Goal: Task Accomplishment & Management: Manage account settings

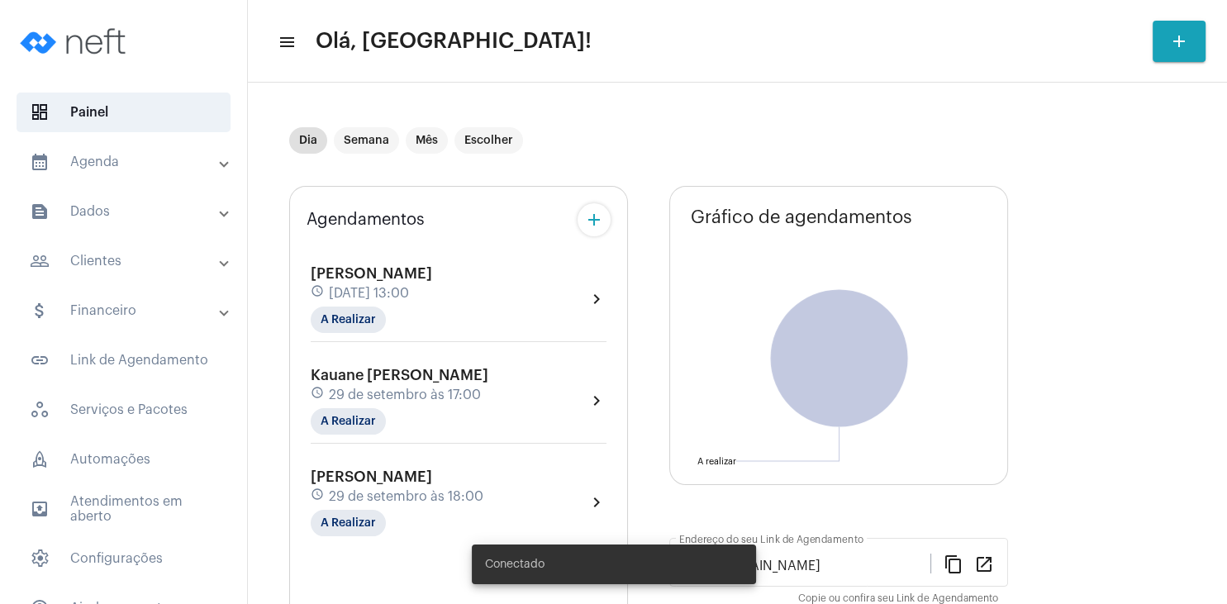
click at [116, 257] on mat-panel-title "people_outline Clientes" at bounding box center [125, 261] width 191 height 20
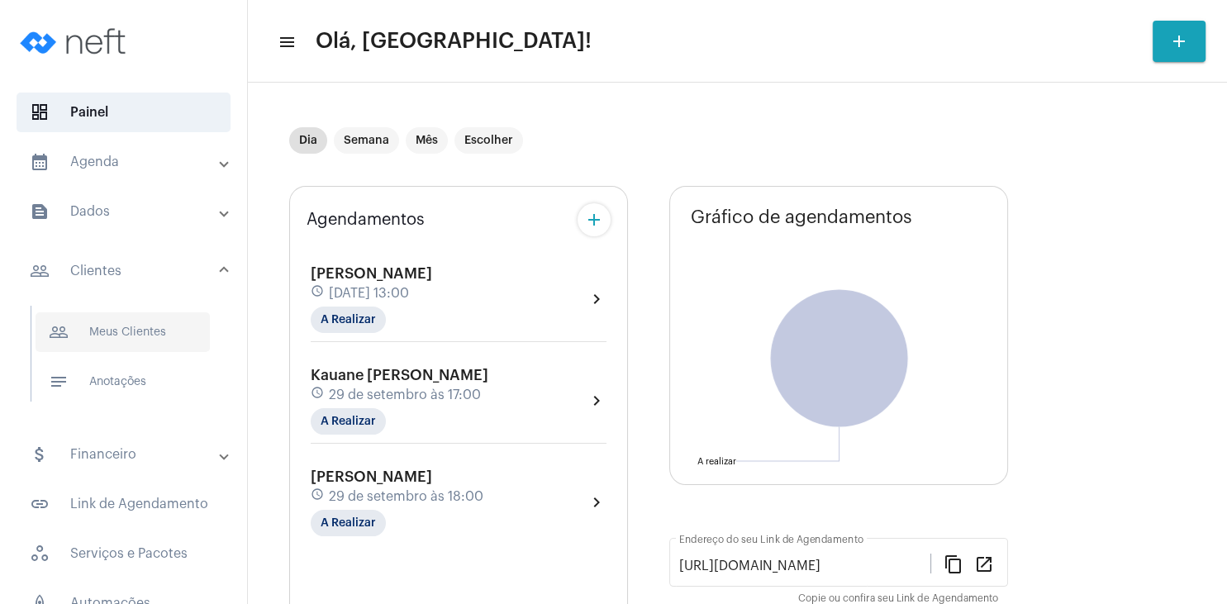
click at [126, 326] on span "people_outline Meus Clientes" at bounding box center [123, 332] width 174 height 40
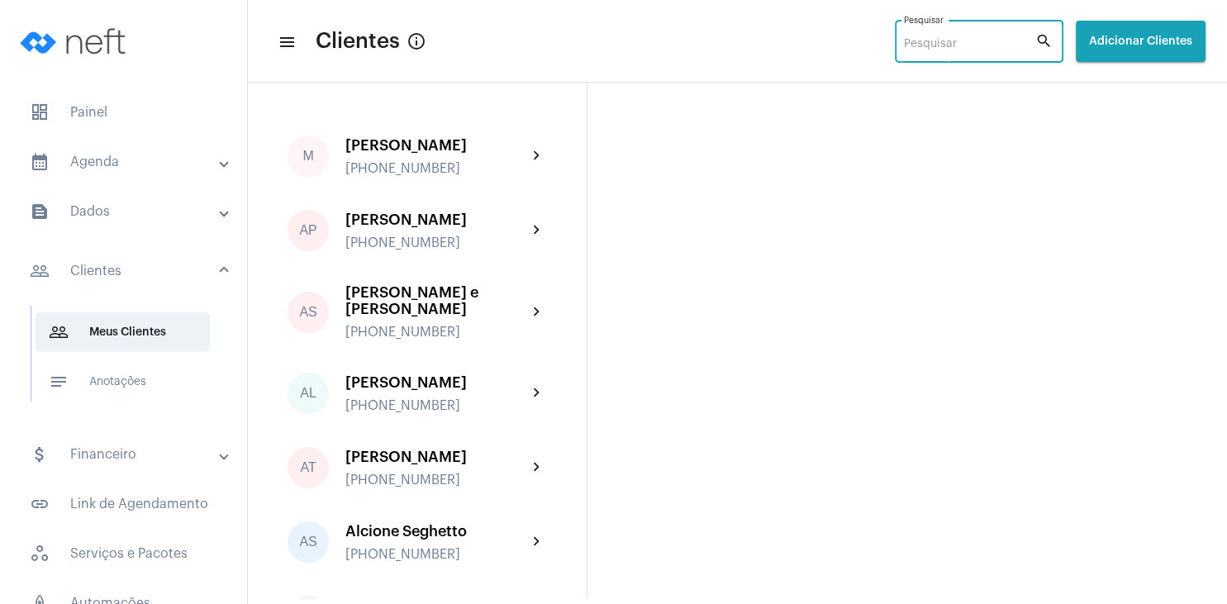
click at [904, 45] on input "Pesquisar" at bounding box center [969, 44] width 131 height 13
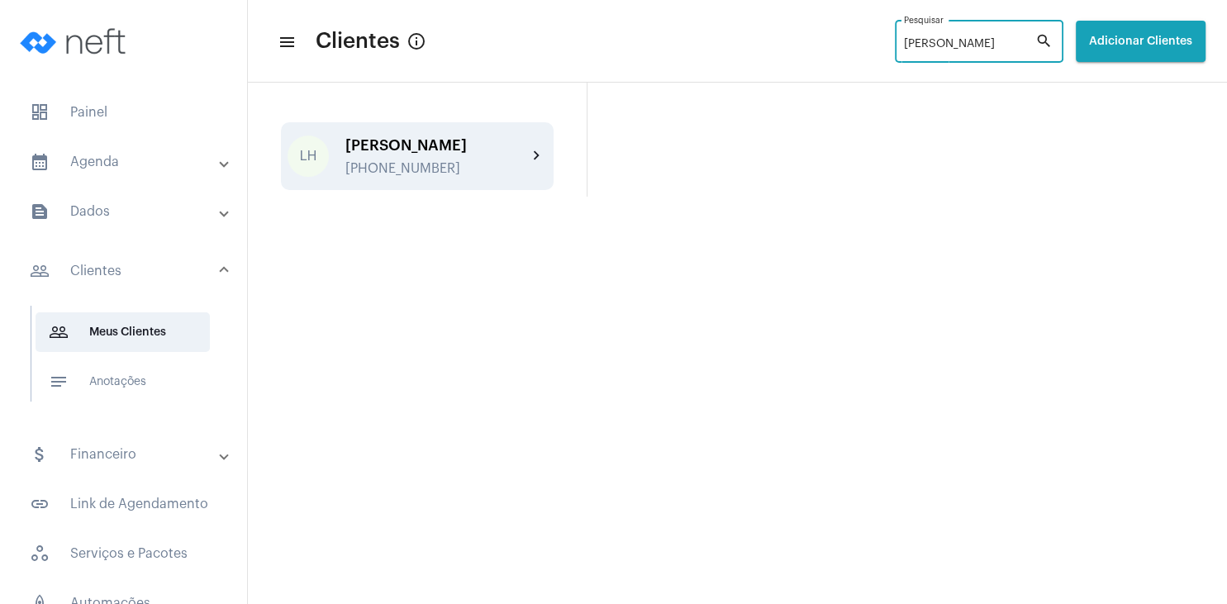
type input "[PERSON_NAME]"
click at [398, 150] on div "[PERSON_NAME]" at bounding box center [437, 145] width 182 height 17
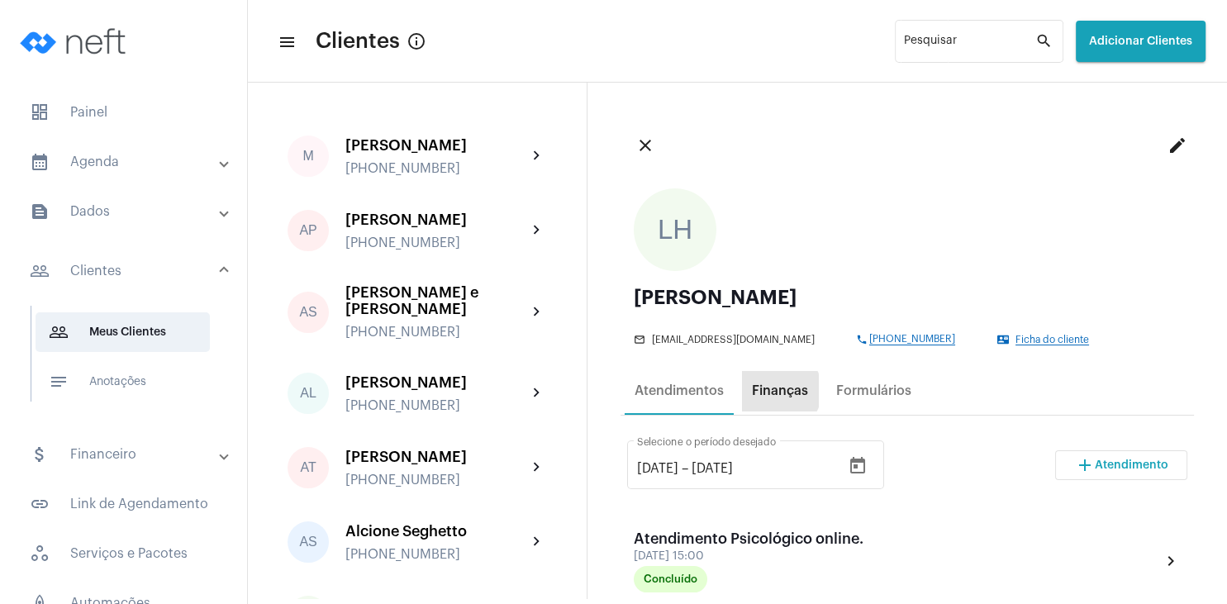
click at [777, 391] on div "Finanças" at bounding box center [780, 391] width 56 height 15
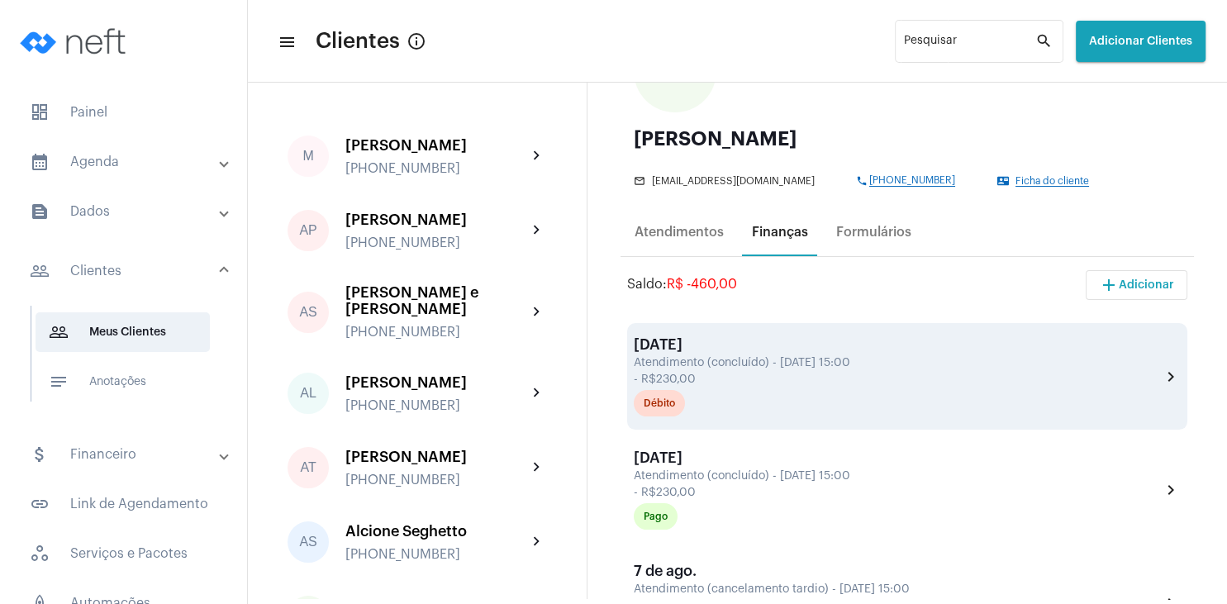
scroll to position [238, 0]
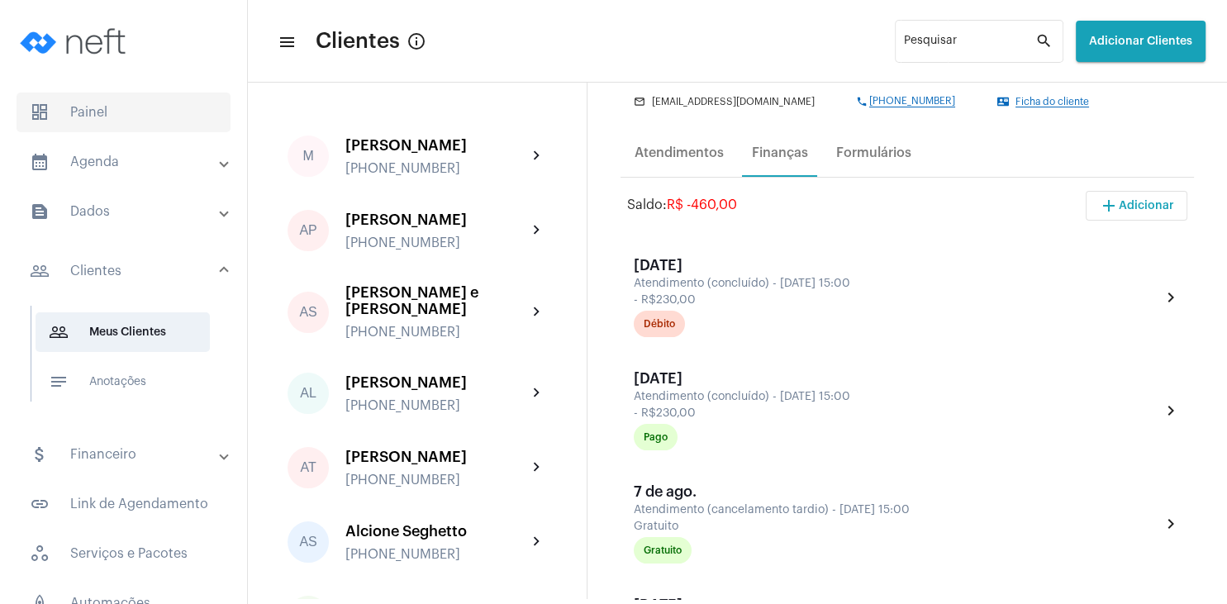
click at [98, 104] on span "dashboard Painel" at bounding box center [124, 113] width 214 height 40
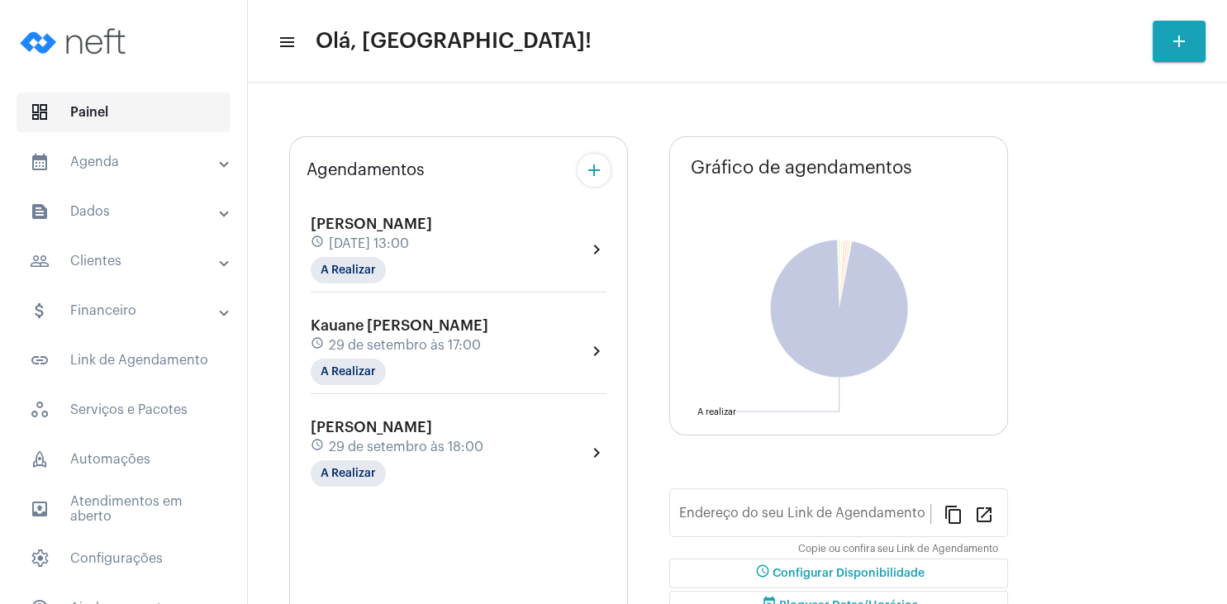
type input "[URL][DOMAIN_NAME]"
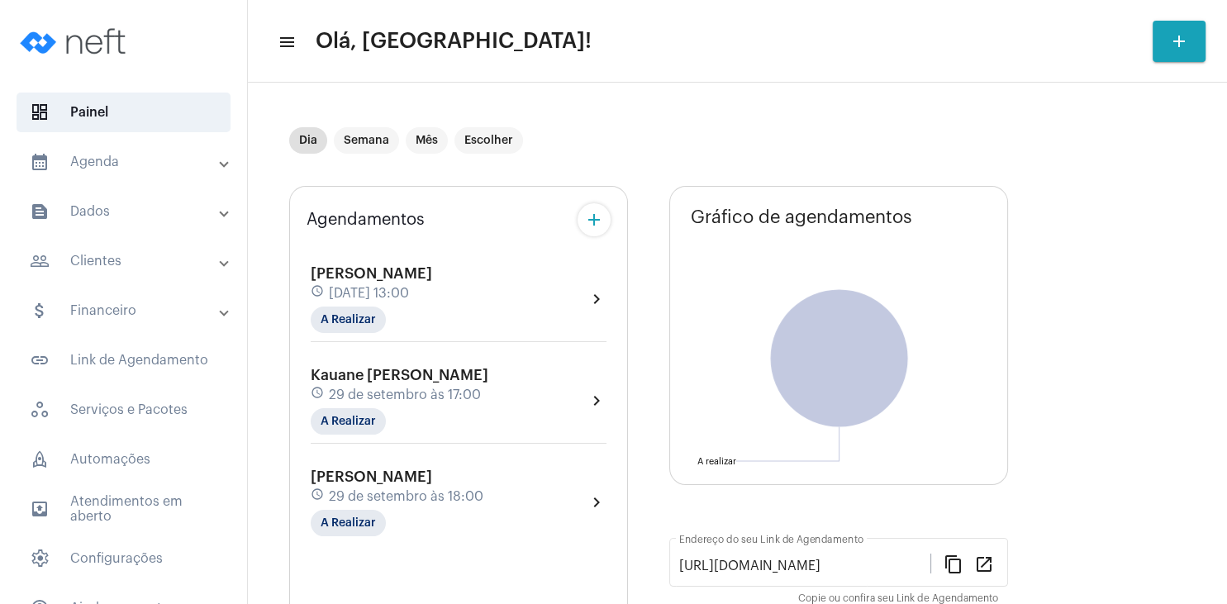
click at [108, 264] on mat-panel-title "people_outline Clientes" at bounding box center [125, 261] width 191 height 20
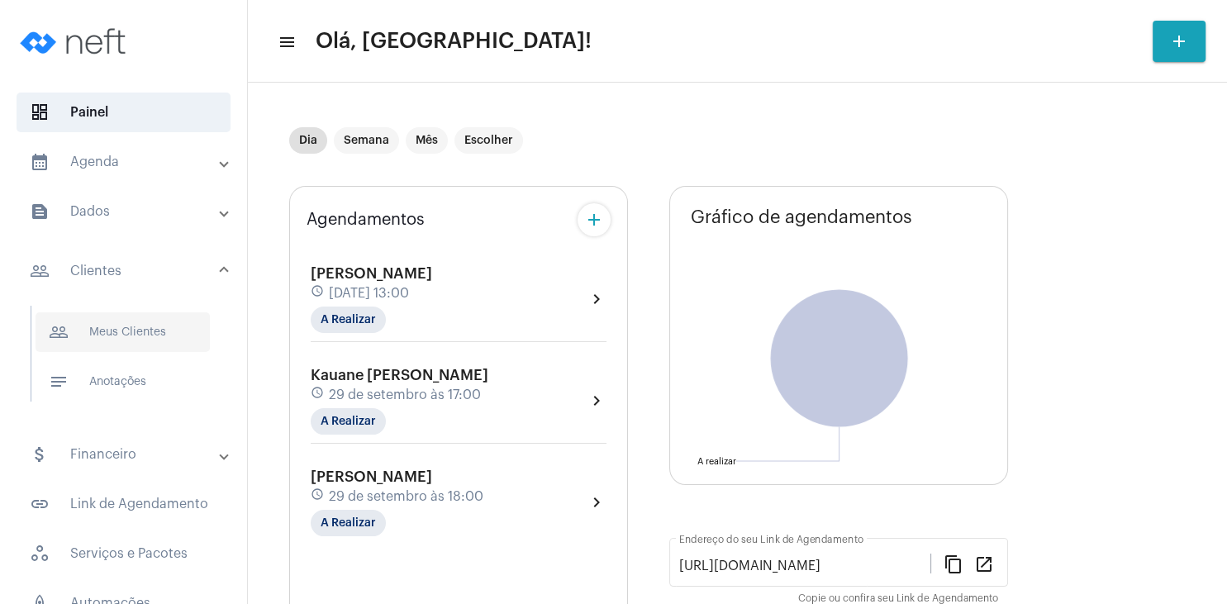
click at [124, 332] on span "people_outline Meus Clientes" at bounding box center [123, 332] width 174 height 40
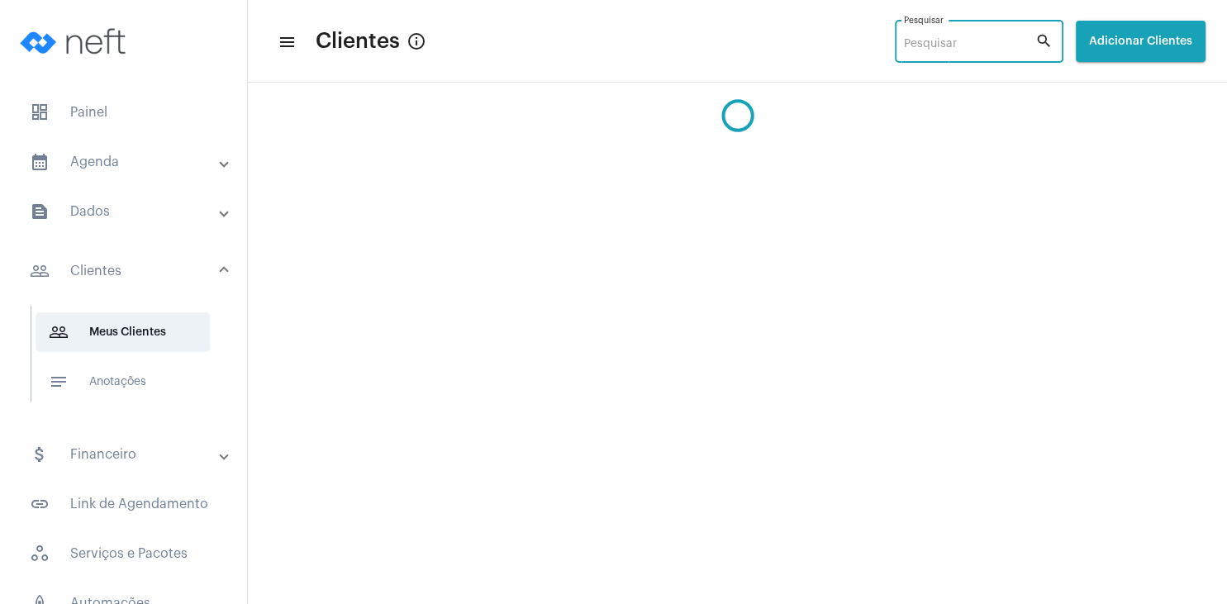
click at [904, 39] on input "Pesquisar" at bounding box center [969, 44] width 131 height 13
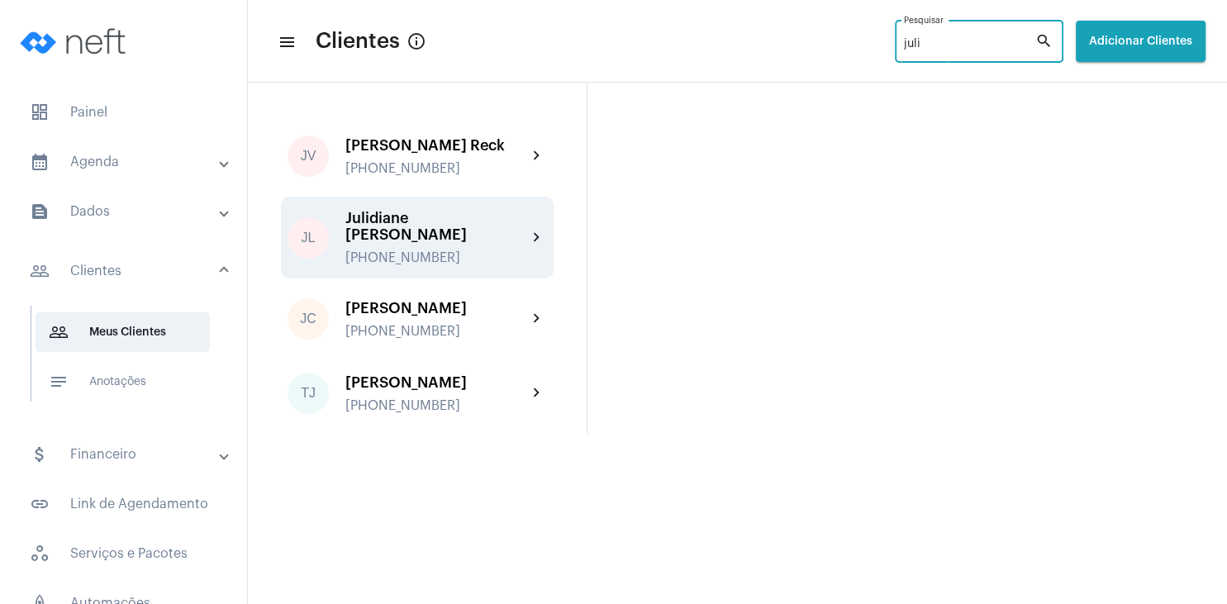
type input "juli"
click at [420, 249] on div "Julidiane [PERSON_NAME] [PHONE_NUMBER]" at bounding box center [437, 237] width 182 height 55
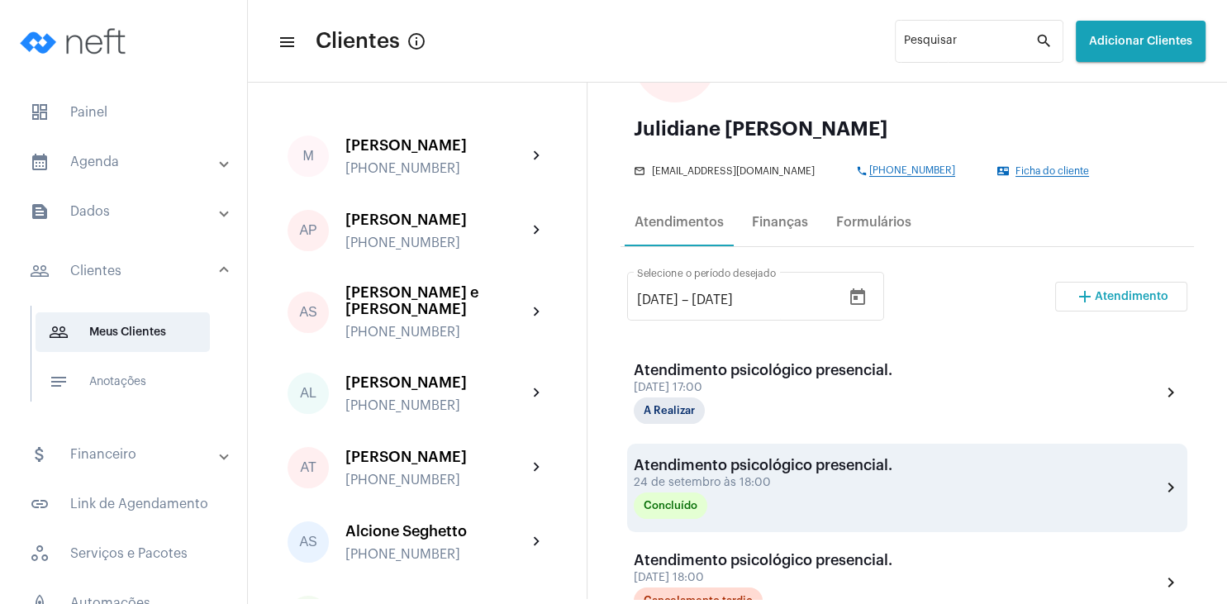
scroll to position [159, 0]
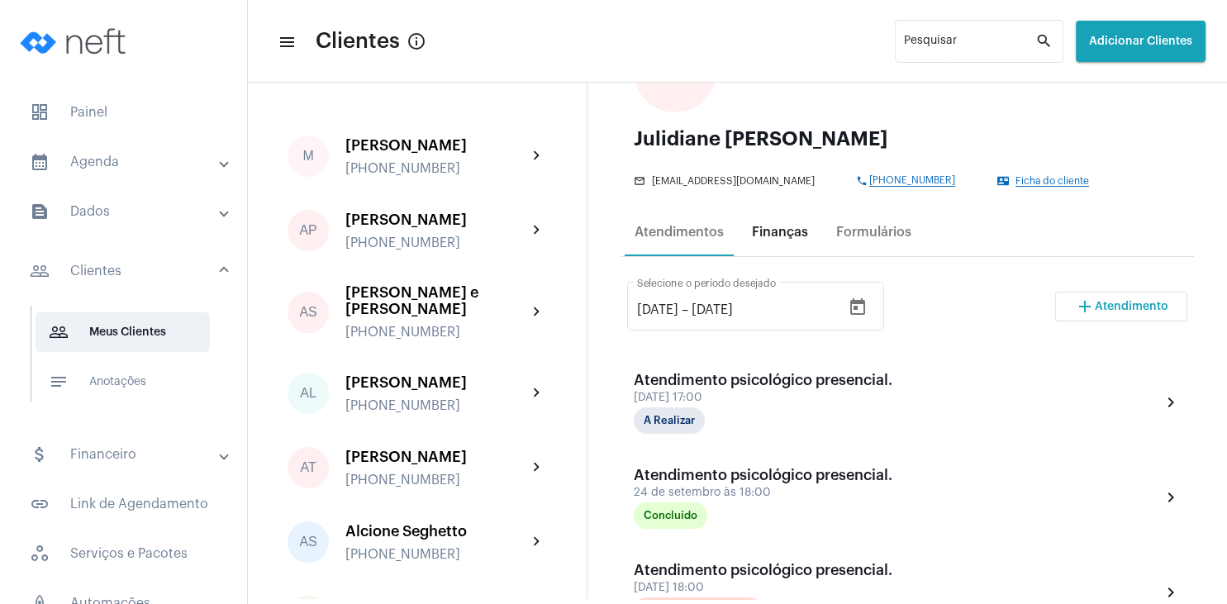
click at [777, 230] on div "Finanças" at bounding box center [780, 232] width 56 height 15
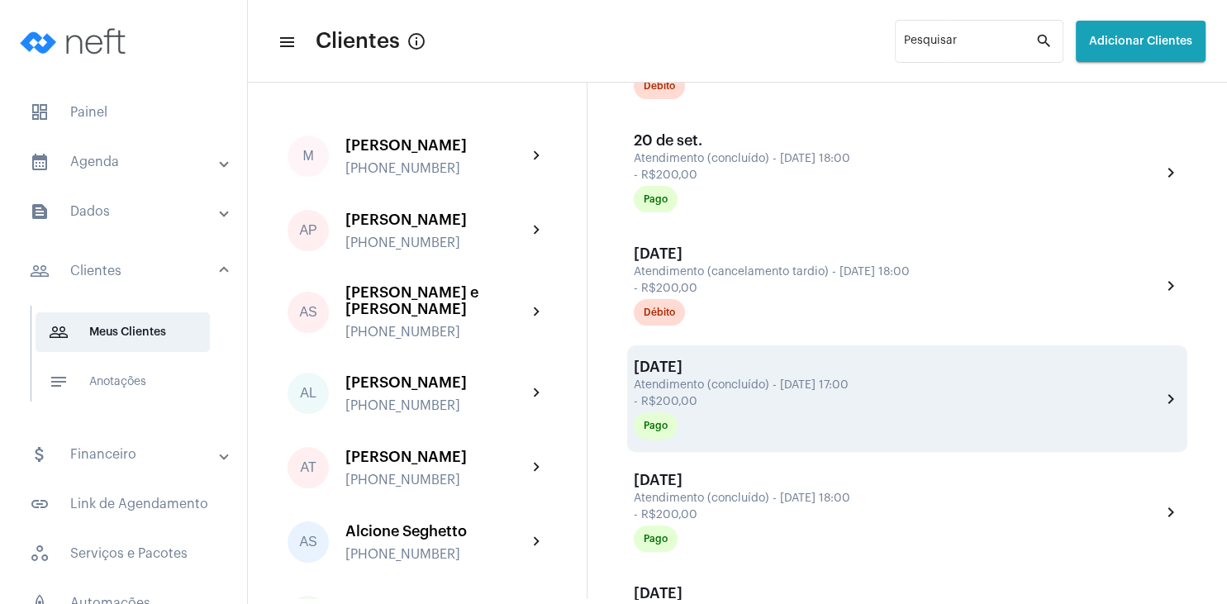
scroll to position [0, 0]
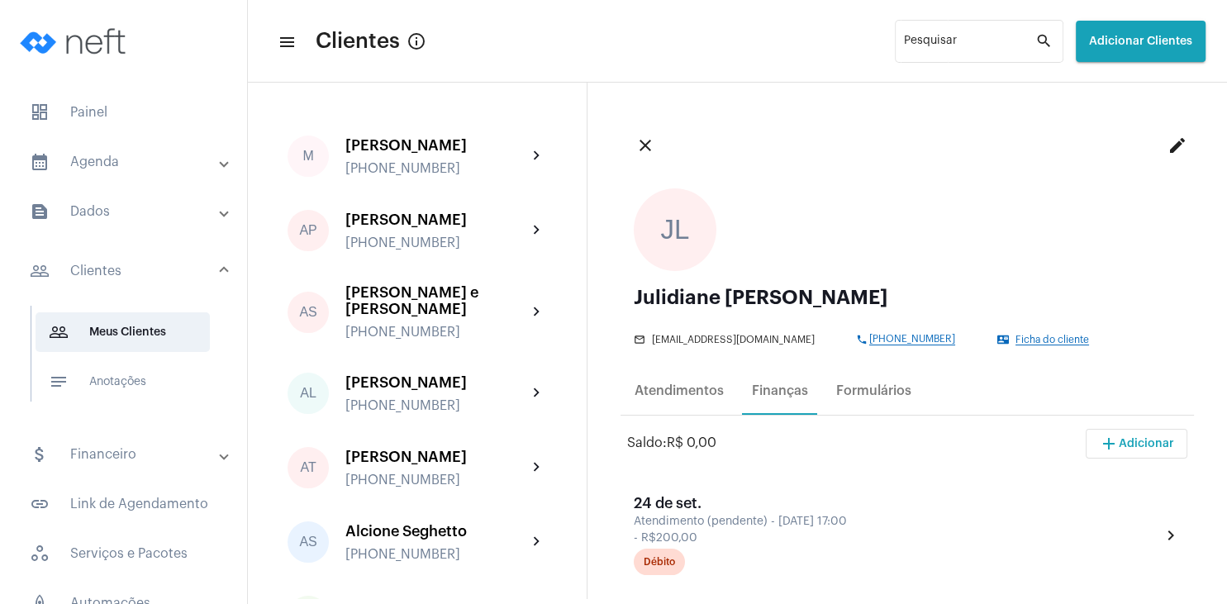
click at [1037, 341] on span "Ficha do cliente" at bounding box center [1053, 340] width 74 height 11
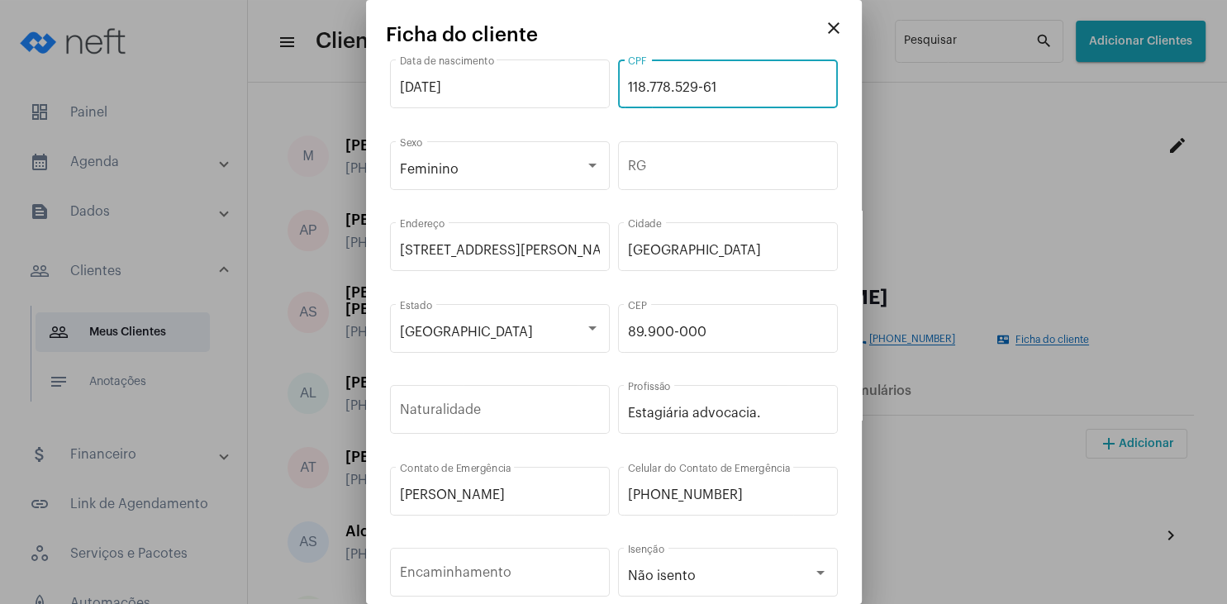
drag, startPoint x: 700, startPoint y: 85, endPoint x: 627, endPoint y: 81, distance: 72.9
click at [628, 81] on input "118.778.529-61" at bounding box center [728, 87] width 200 height 15
click at [837, 18] on button "close" at bounding box center [833, 28] width 33 height 33
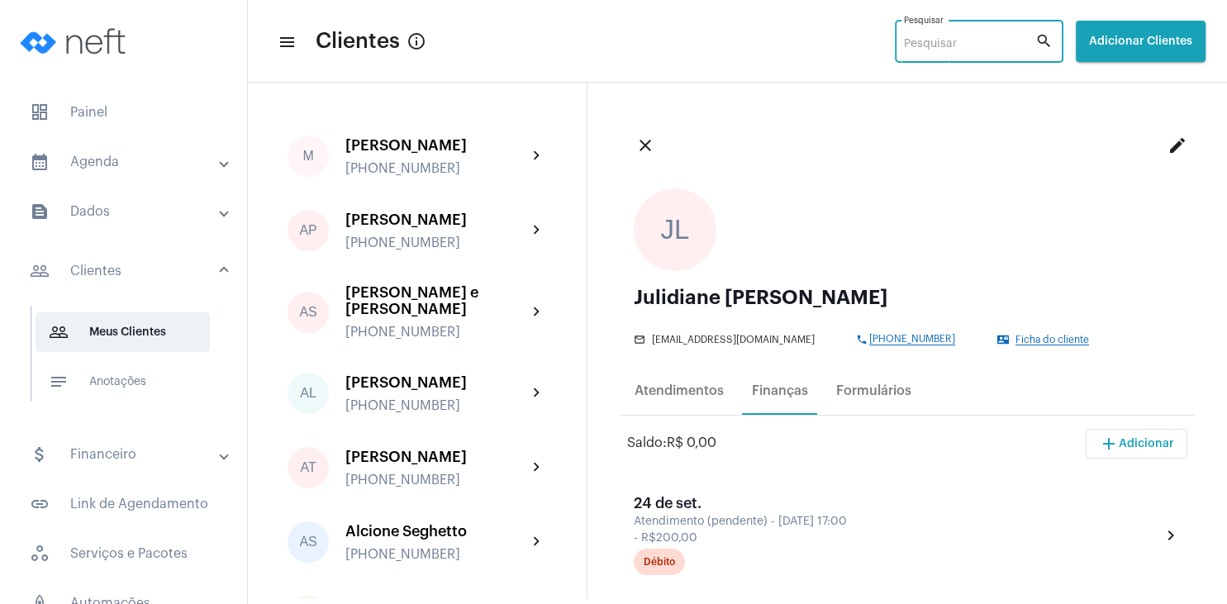
click at [904, 48] on input "Pesquisar" at bounding box center [969, 44] width 131 height 13
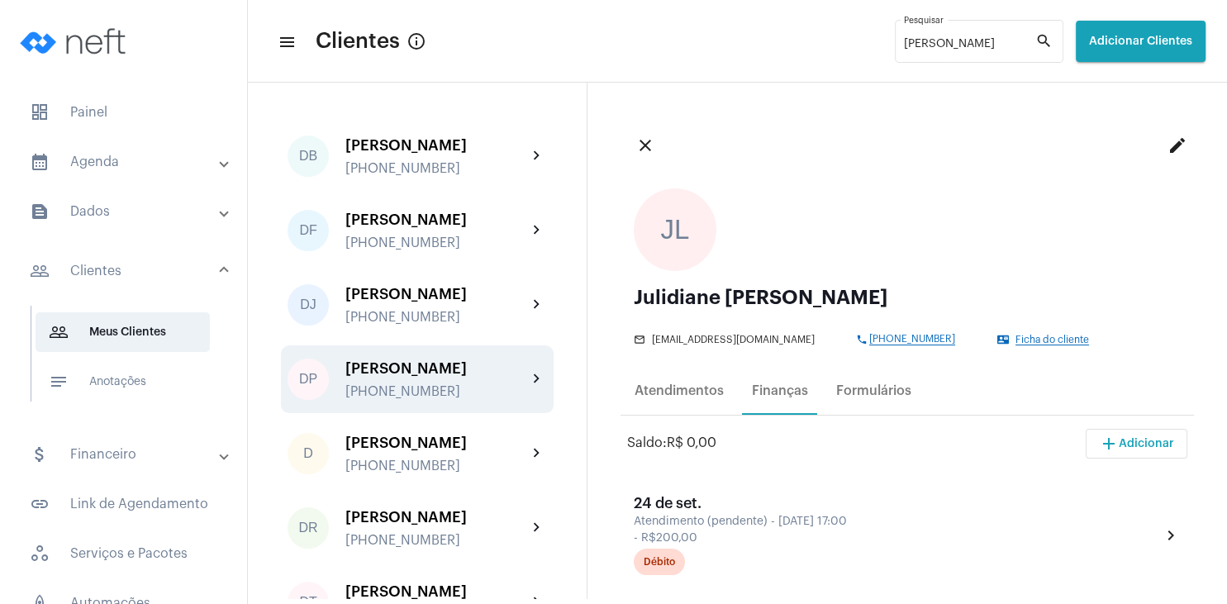
click at [444, 385] on div "[PHONE_NUMBER]" at bounding box center [437, 391] width 182 height 15
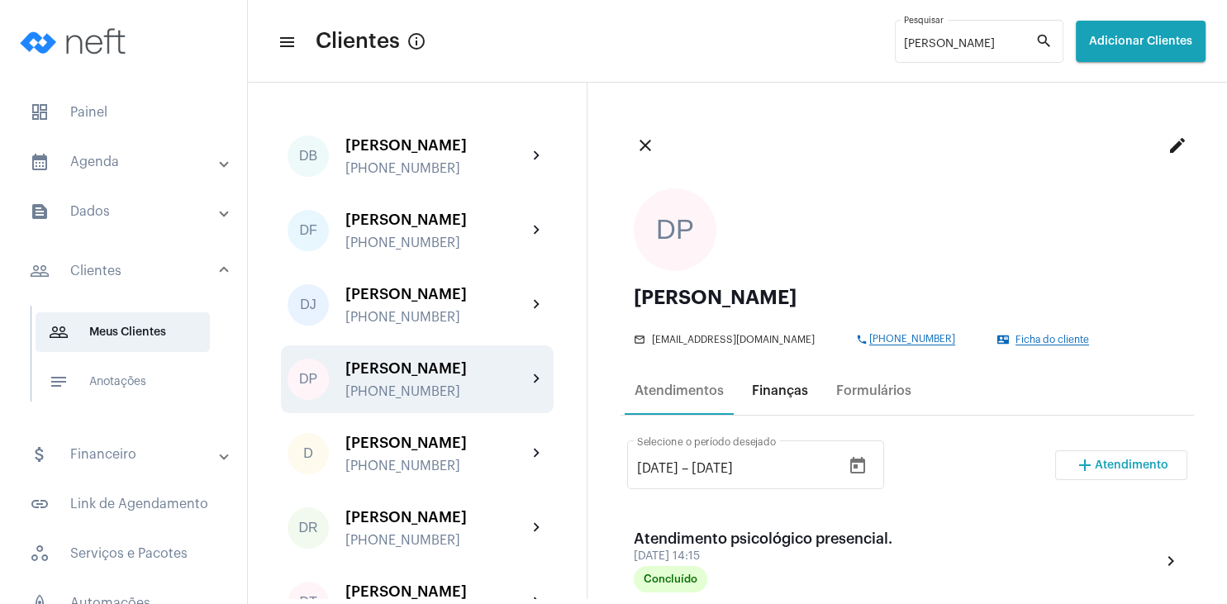
click at [779, 375] on div "Finanças" at bounding box center [780, 391] width 76 height 40
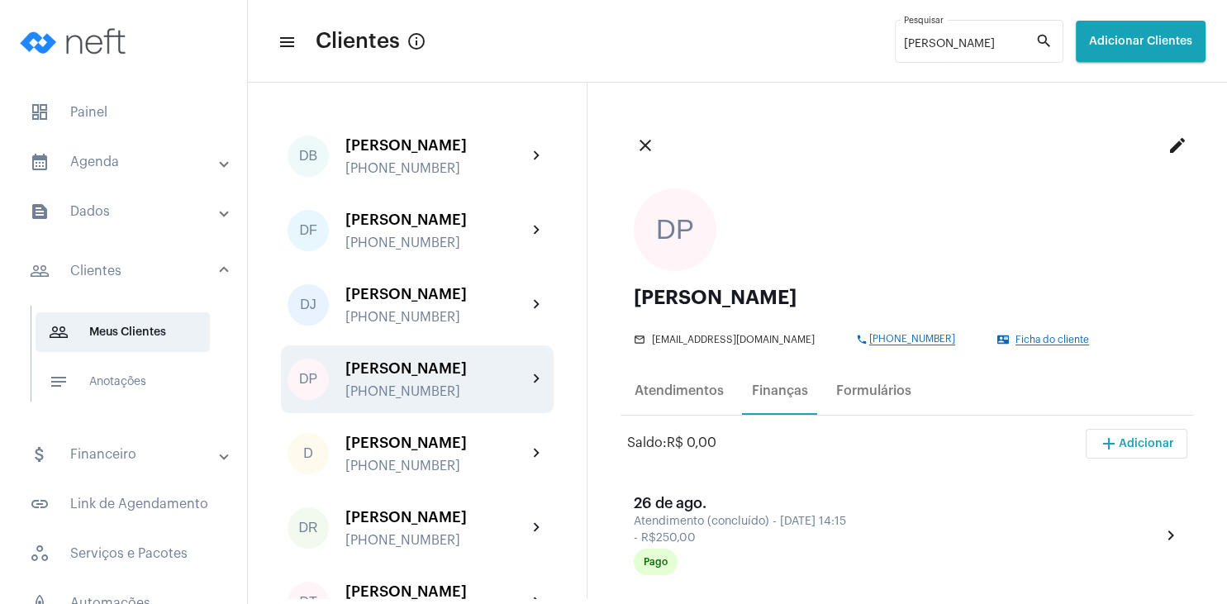
click at [1037, 337] on span "Ficha do cliente" at bounding box center [1053, 340] width 74 height 11
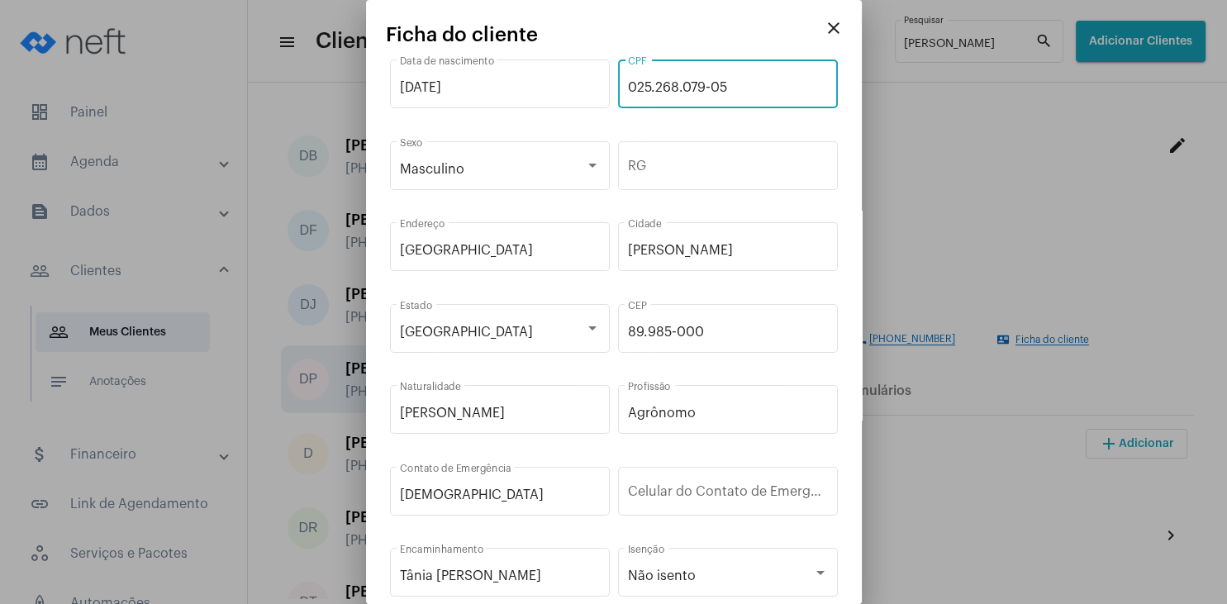
drag, startPoint x: 732, startPoint y: 86, endPoint x: 613, endPoint y: 79, distance: 118.4
click at [628, 80] on input "025.268.079-05" at bounding box center [728, 87] width 200 height 15
click at [834, 31] on mat-icon "close" at bounding box center [834, 28] width 20 height 20
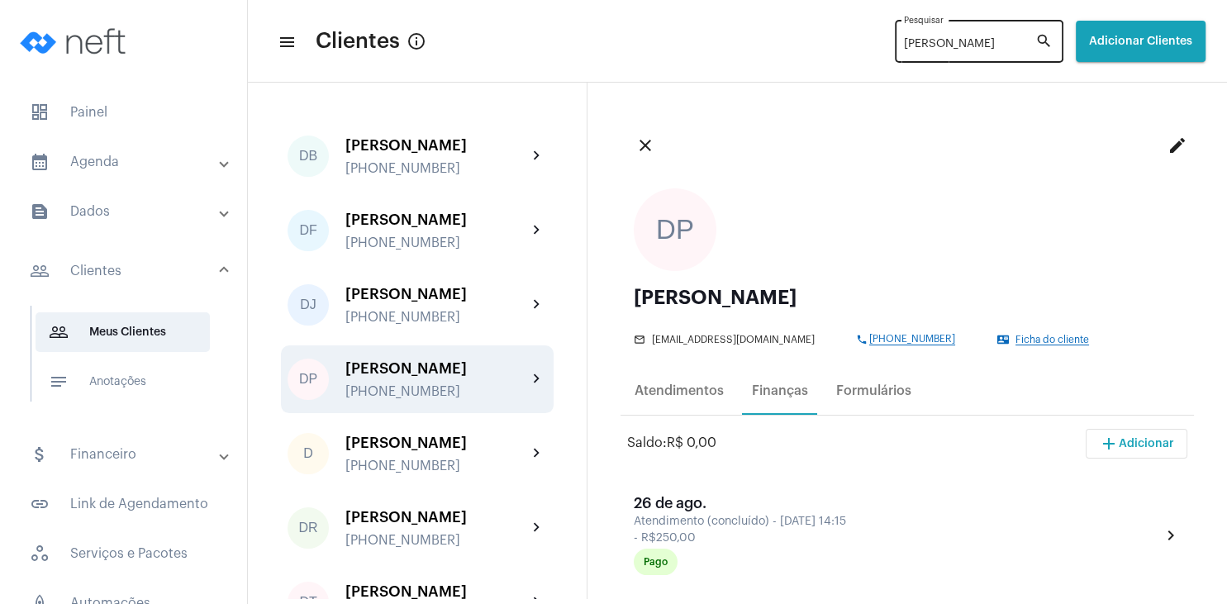
click at [912, 41] on input "[PERSON_NAME]" at bounding box center [969, 44] width 131 height 13
type input "d"
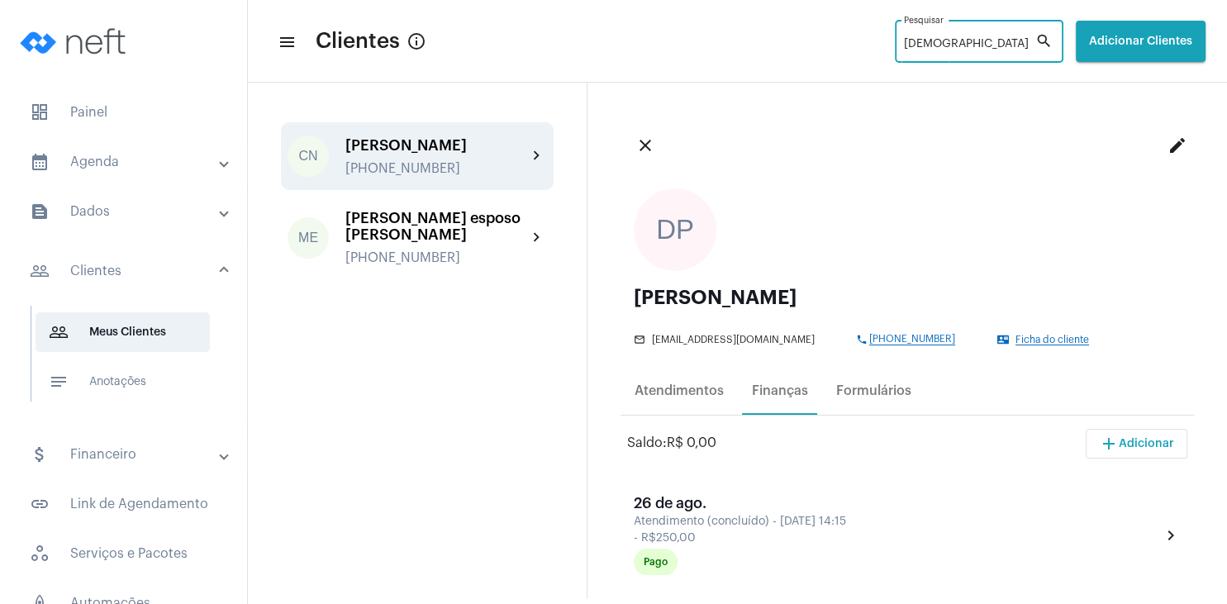
type input "[DEMOGRAPHIC_DATA]"
click at [406, 180] on div "CN [PERSON_NAME] Gralow [PHONE_NUMBER] chevron_right" at bounding box center [417, 156] width 273 height 68
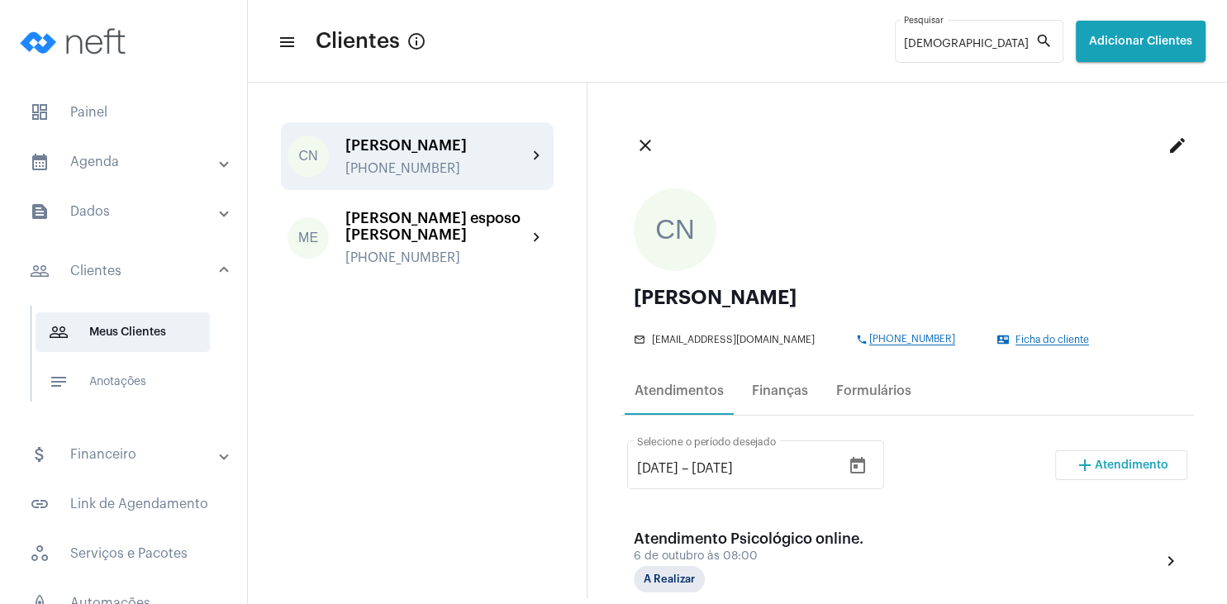
click at [1053, 335] on div "Ficha do cliente" at bounding box center [1094, 340] width 157 height 11
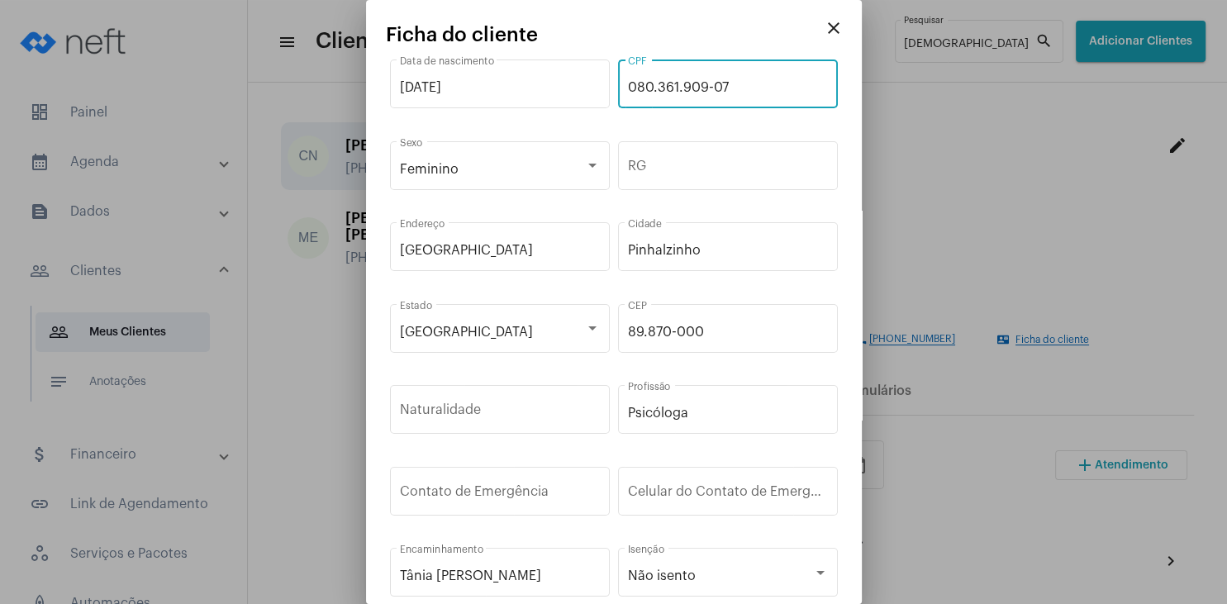
drag, startPoint x: 743, startPoint y: 88, endPoint x: 626, endPoint y: 78, distance: 117.8
click at [628, 80] on input "080.361.909-07" at bounding box center [728, 87] width 200 height 15
click at [832, 30] on mat-icon "close" at bounding box center [834, 28] width 20 height 20
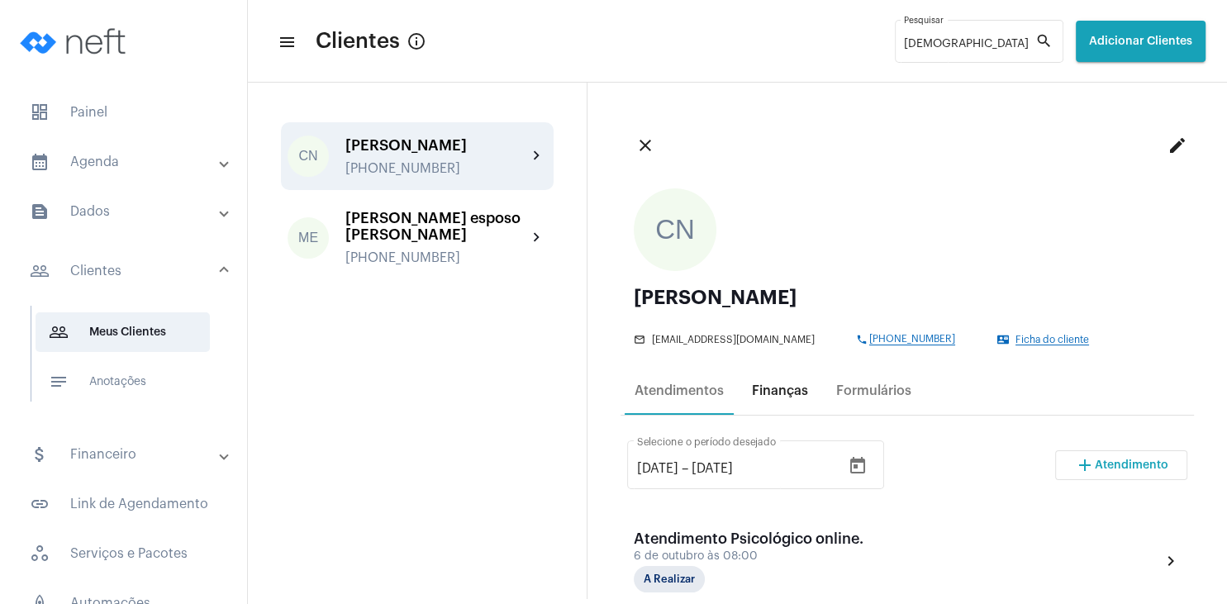
click at [798, 395] on div "Finanças" at bounding box center [780, 391] width 56 height 15
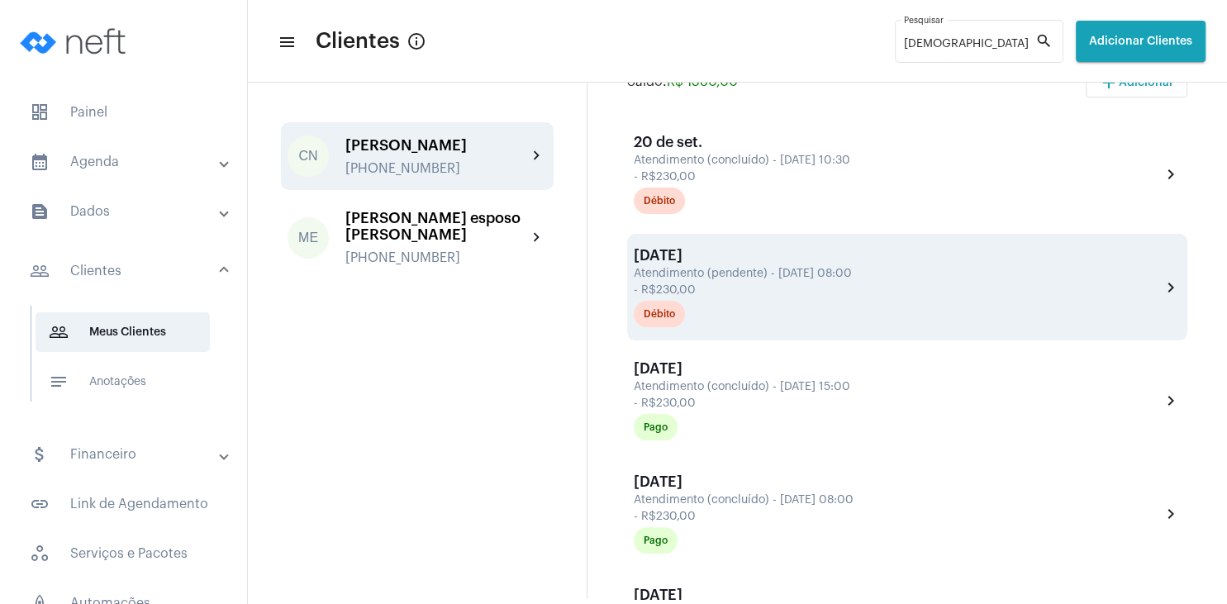
scroll to position [397, 0]
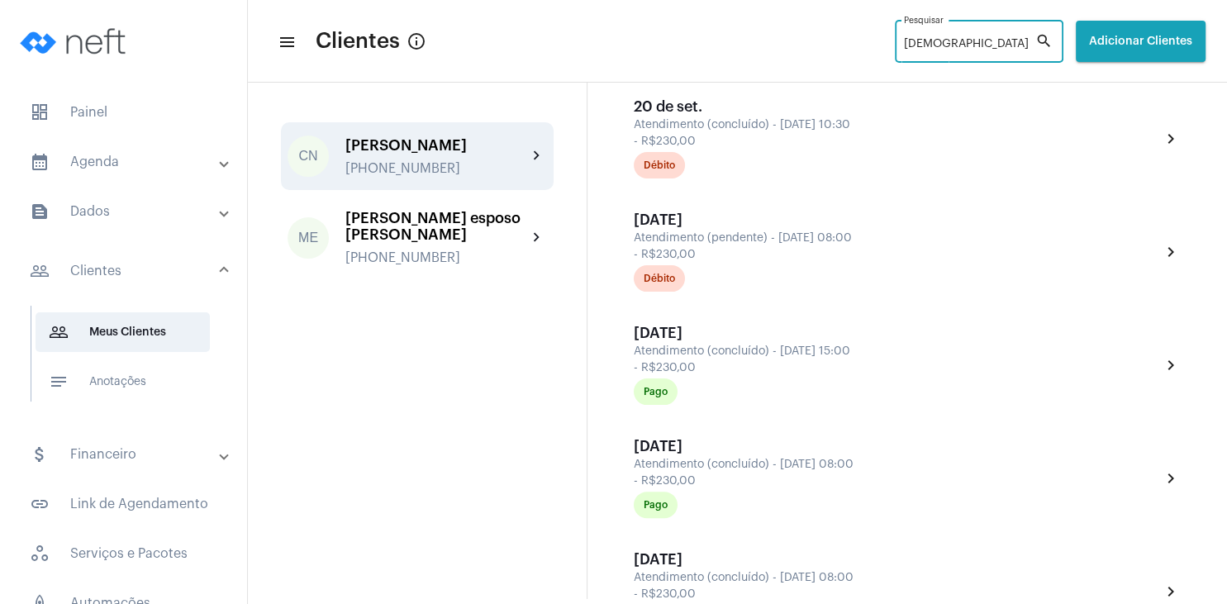
drag, startPoint x: 918, startPoint y: 51, endPoint x: 830, endPoint y: 44, distance: 88.8
click at [904, 44] on input "[DEMOGRAPHIC_DATA]" at bounding box center [969, 44] width 131 height 13
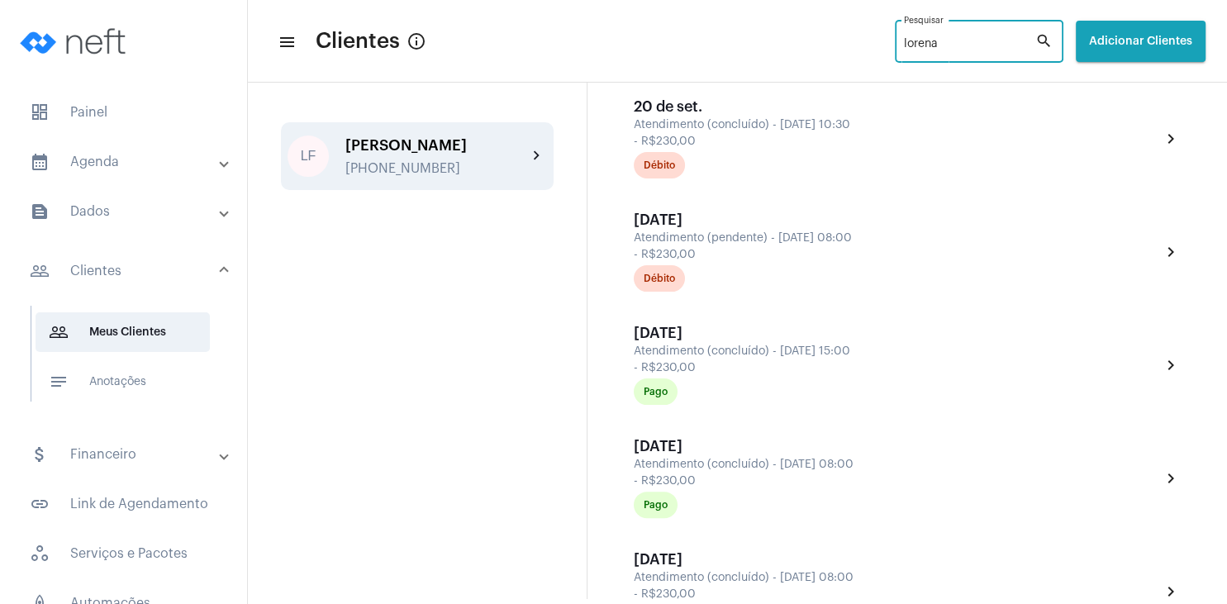
click at [401, 139] on div "[PERSON_NAME]" at bounding box center [437, 145] width 182 height 17
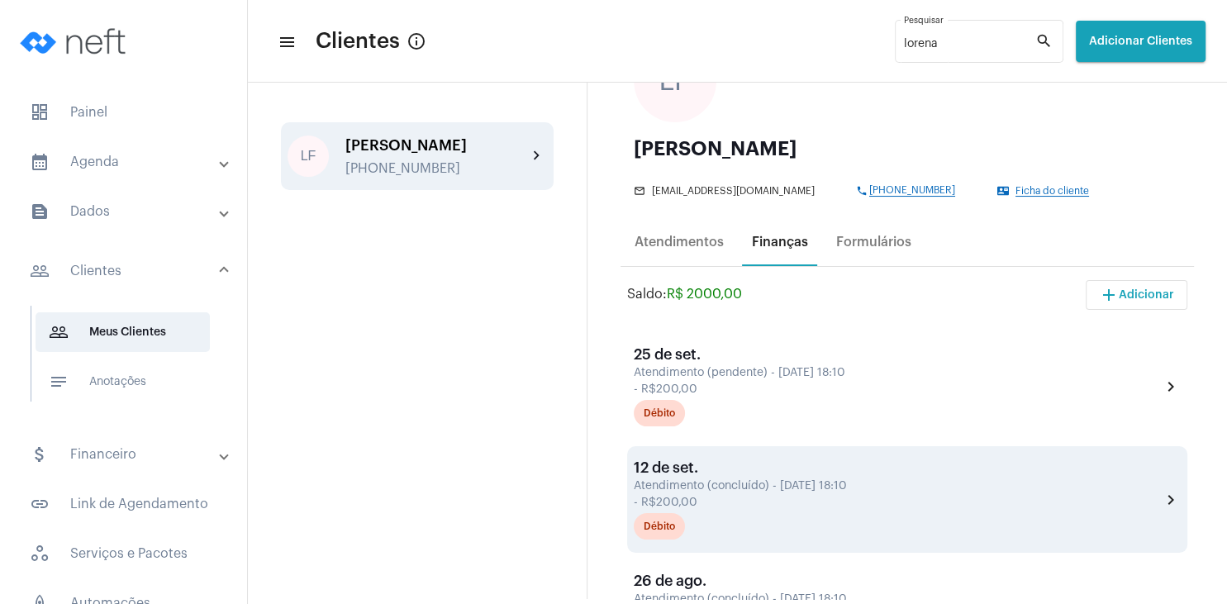
scroll to position [79, 0]
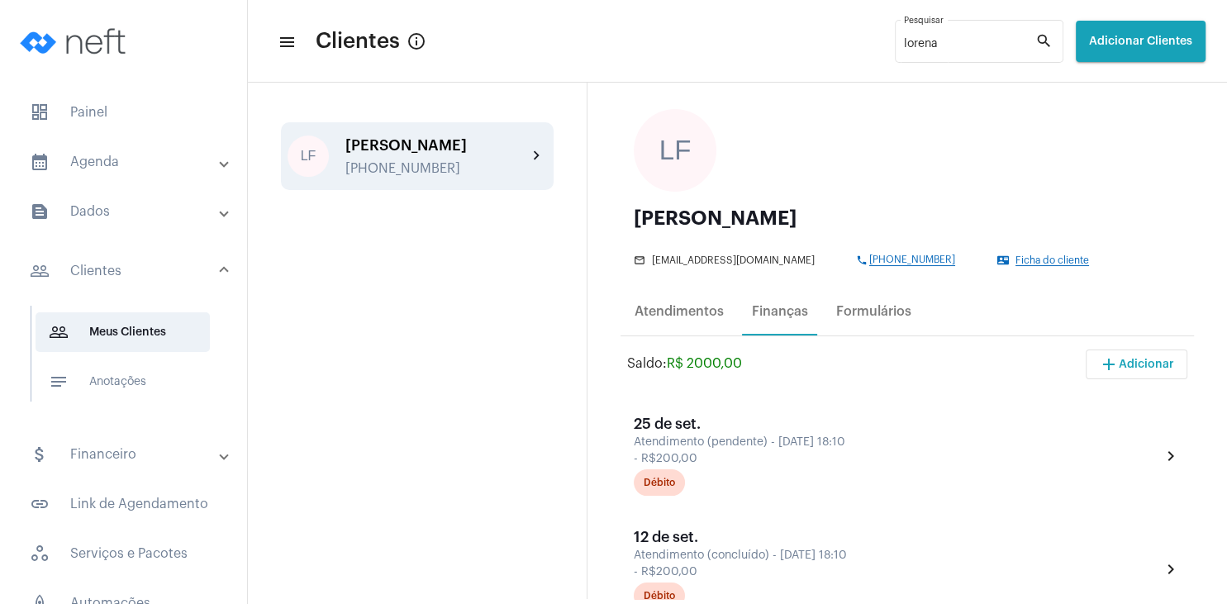
click at [1041, 256] on span "Ficha do cliente" at bounding box center [1053, 260] width 74 height 11
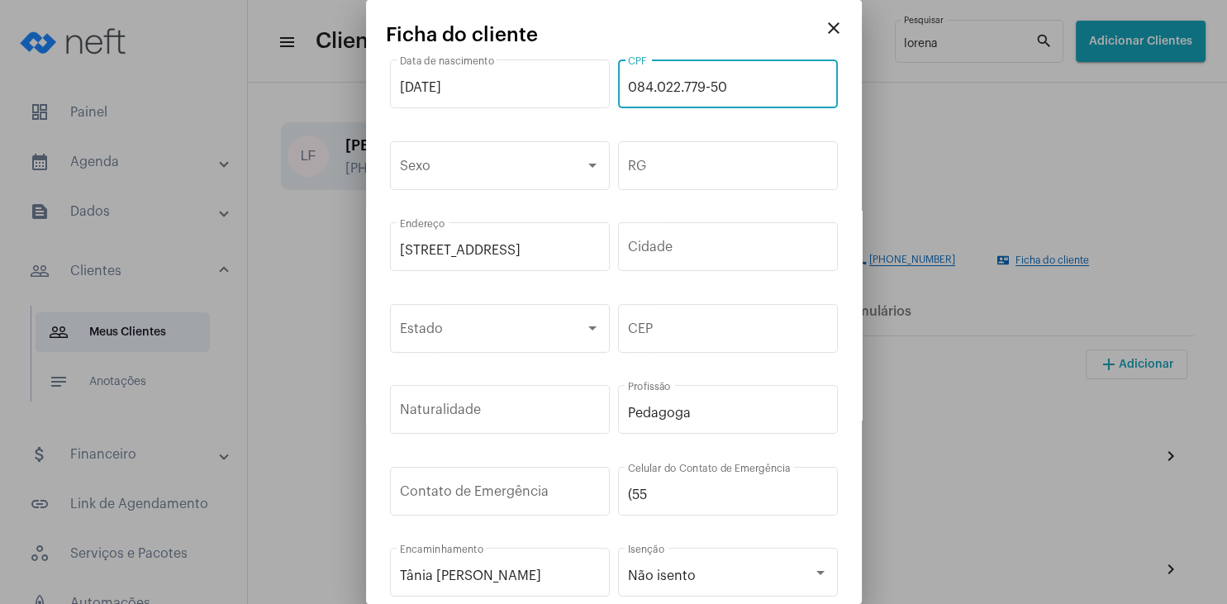
drag, startPoint x: 742, startPoint y: 81, endPoint x: 621, endPoint y: 72, distance: 121.8
click at [628, 80] on input "084.022.779-50" at bounding box center [728, 87] width 200 height 15
click at [836, 31] on mat-icon "close" at bounding box center [834, 28] width 20 height 20
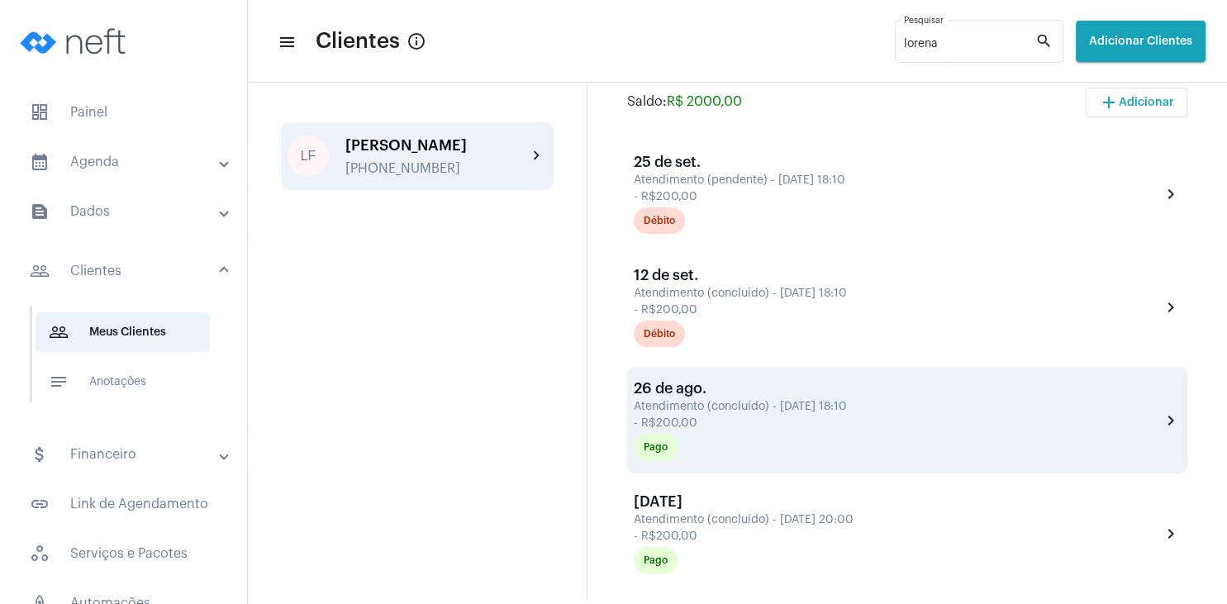
scroll to position [317, 0]
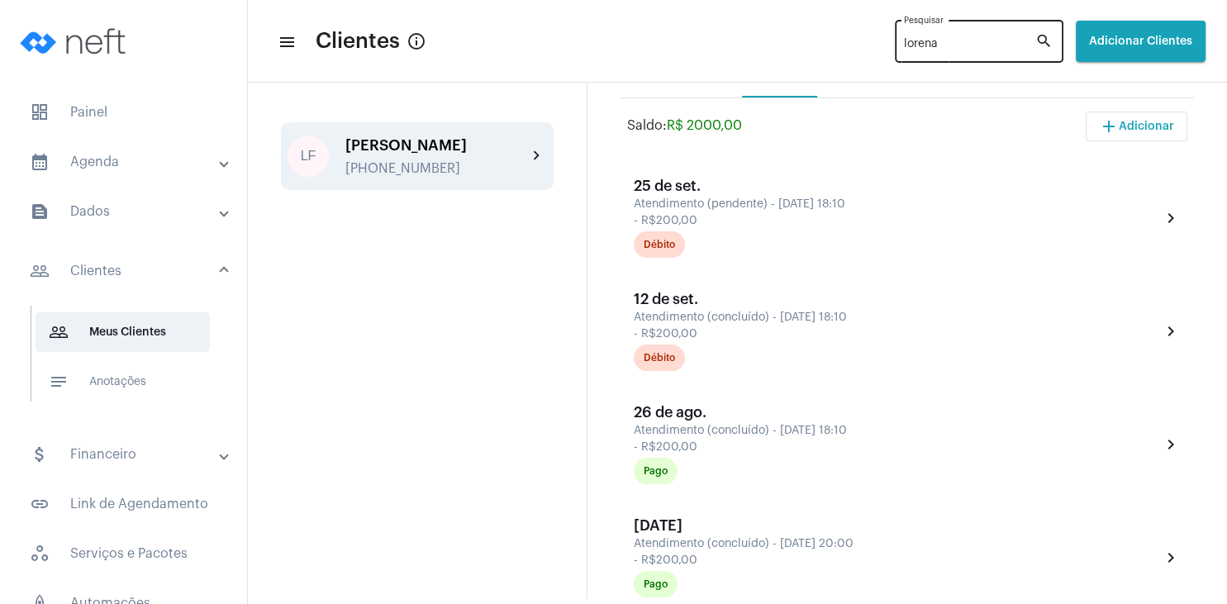
click at [924, 52] on div "[PERSON_NAME]" at bounding box center [969, 39] width 131 height 45
click at [925, 48] on input "lorena" at bounding box center [969, 44] width 131 height 13
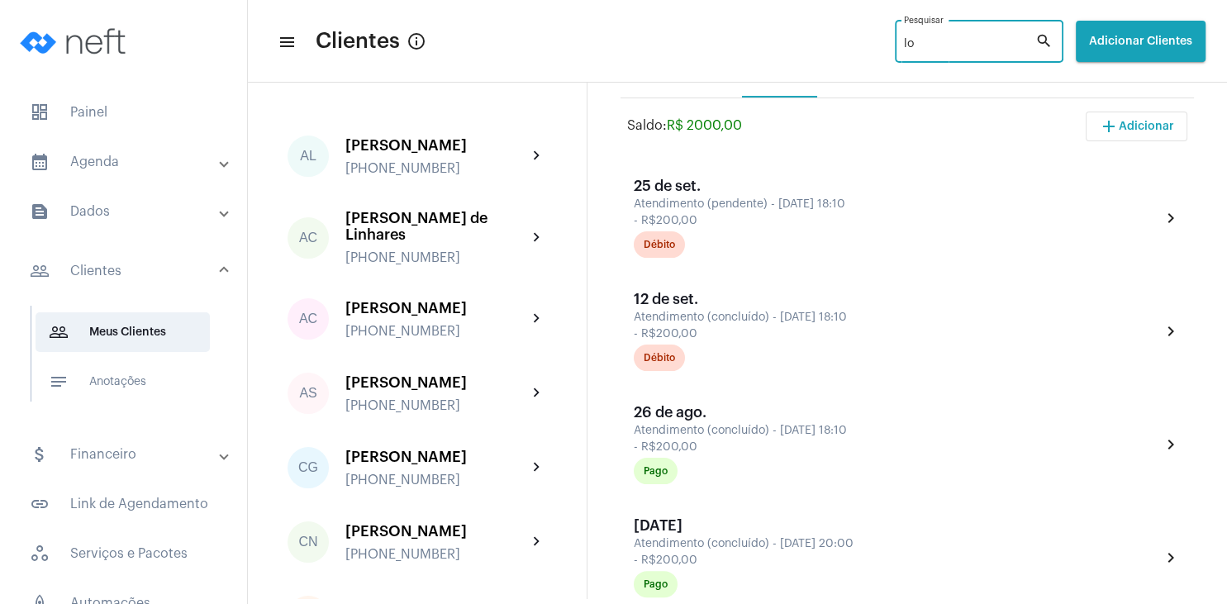
type input "l"
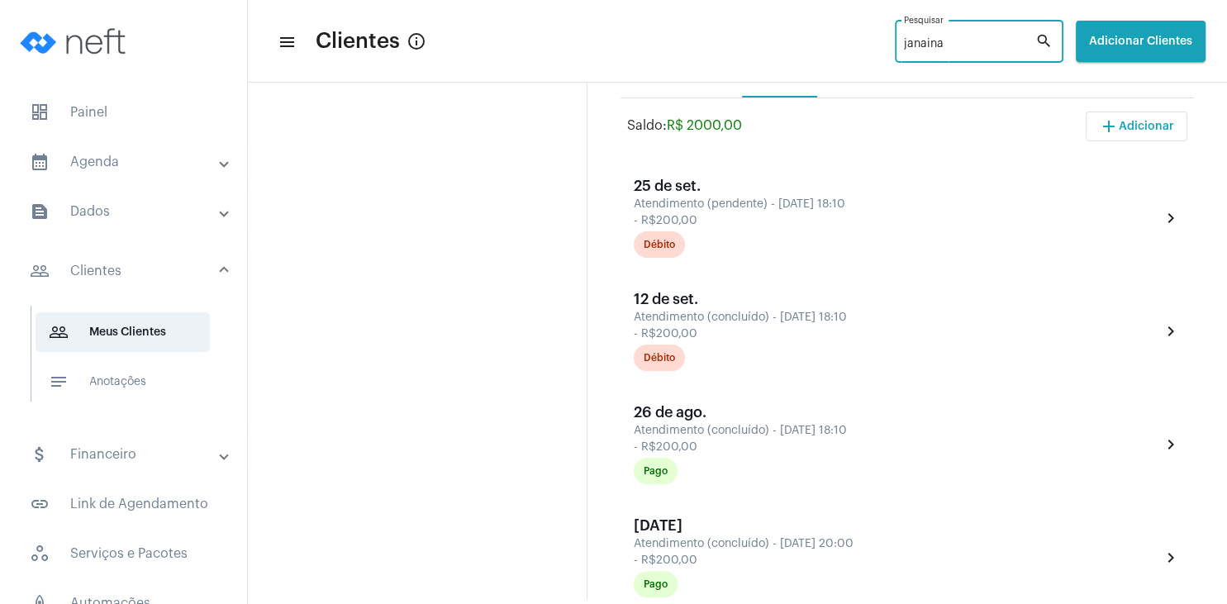
click at [1046, 41] on mat-icon "search" at bounding box center [1046, 41] width 20 height 20
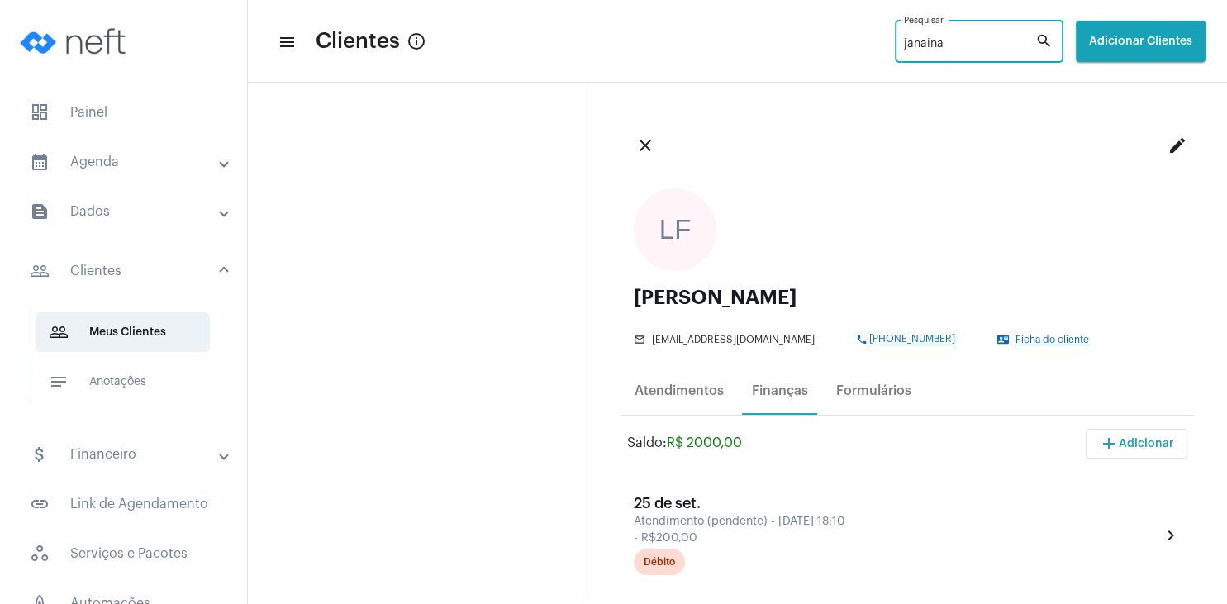
click at [1038, 36] on mat-icon "search" at bounding box center [1046, 41] width 20 height 20
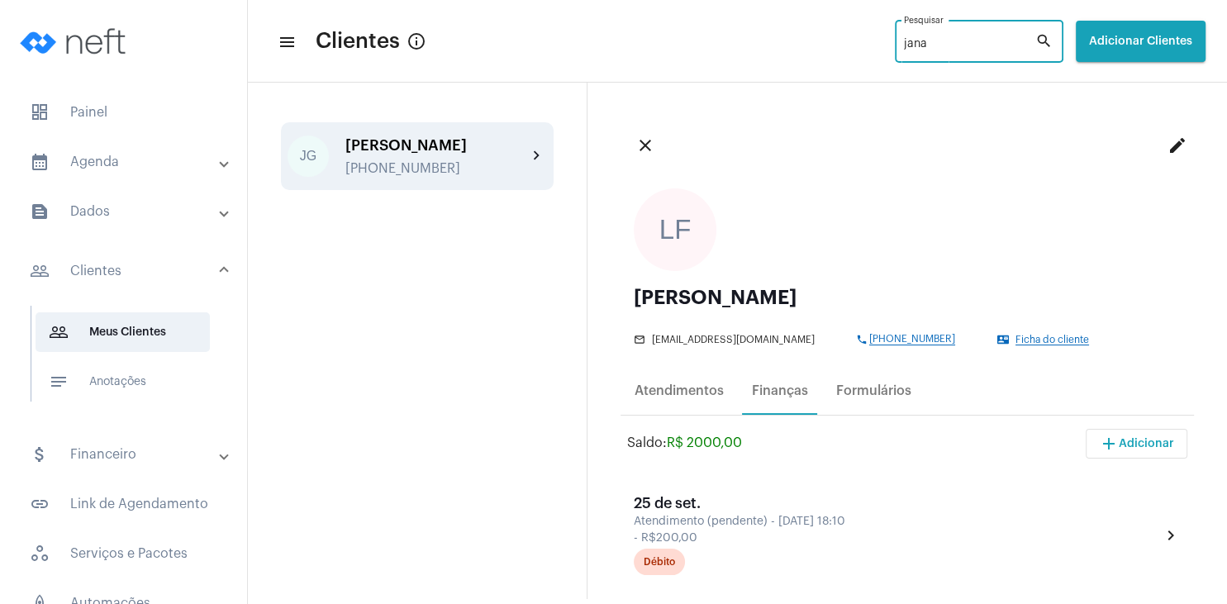
type input "jana"
click at [449, 161] on div "[PHONE_NUMBER]" at bounding box center [437, 168] width 182 height 15
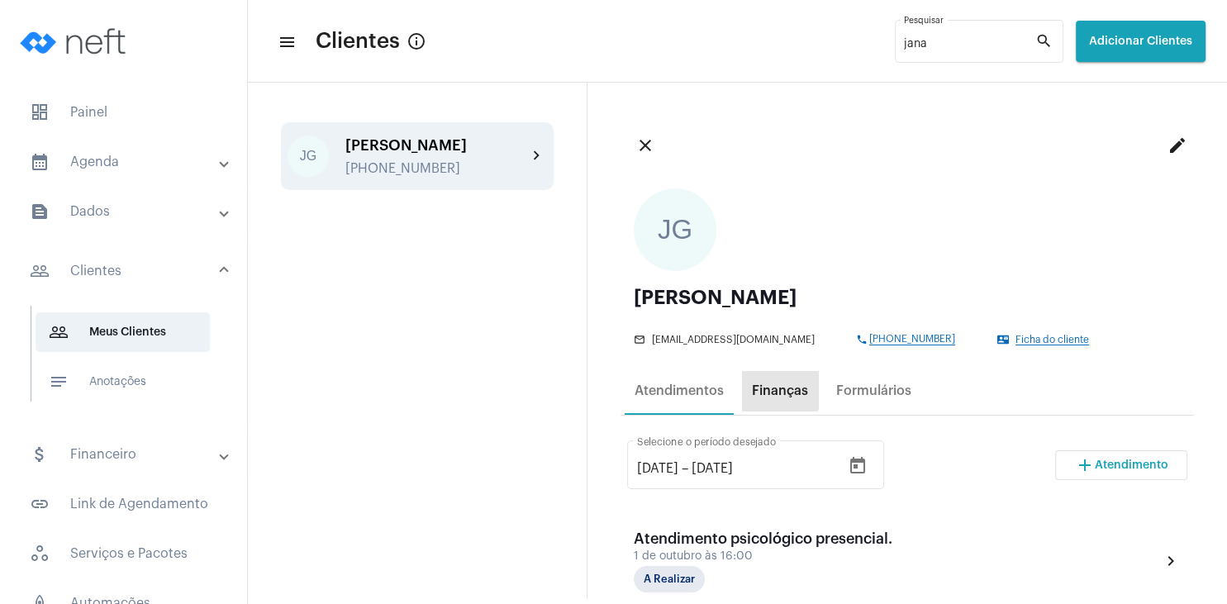
click at [772, 388] on div "Finanças" at bounding box center [780, 391] width 56 height 15
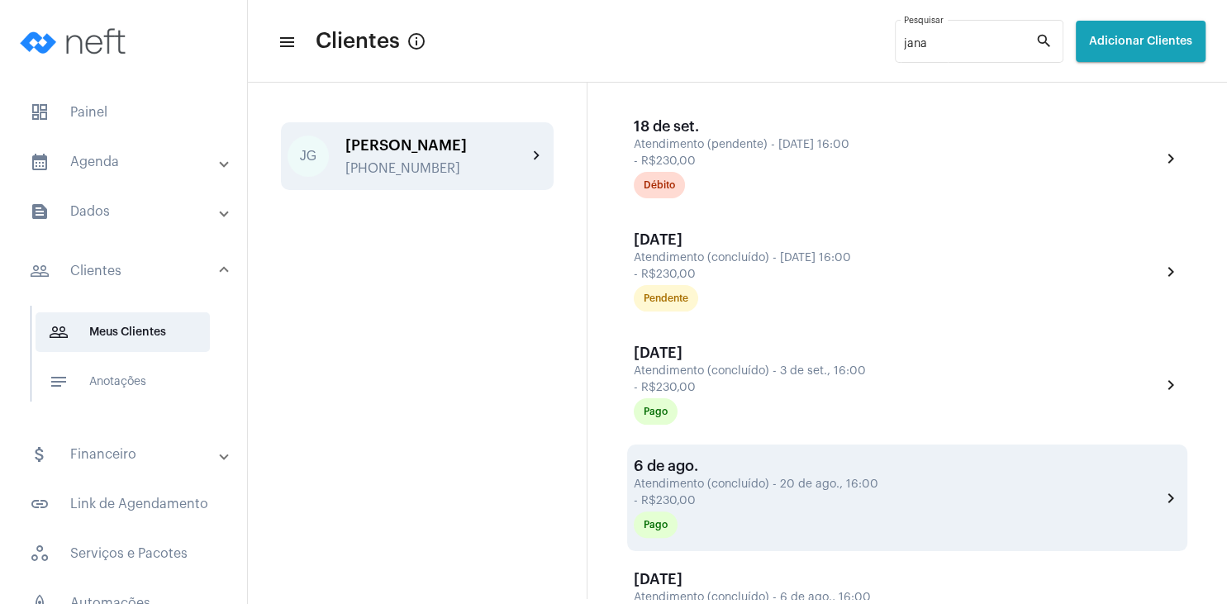
scroll to position [397, 0]
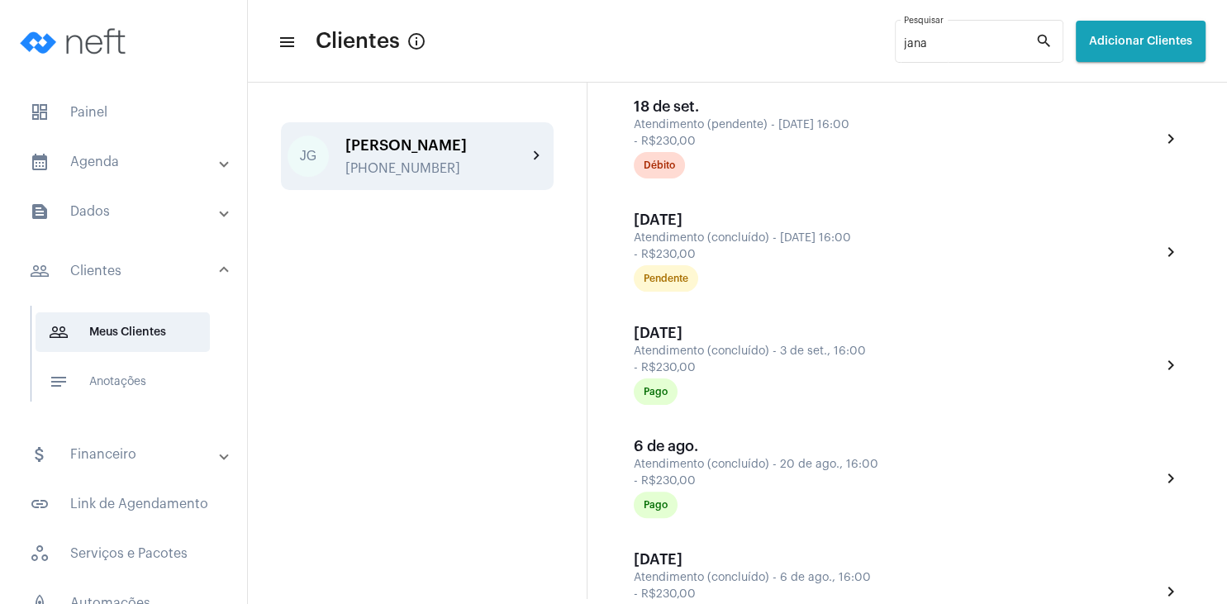
click at [469, 145] on div "[PERSON_NAME]" at bounding box center [437, 145] width 182 height 17
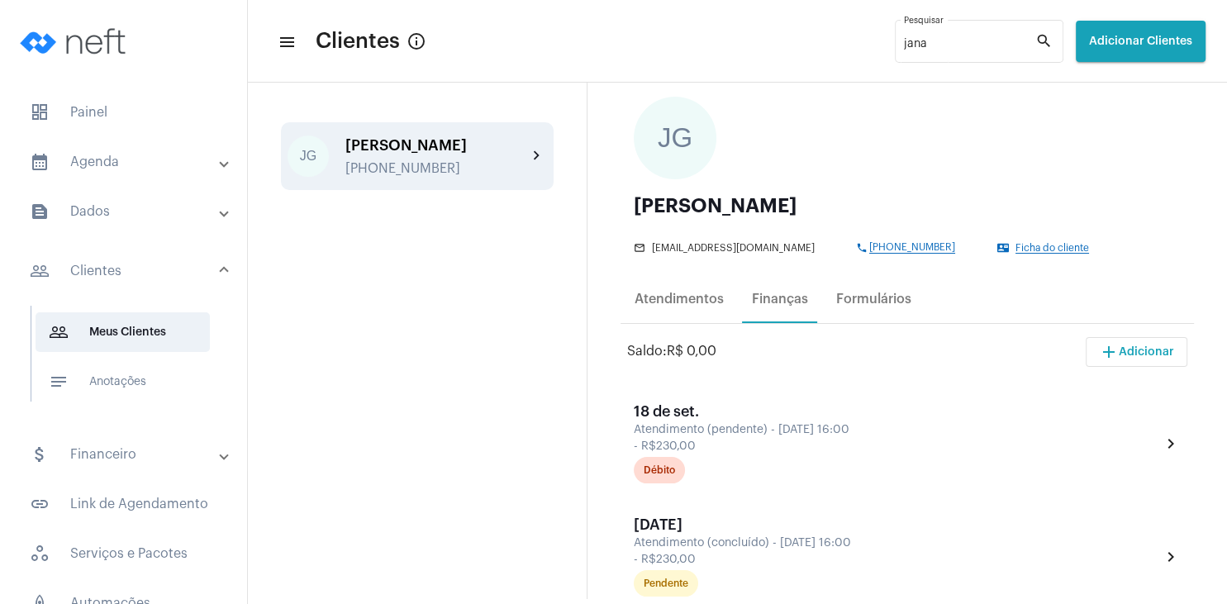
scroll to position [79, 0]
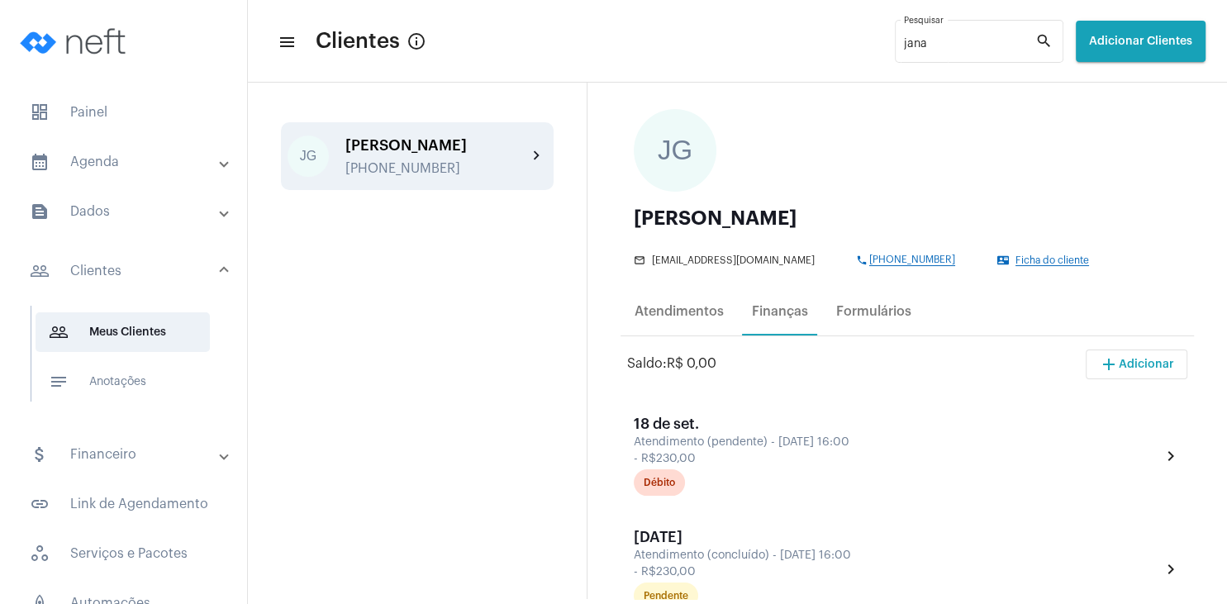
click at [1023, 264] on span "Ficha do cliente" at bounding box center [1053, 260] width 74 height 11
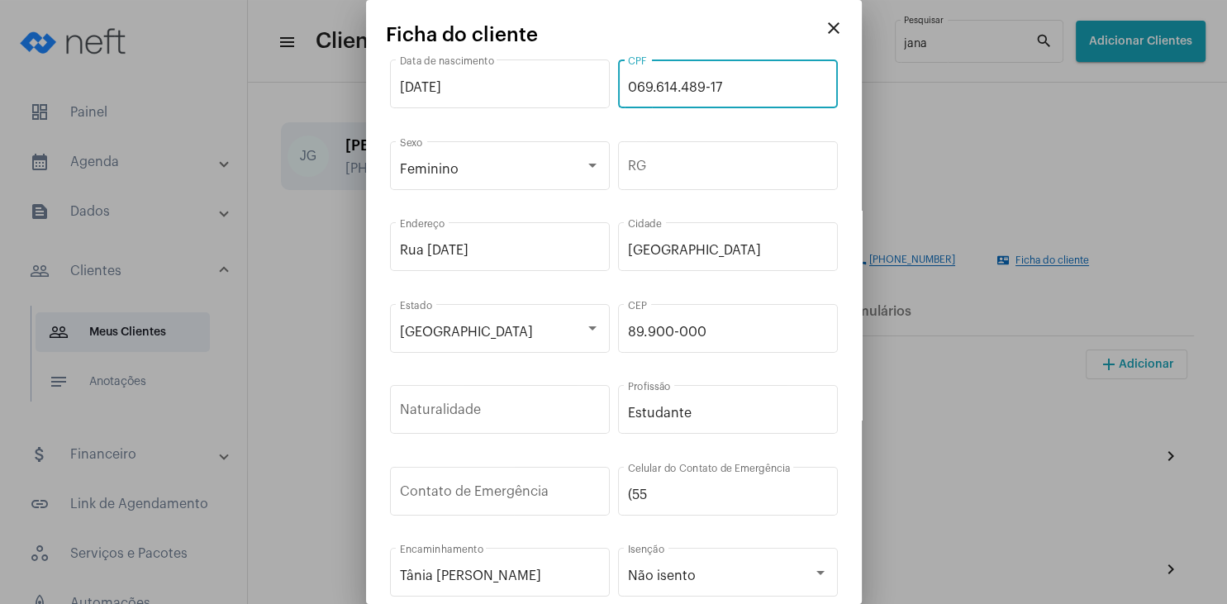
drag, startPoint x: 723, startPoint y: 87, endPoint x: 584, endPoint y: 81, distance: 139.0
click at [628, 81] on input "069.614.489-17" at bounding box center [728, 87] width 200 height 15
click at [827, 25] on mat-icon "close" at bounding box center [834, 28] width 20 height 20
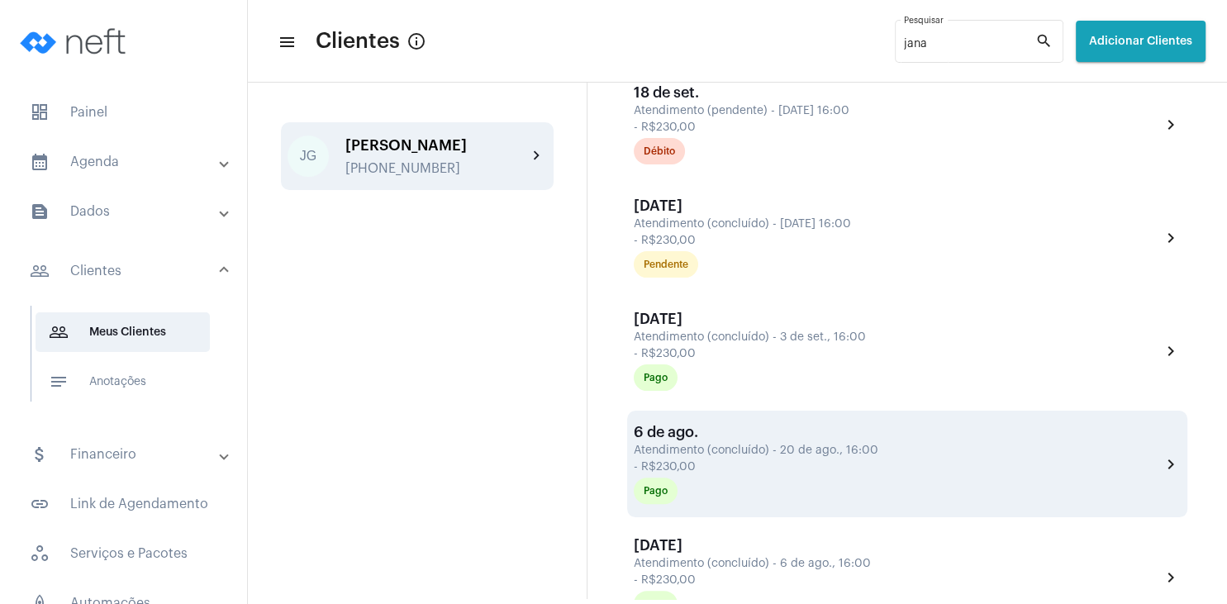
scroll to position [476, 0]
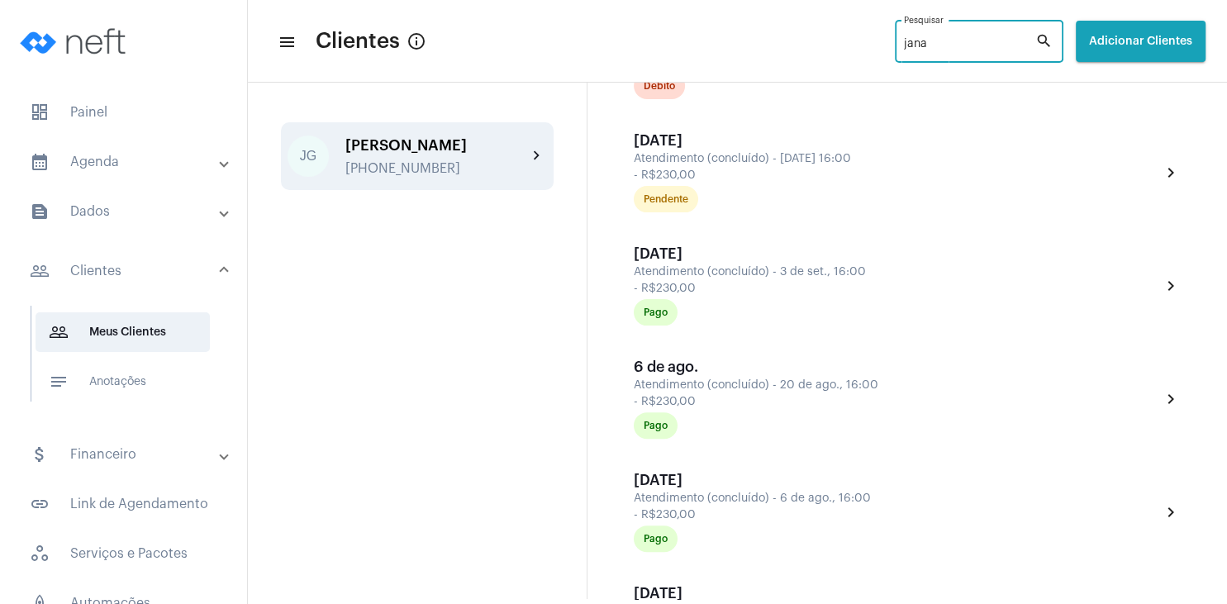
drag, startPoint x: 906, startPoint y: 41, endPoint x: 823, endPoint y: 38, distance: 82.7
click at [904, 38] on input "jana" at bounding box center [969, 44] width 131 height 13
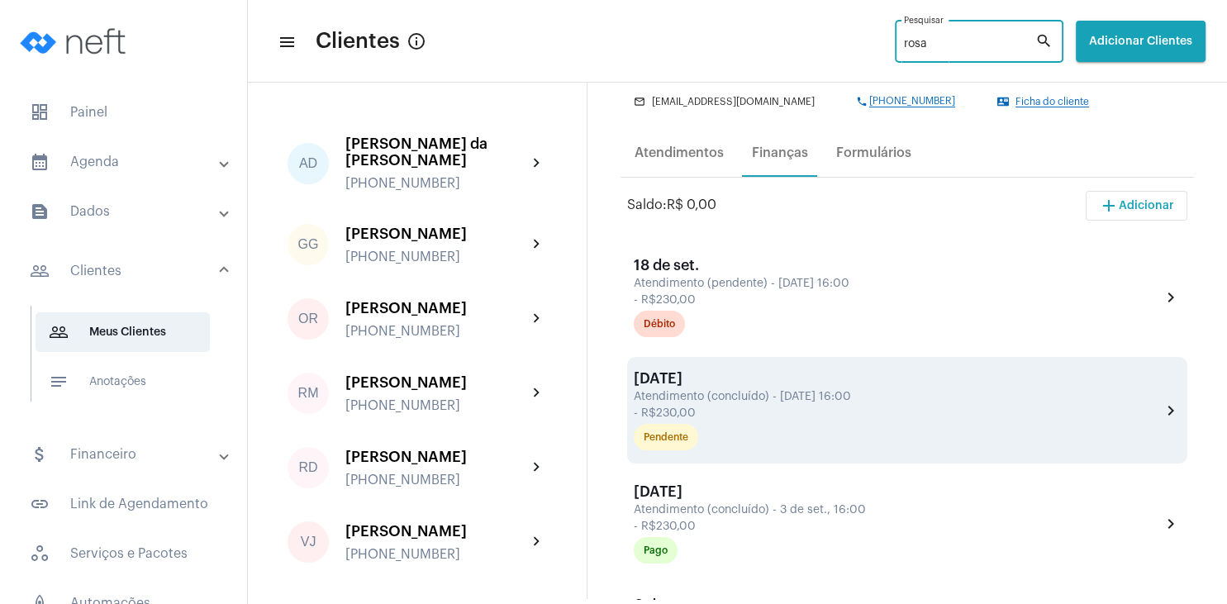
scroll to position [159, 0]
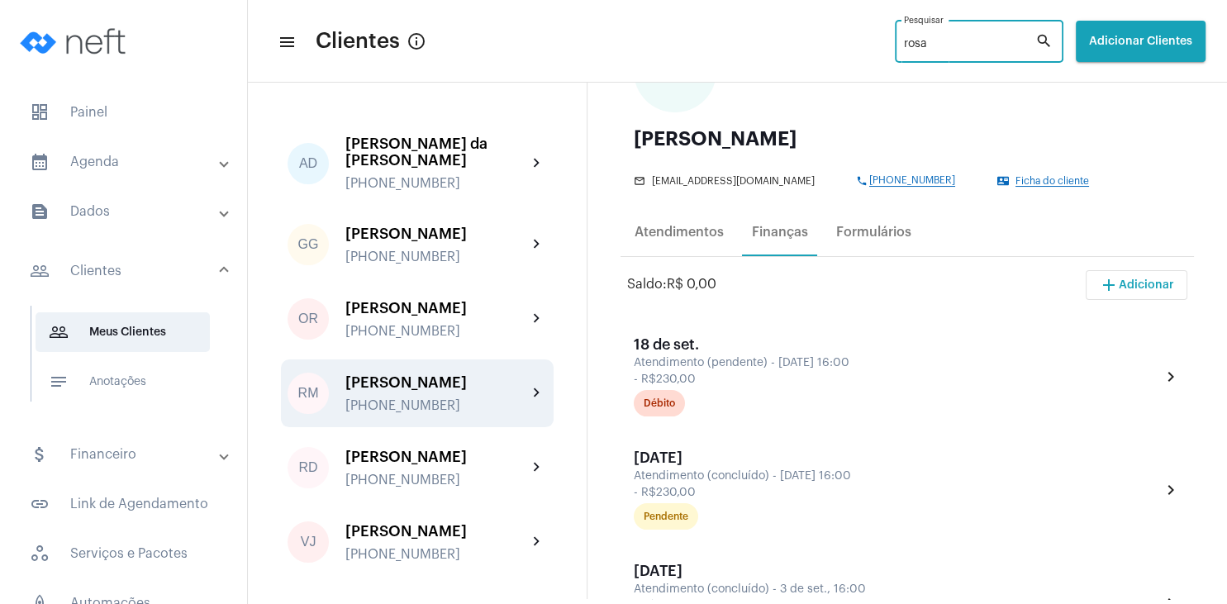
type input "rosa"
click at [399, 374] on div "[PERSON_NAME]" at bounding box center [437, 382] width 182 height 17
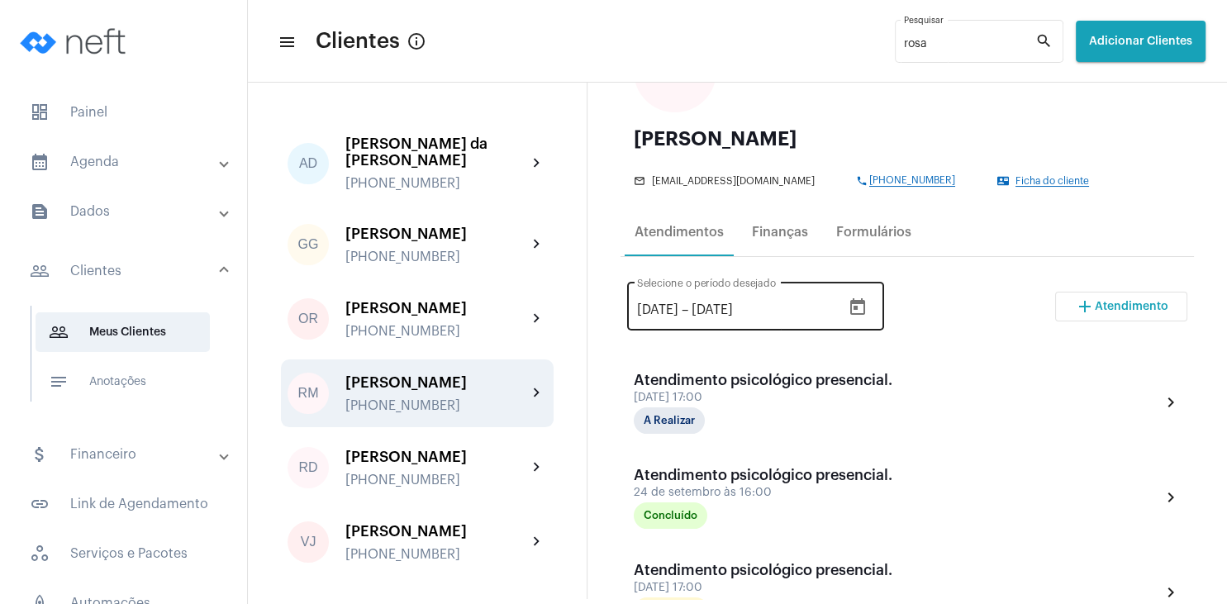
scroll to position [238, 0]
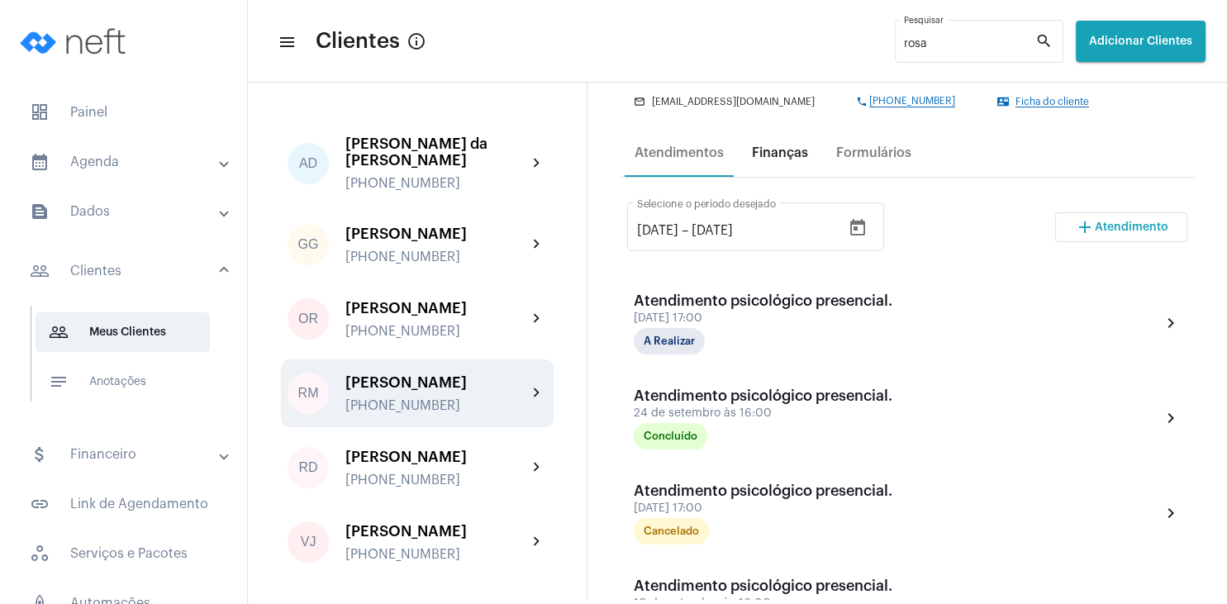
click at [769, 154] on div "Finanças" at bounding box center [780, 152] width 56 height 15
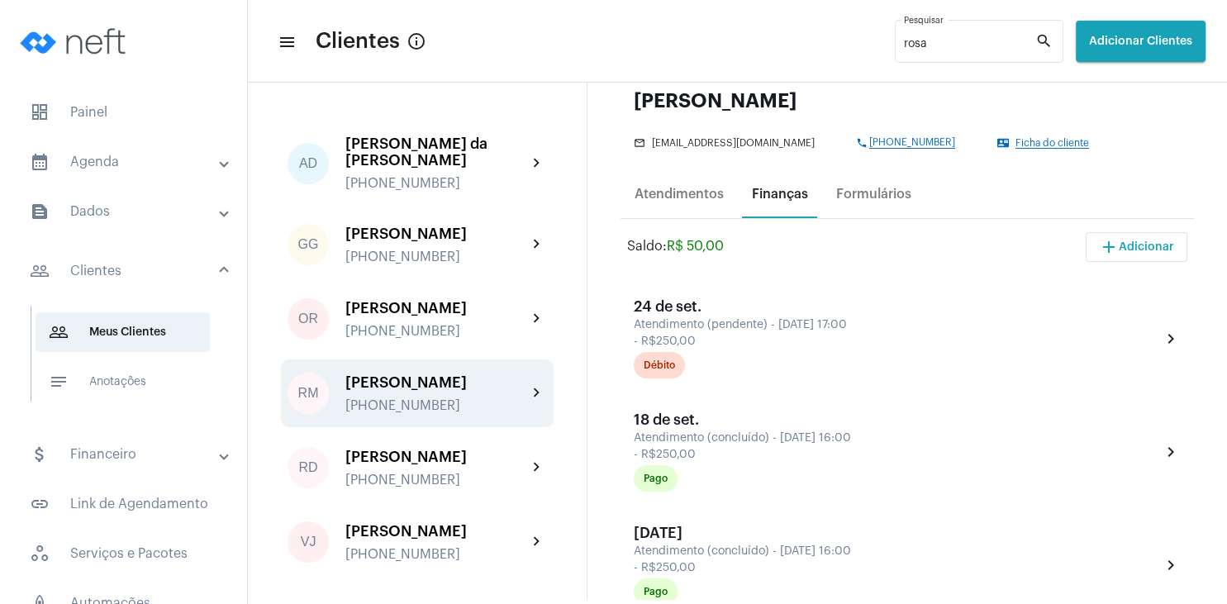
scroll to position [79, 0]
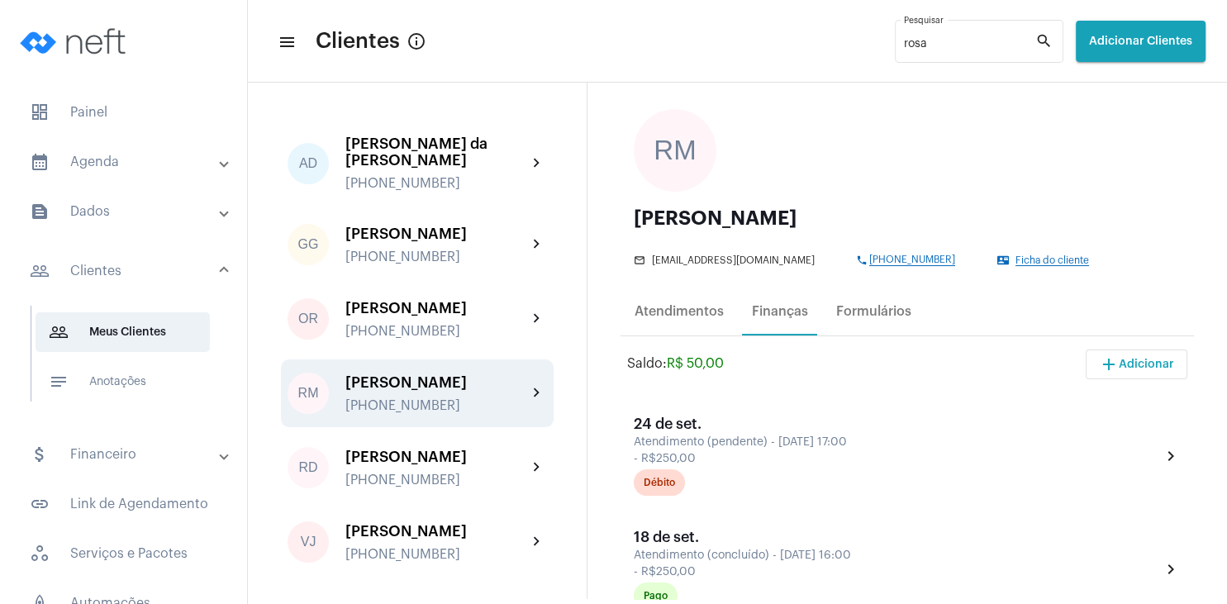
click at [1058, 258] on span "Ficha do cliente" at bounding box center [1053, 260] width 74 height 11
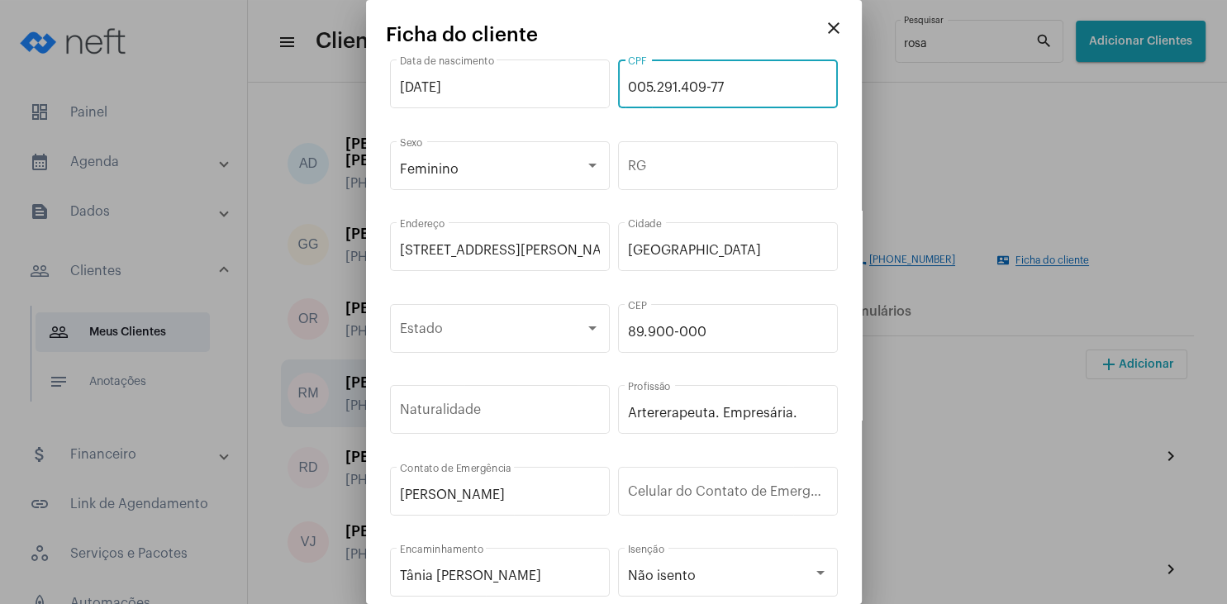
drag, startPoint x: 699, startPoint y: 88, endPoint x: 630, endPoint y: 88, distance: 69.4
click at [630, 88] on input "005.291.409-77" at bounding box center [728, 87] width 200 height 15
click at [836, 30] on mat-icon "close" at bounding box center [834, 28] width 20 height 20
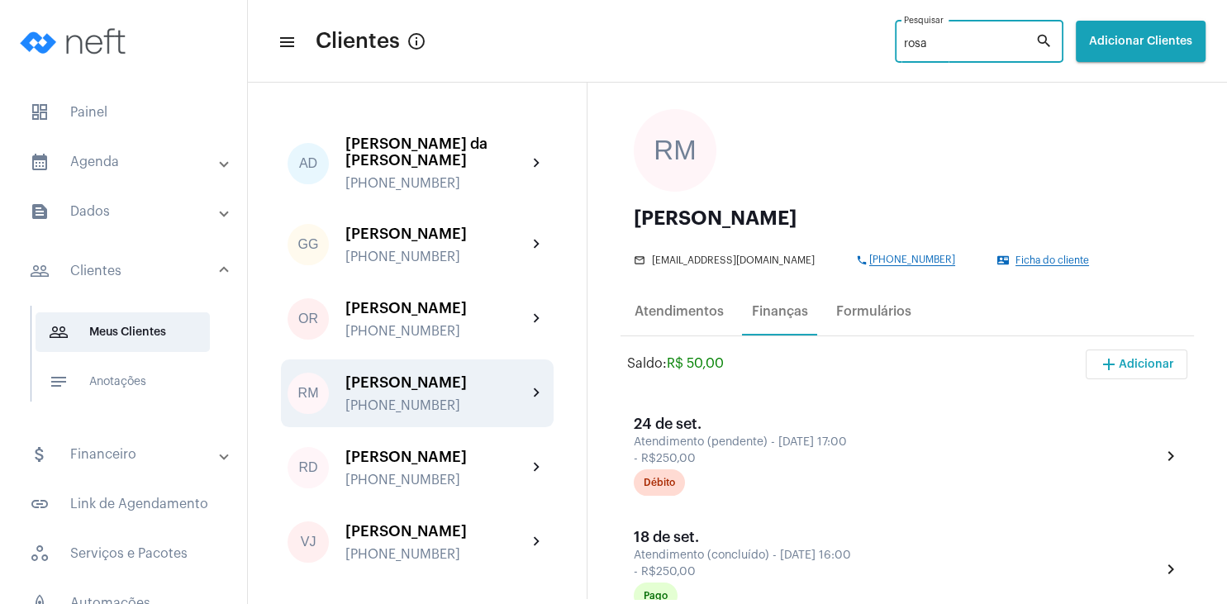
drag, startPoint x: 899, startPoint y: 45, endPoint x: 839, endPoint y: 43, distance: 60.4
click at [904, 43] on input "rosa" at bounding box center [969, 44] width 131 height 13
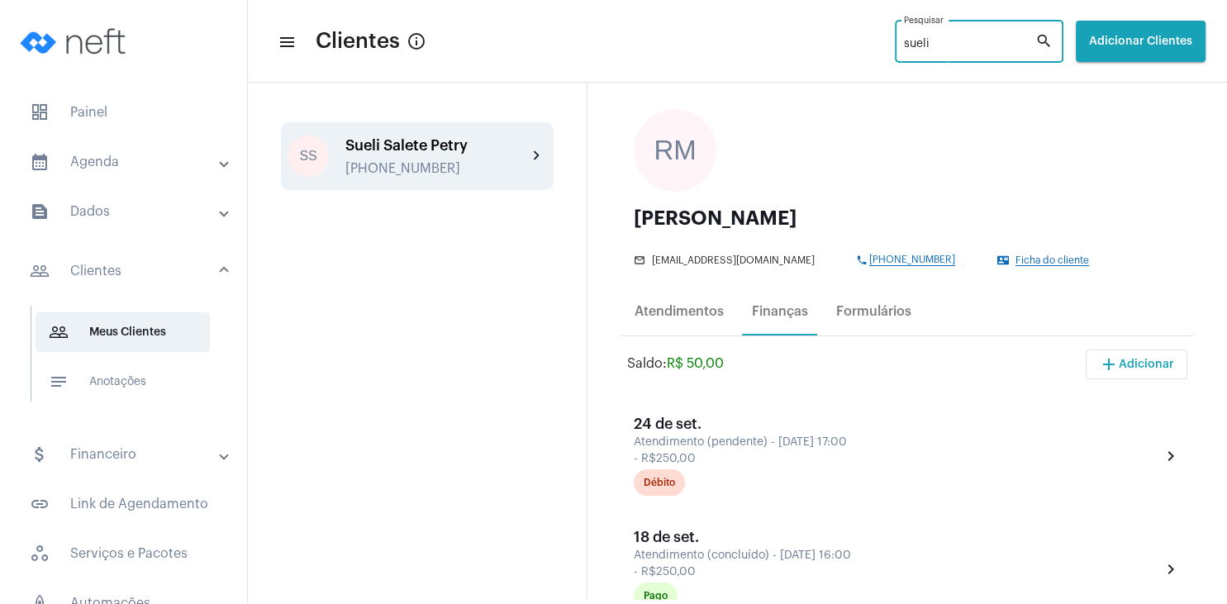
type input "sueli"
click at [364, 150] on div "Sueli Salete Petry" at bounding box center [437, 145] width 182 height 17
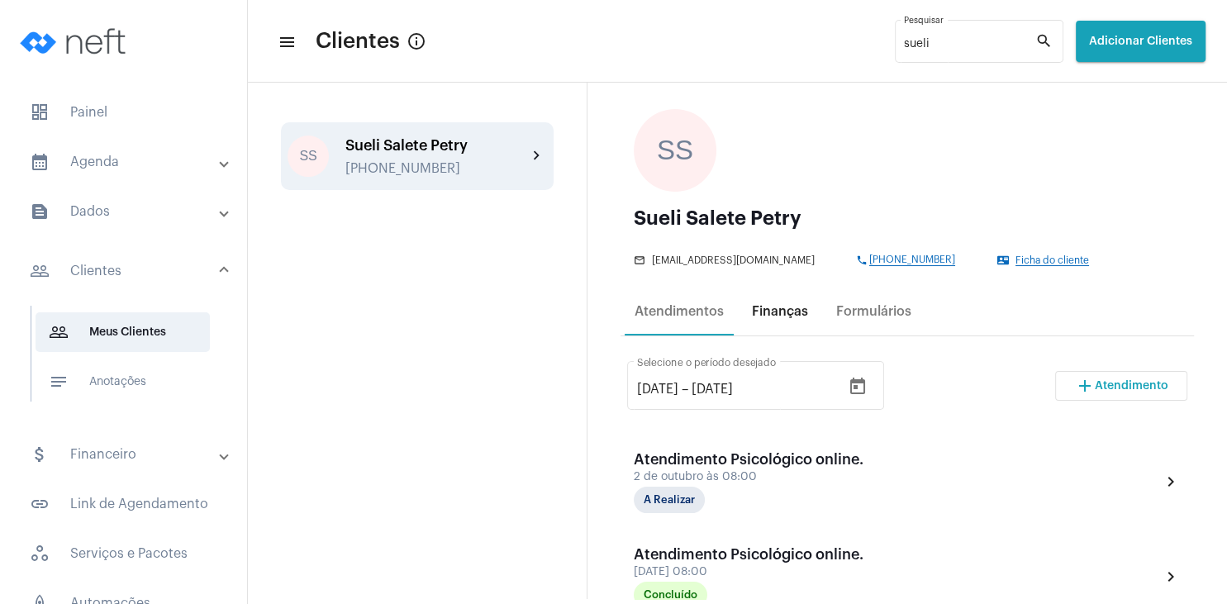
click at [779, 319] on div "Finanças" at bounding box center [780, 311] width 56 height 15
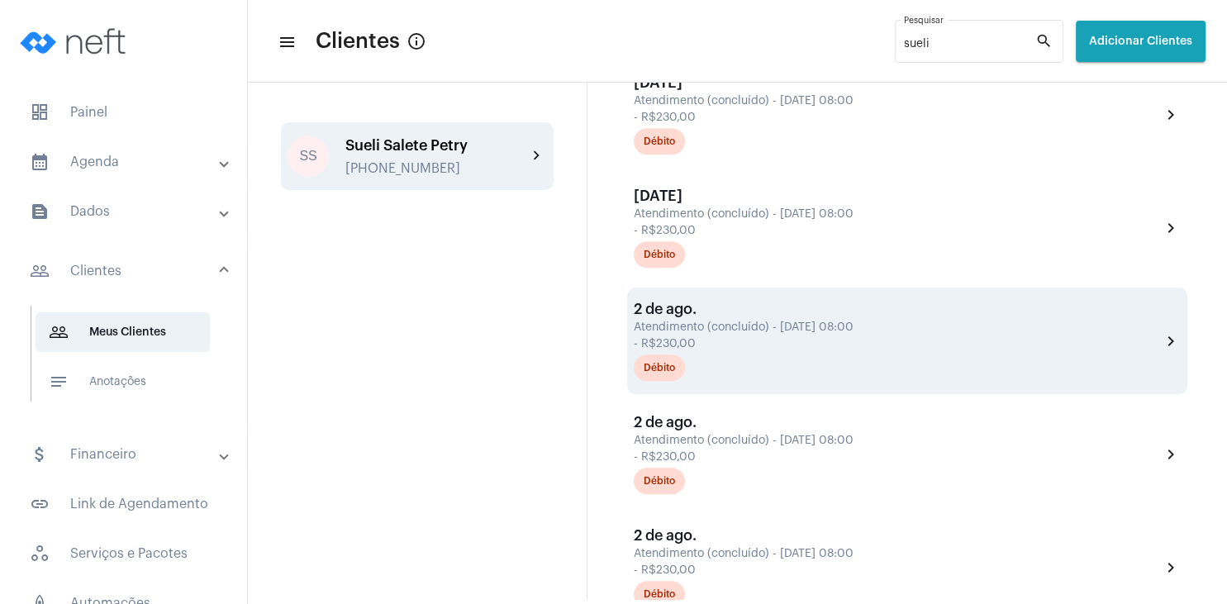
scroll to position [794, 0]
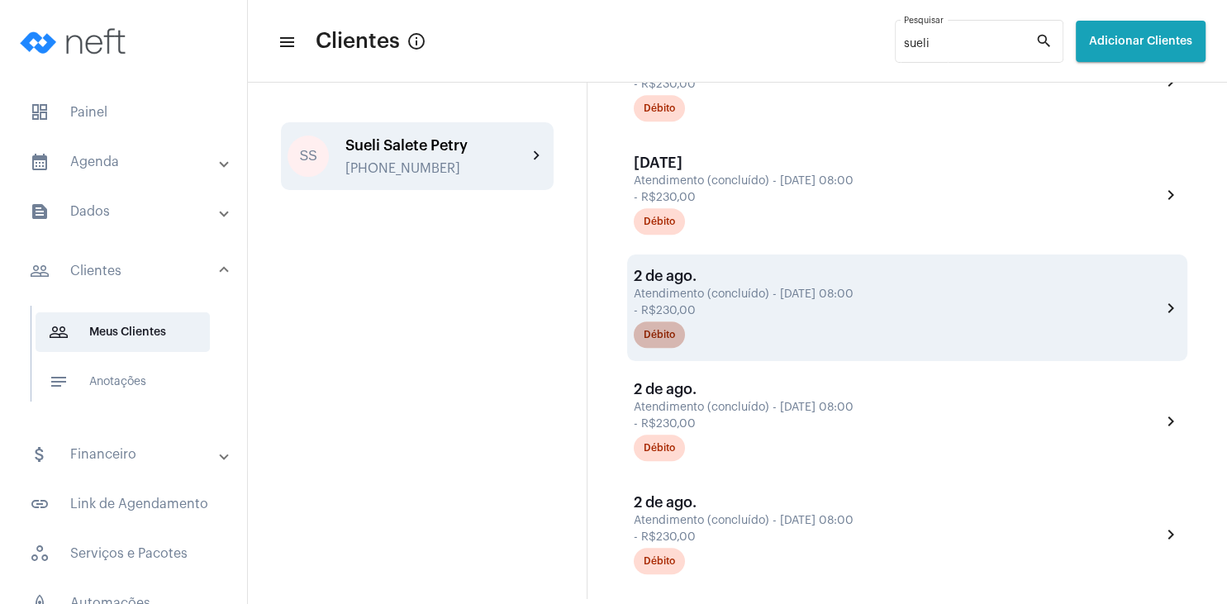
click at [670, 341] on div "Débito" at bounding box center [659, 335] width 31 height 11
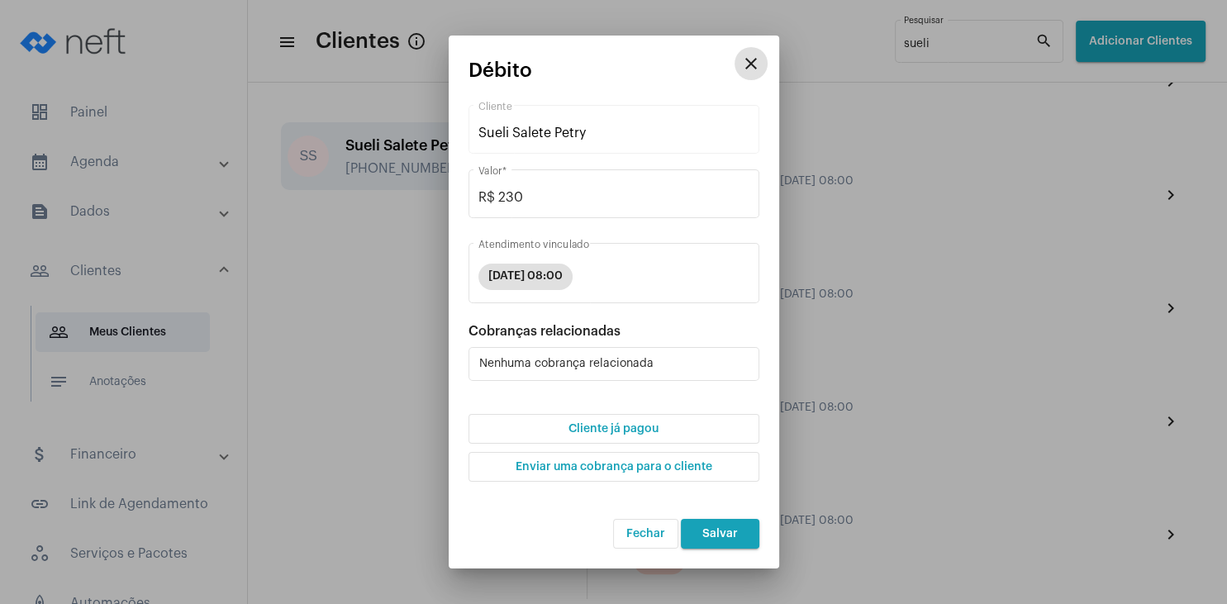
click at [637, 429] on span "Cliente já pagou" at bounding box center [614, 429] width 90 height 12
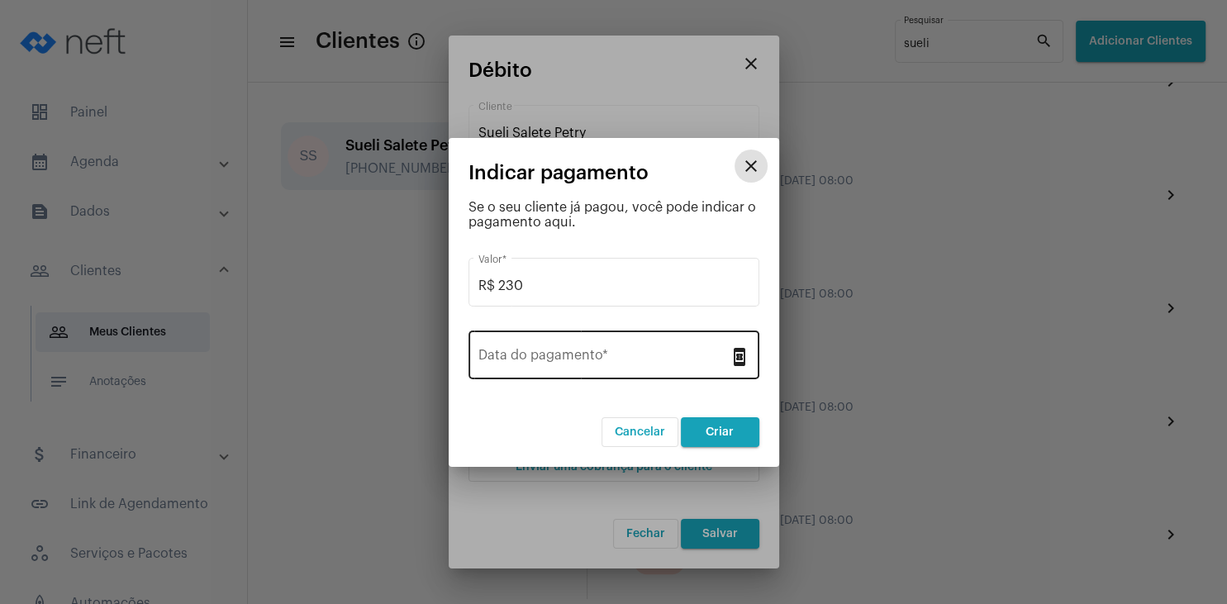
click at [607, 360] on input "Data do pagamento *" at bounding box center [604, 358] width 251 height 15
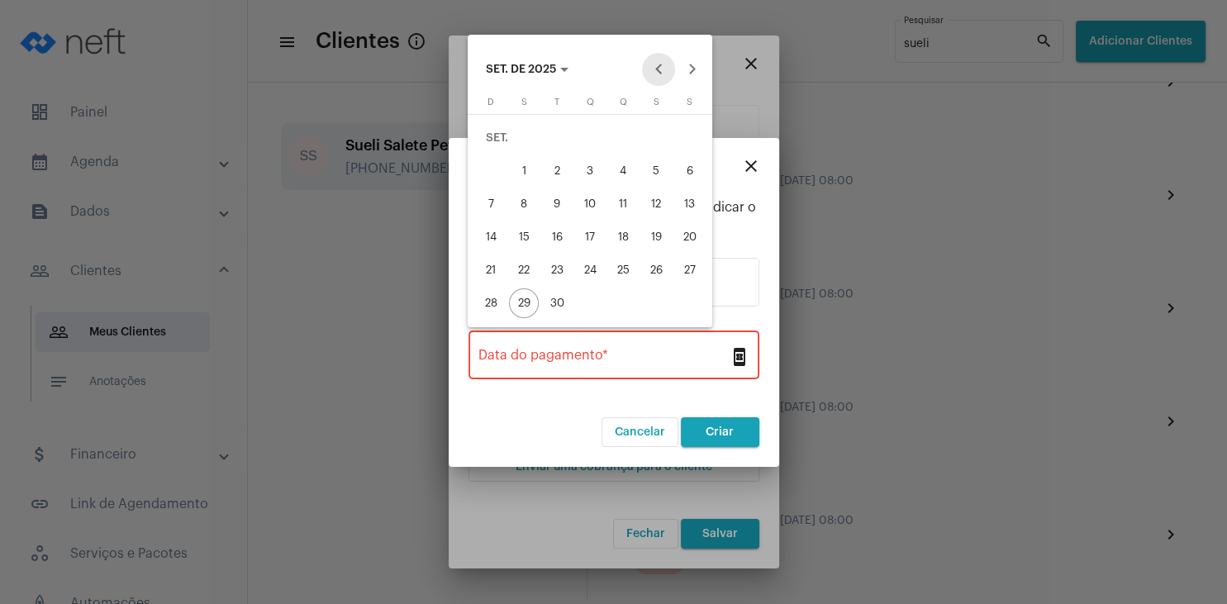
click at [653, 68] on button "Previous month" at bounding box center [658, 69] width 33 height 33
click at [631, 269] on div "28" at bounding box center [623, 270] width 30 height 30
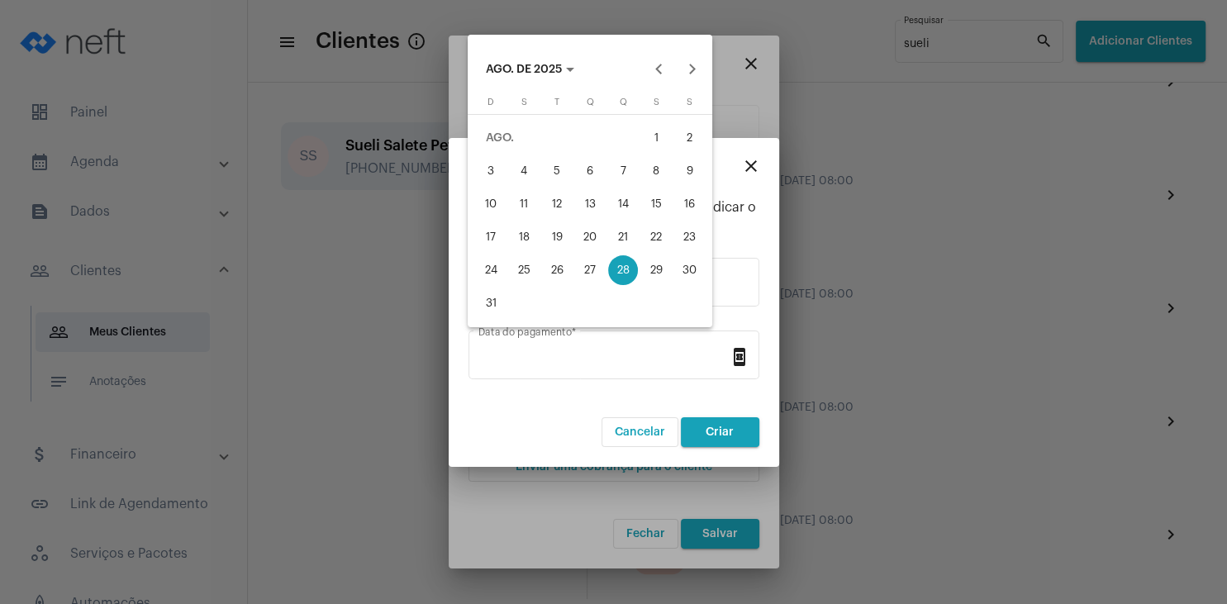
type input "[DATE]"
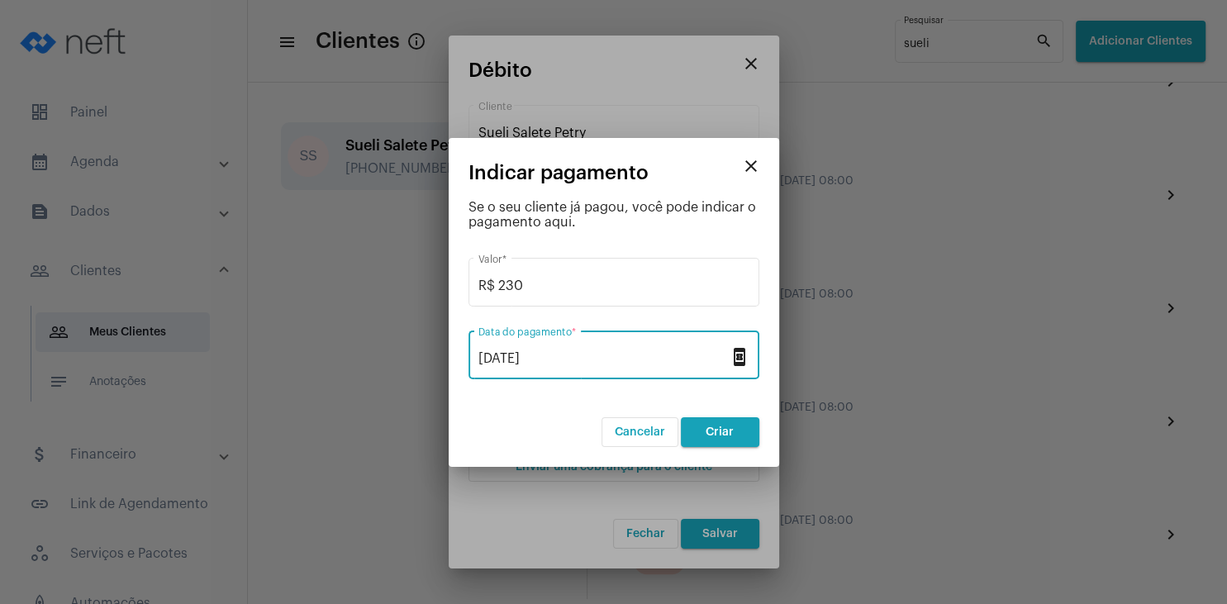
click at [713, 427] on span "Criar" at bounding box center [720, 433] width 28 height 12
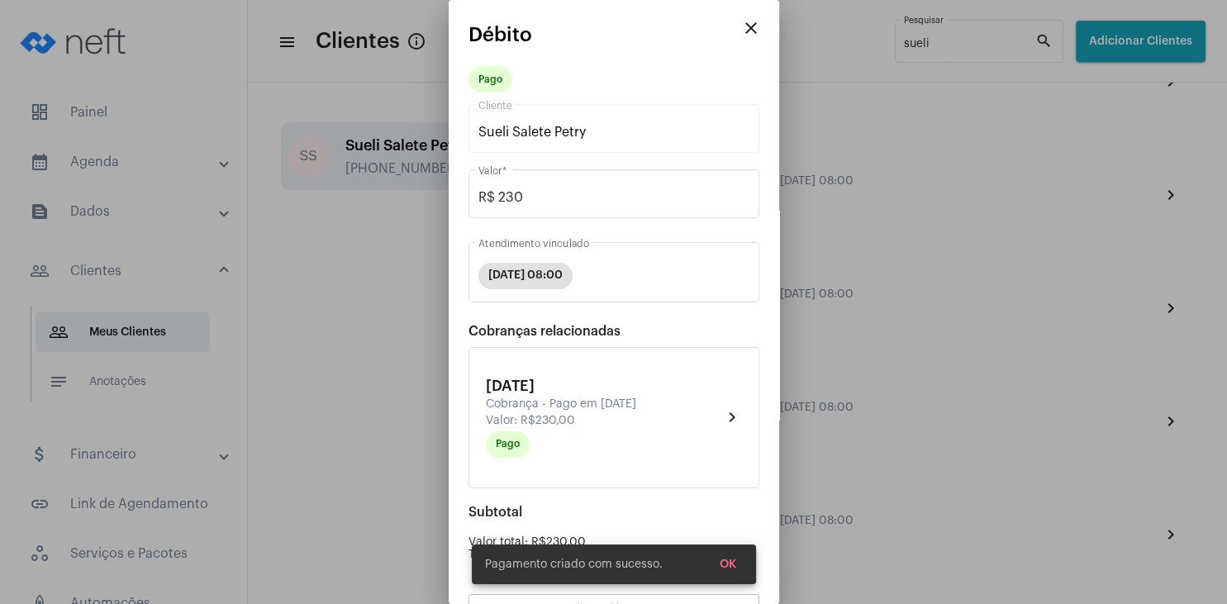
click at [733, 574] on button "OK" at bounding box center [728, 565] width 43 height 30
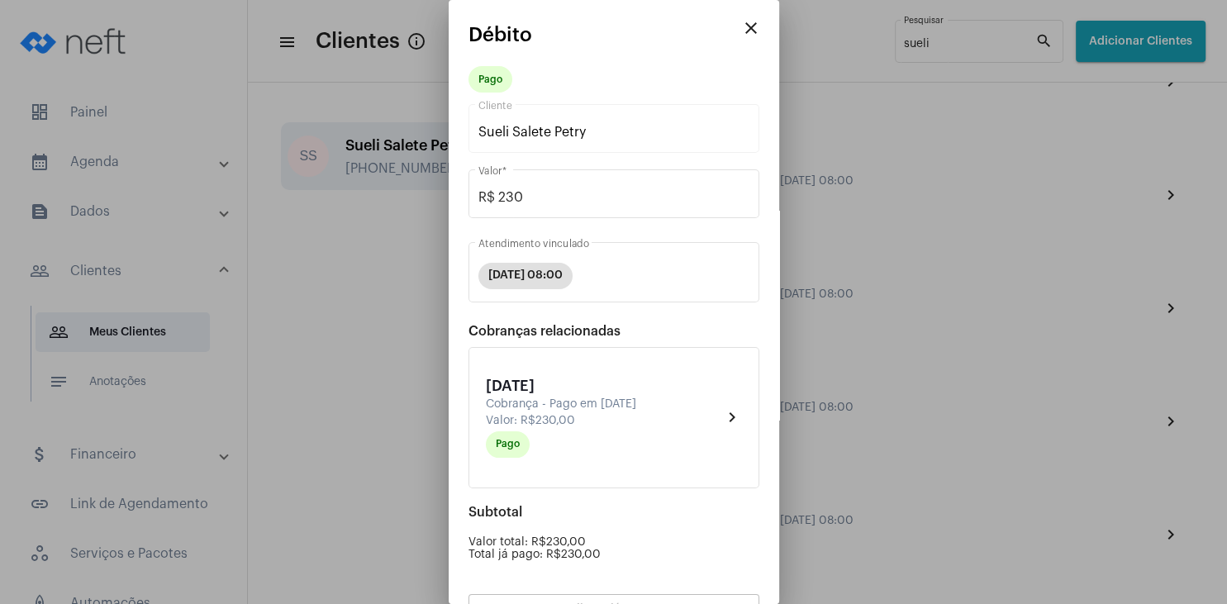
scroll to position [145, 0]
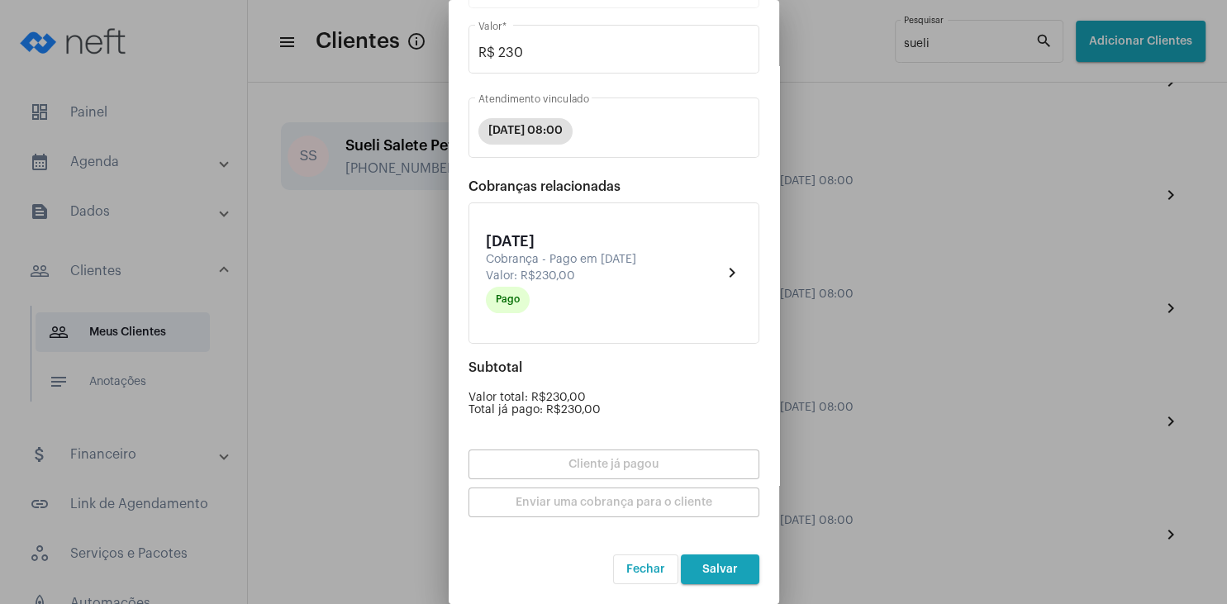
click at [730, 584] on button "Salvar" at bounding box center [720, 570] width 79 height 30
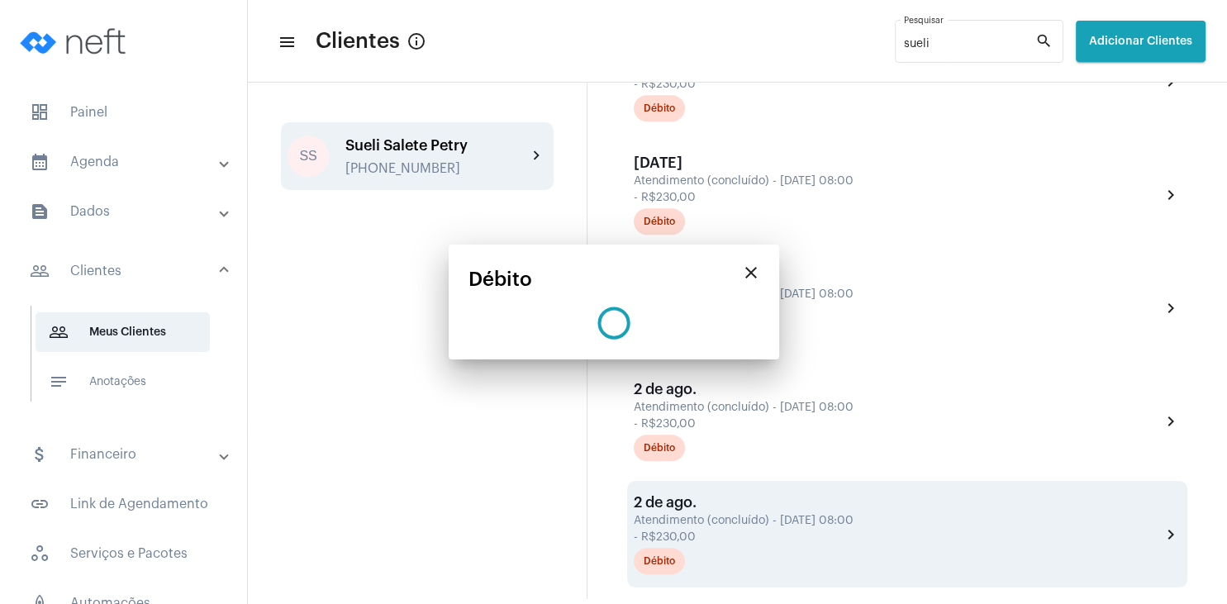
scroll to position [0, 0]
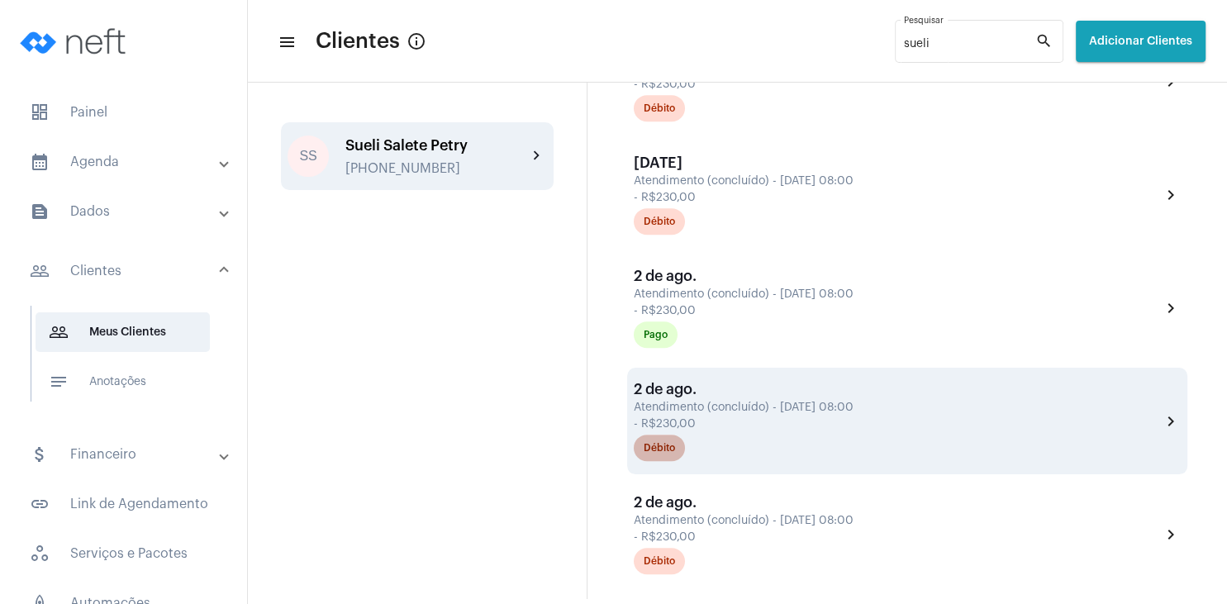
click at [666, 454] on div "Débito" at bounding box center [659, 448] width 31 height 11
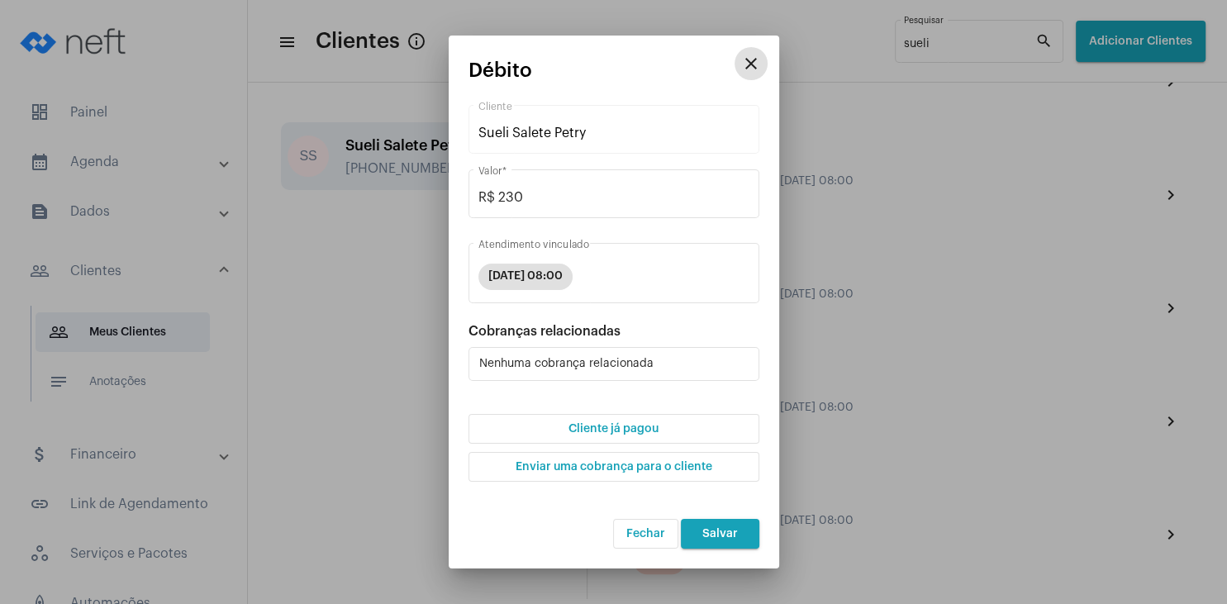
click at [632, 430] on span "Cliente já pagou" at bounding box center [614, 429] width 90 height 12
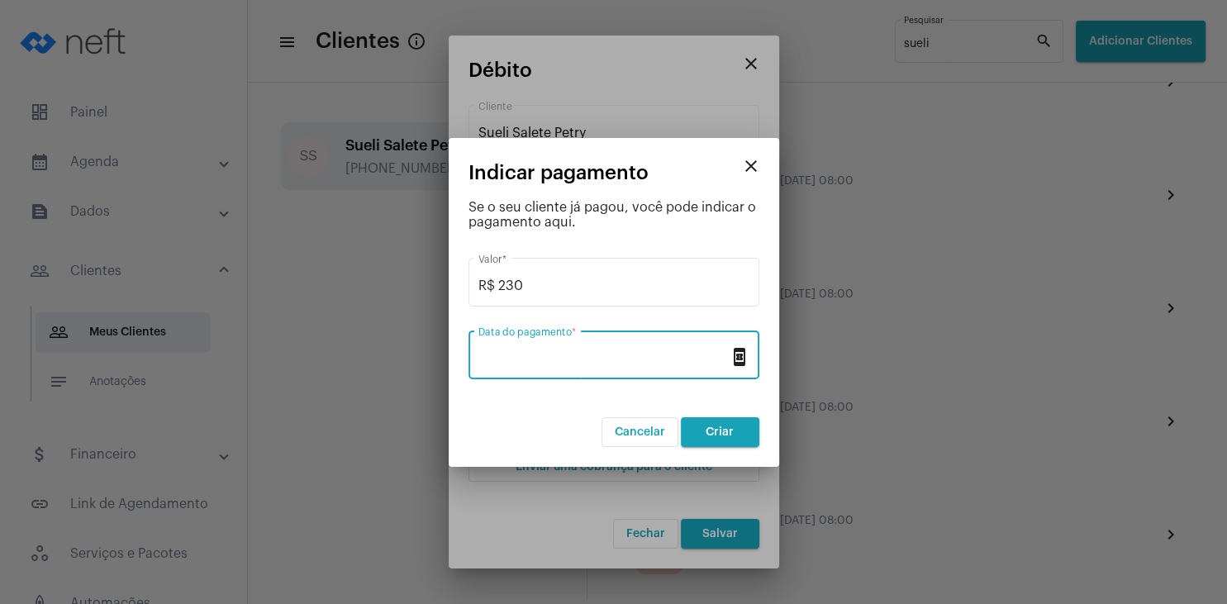
click at [622, 352] on input "Data do pagamento *" at bounding box center [604, 358] width 251 height 15
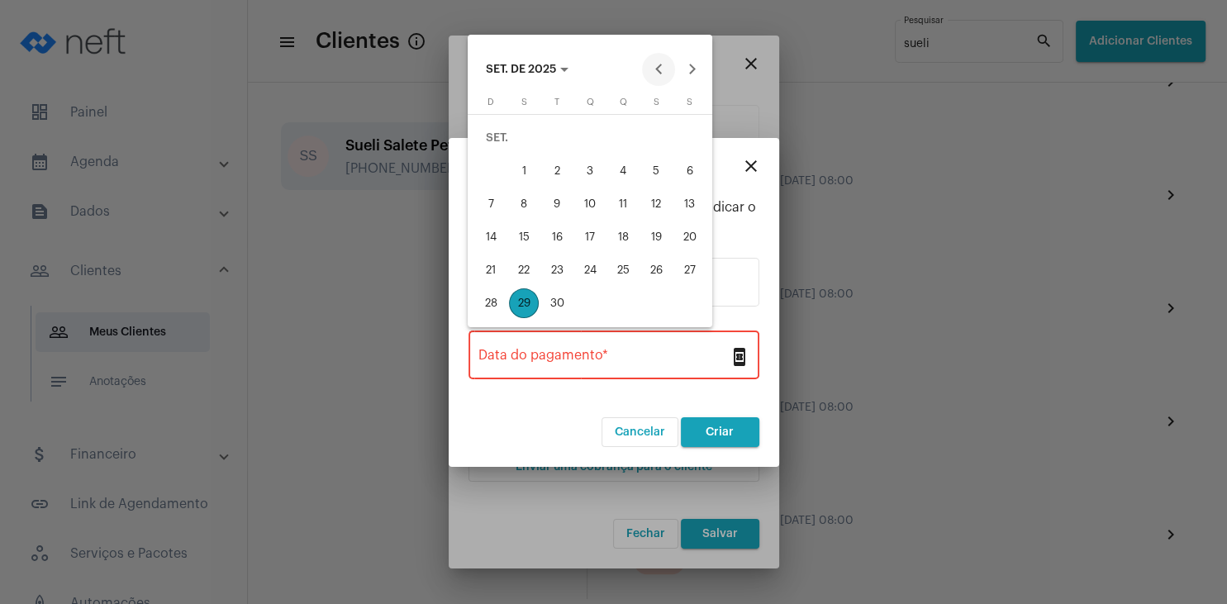
click at [658, 55] on button "Previous month" at bounding box center [658, 69] width 33 height 33
click at [636, 269] on div "28" at bounding box center [623, 270] width 30 height 30
type input "[DATE]"
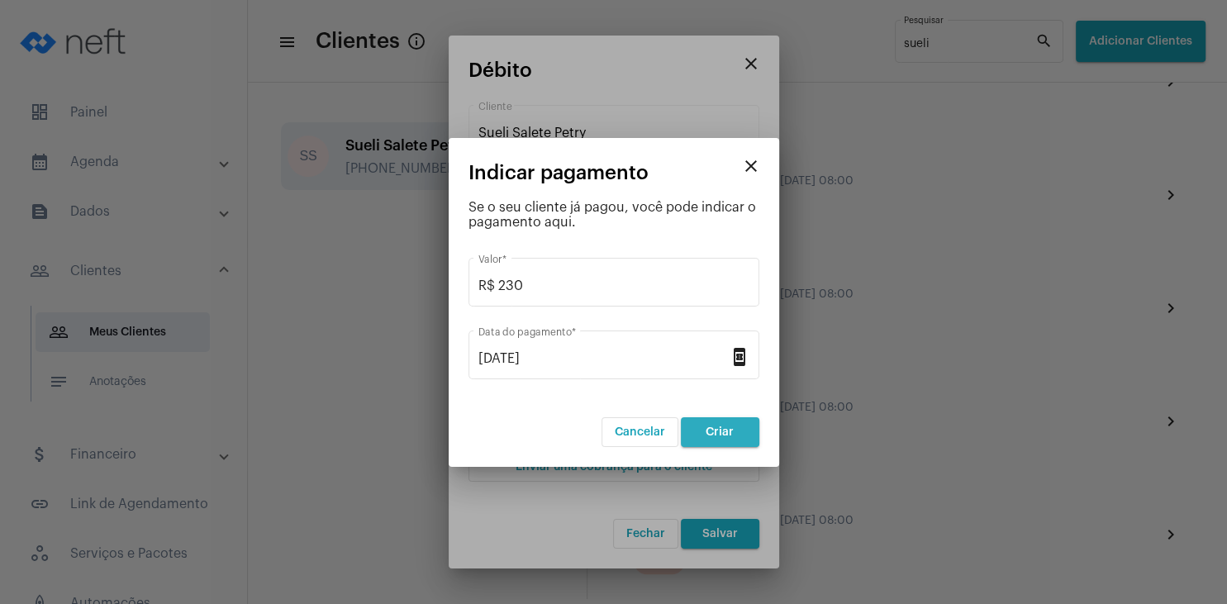
click at [715, 428] on span "Criar" at bounding box center [720, 433] width 28 height 12
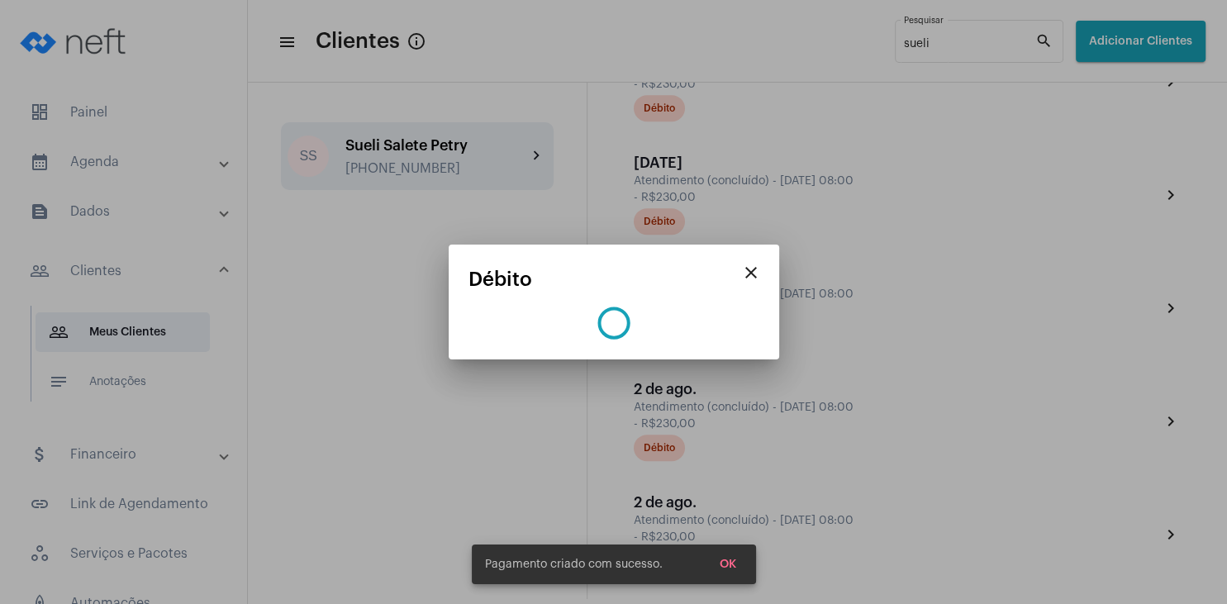
click at [730, 560] on span "OK" at bounding box center [728, 565] width 17 height 12
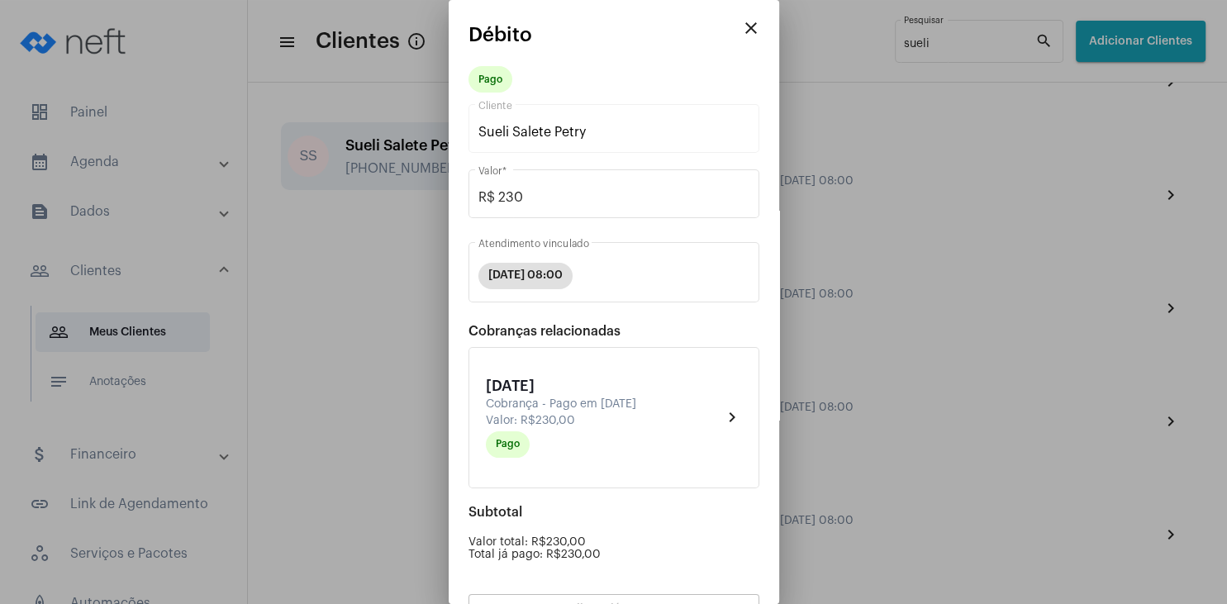
scroll to position [145, 0]
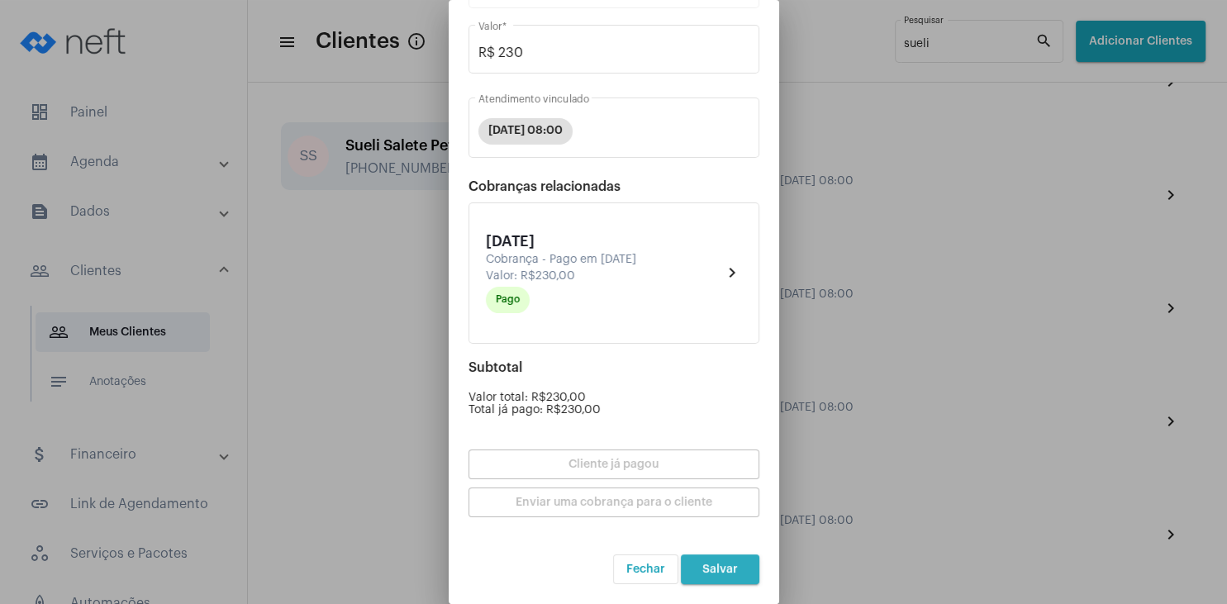
click at [708, 560] on button "Salvar" at bounding box center [720, 570] width 79 height 30
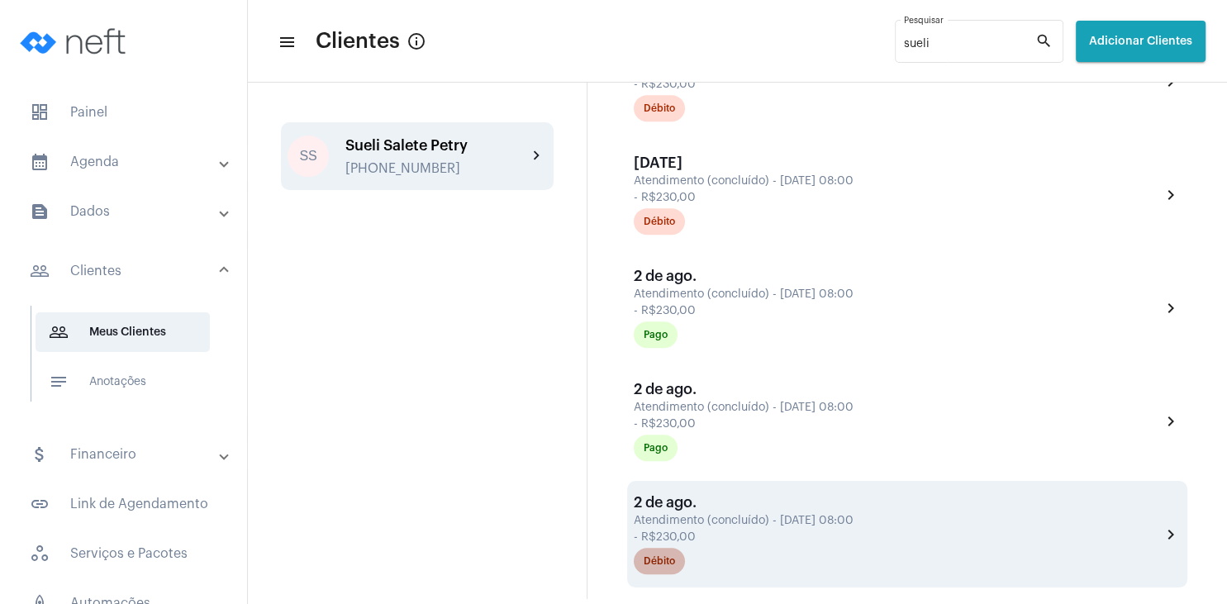
click at [670, 567] on div "Débito" at bounding box center [659, 561] width 31 height 11
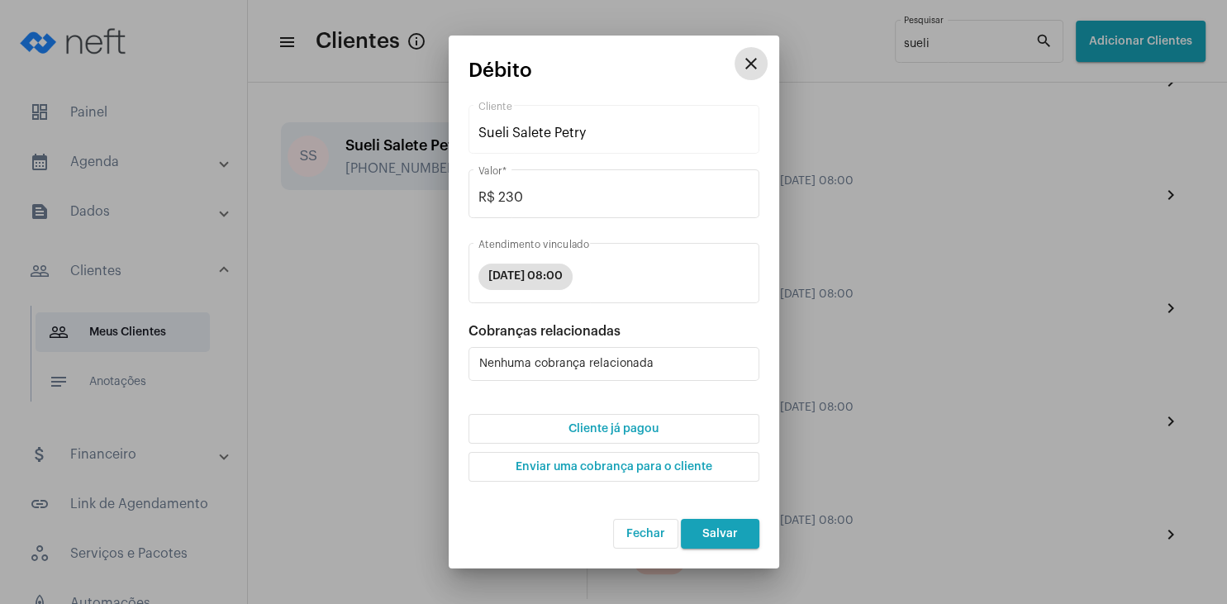
click at [627, 425] on span "Cliente já pagou" at bounding box center [614, 429] width 90 height 12
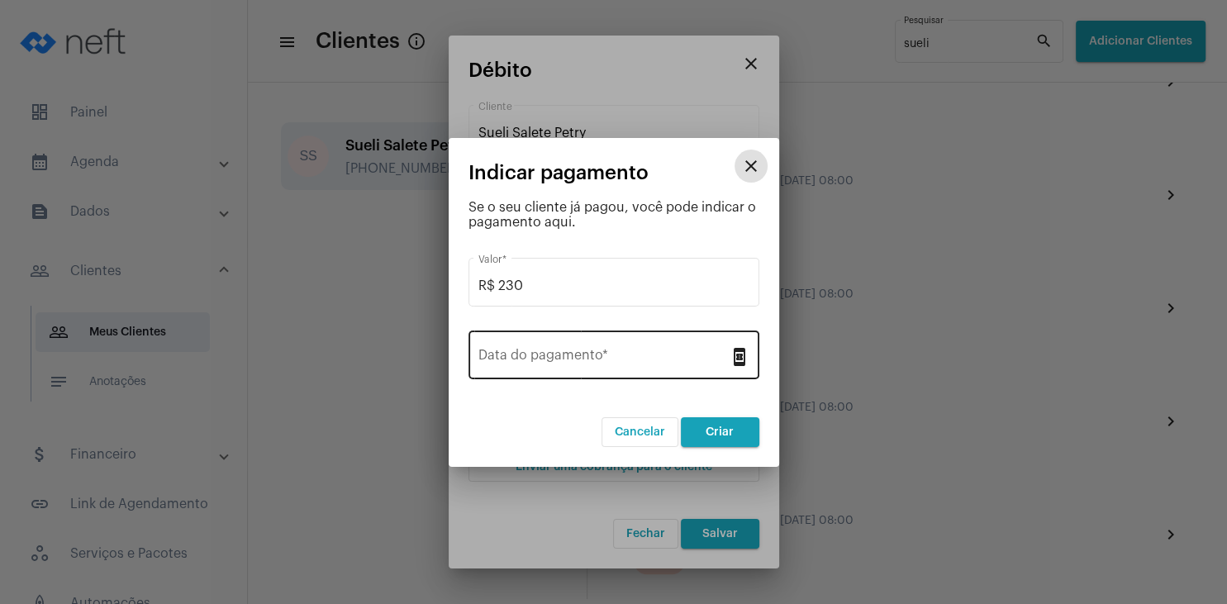
click at [596, 365] on input "Data do pagamento *" at bounding box center [604, 358] width 251 height 15
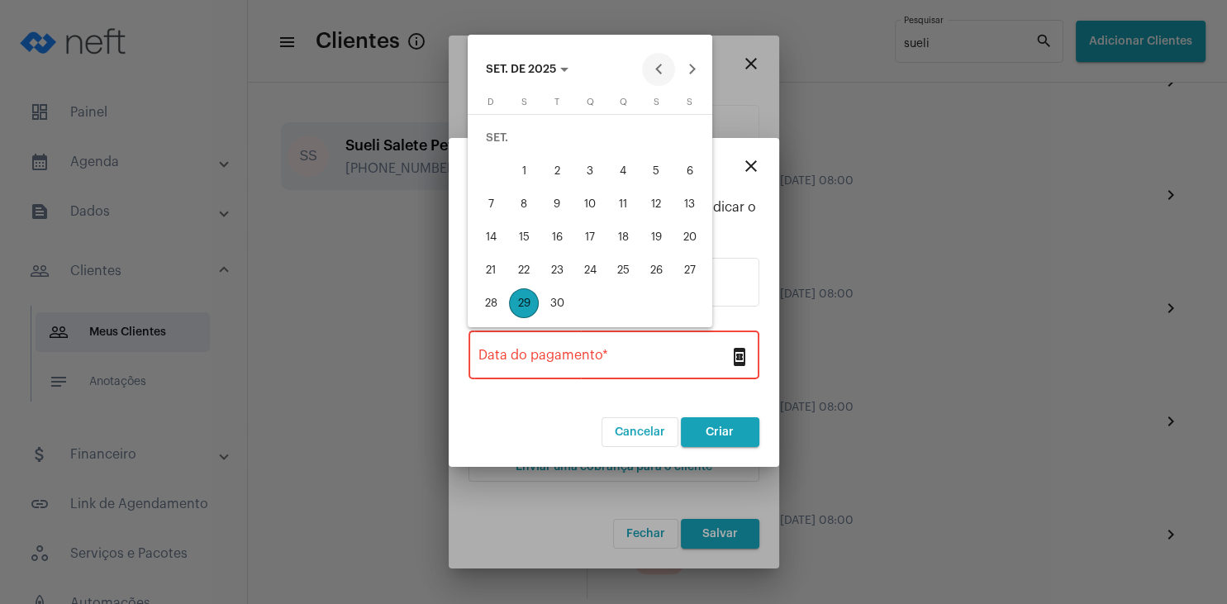
click at [655, 69] on button "Previous month" at bounding box center [658, 69] width 33 height 33
click at [627, 261] on div "28" at bounding box center [623, 270] width 30 height 30
type input "[DATE]"
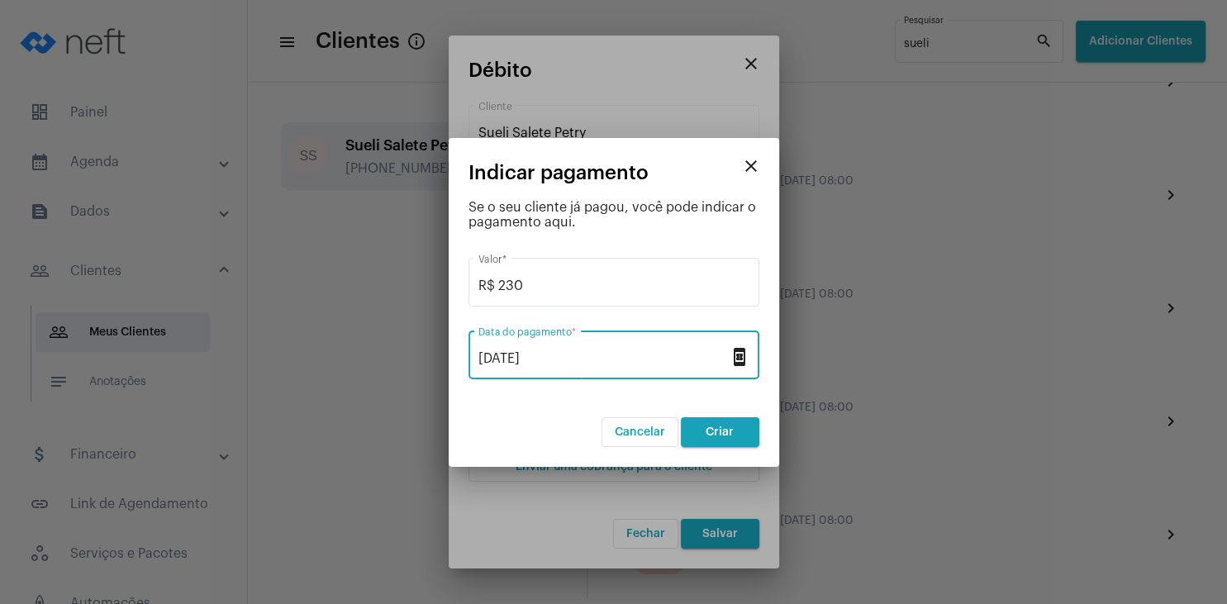
click at [737, 441] on button "Criar" at bounding box center [720, 432] width 79 height 30
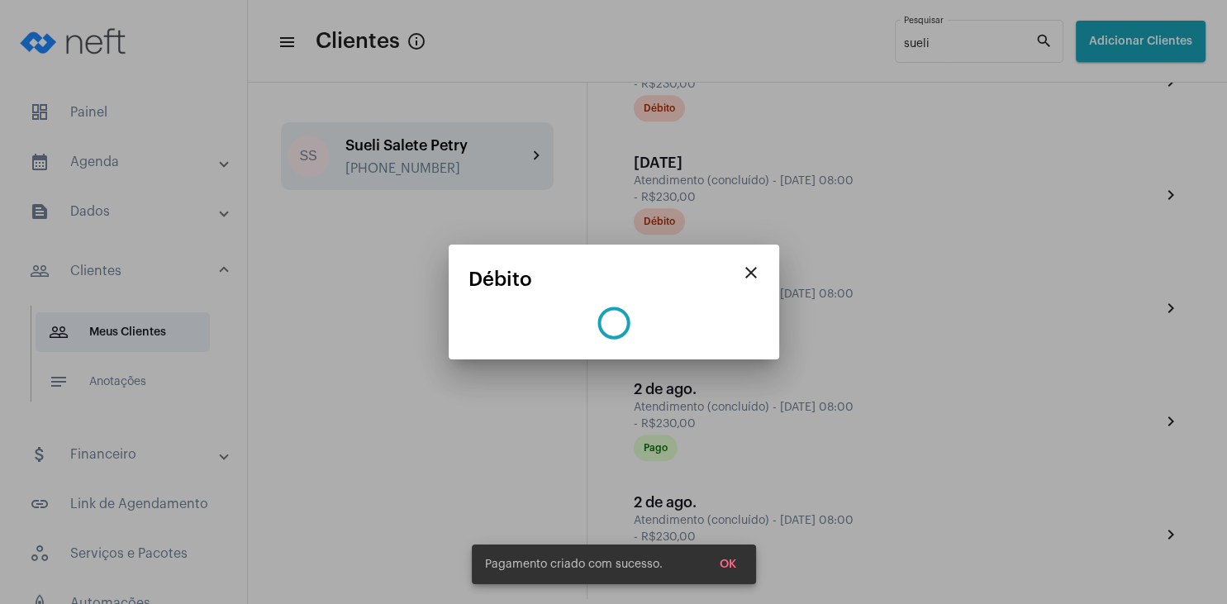
click at [727, 565] on span "OK" at bounding box center [728, 565] width 17 height 12
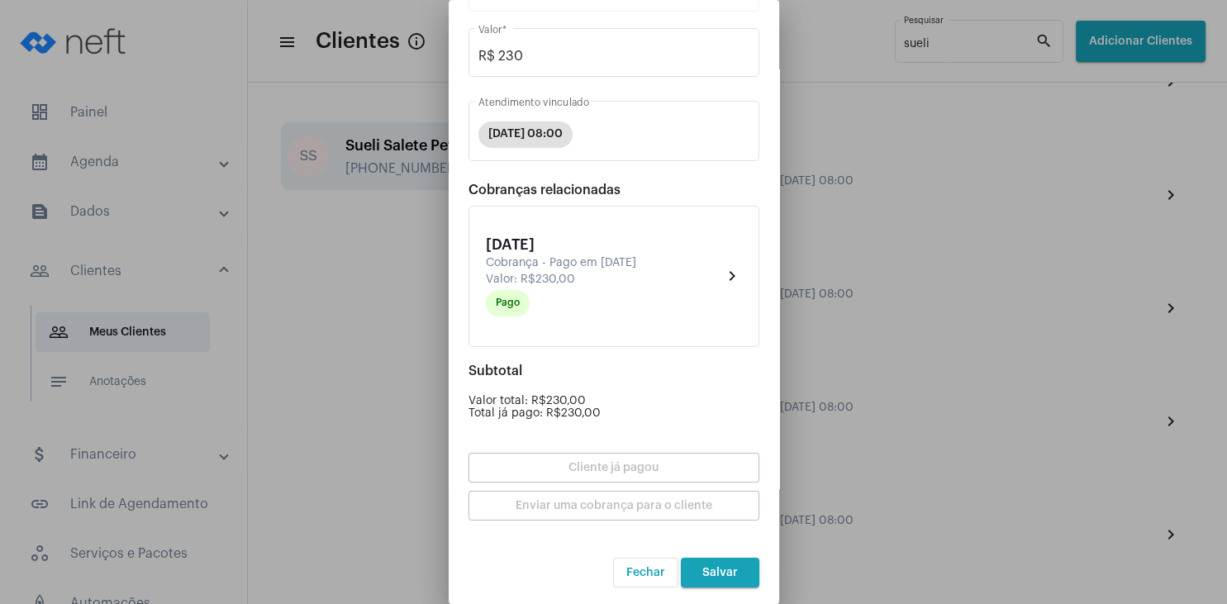
scroll to position [145, 0]
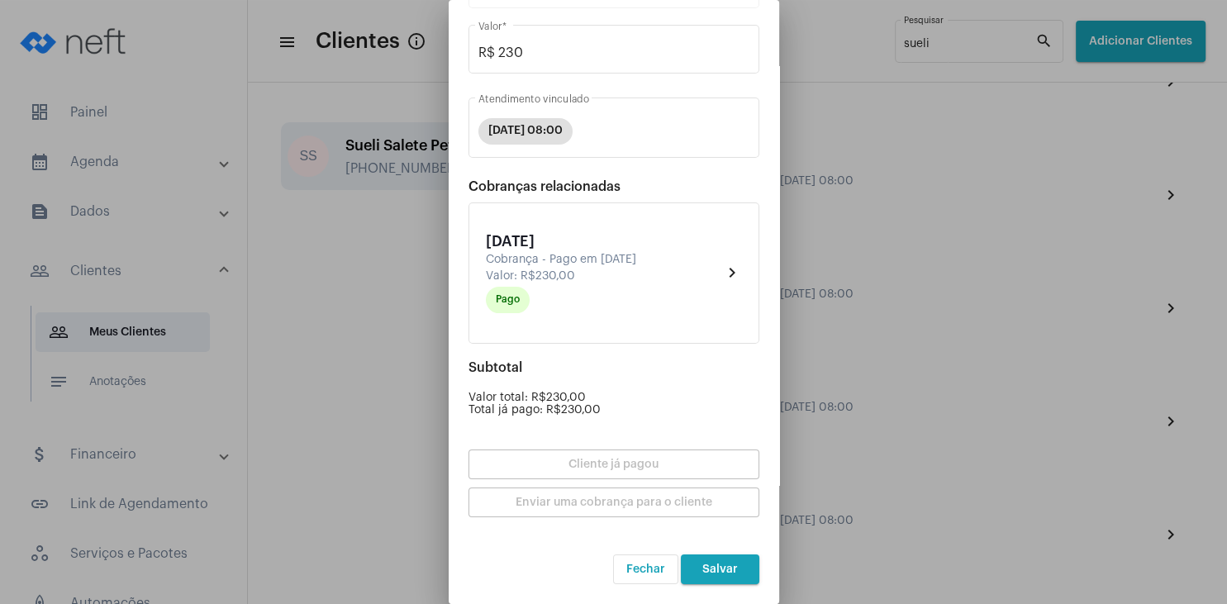
click at [720, 560] on button "Salvar" at bounding box center [720, 570] width 79 height 30
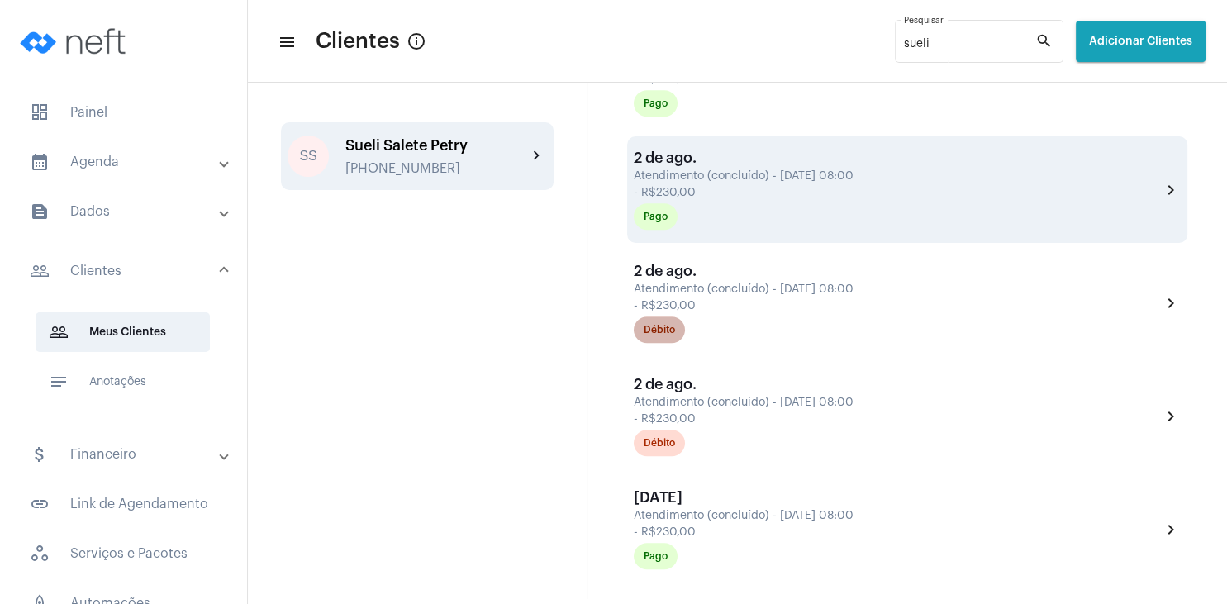
scroll to position [1032, 0]
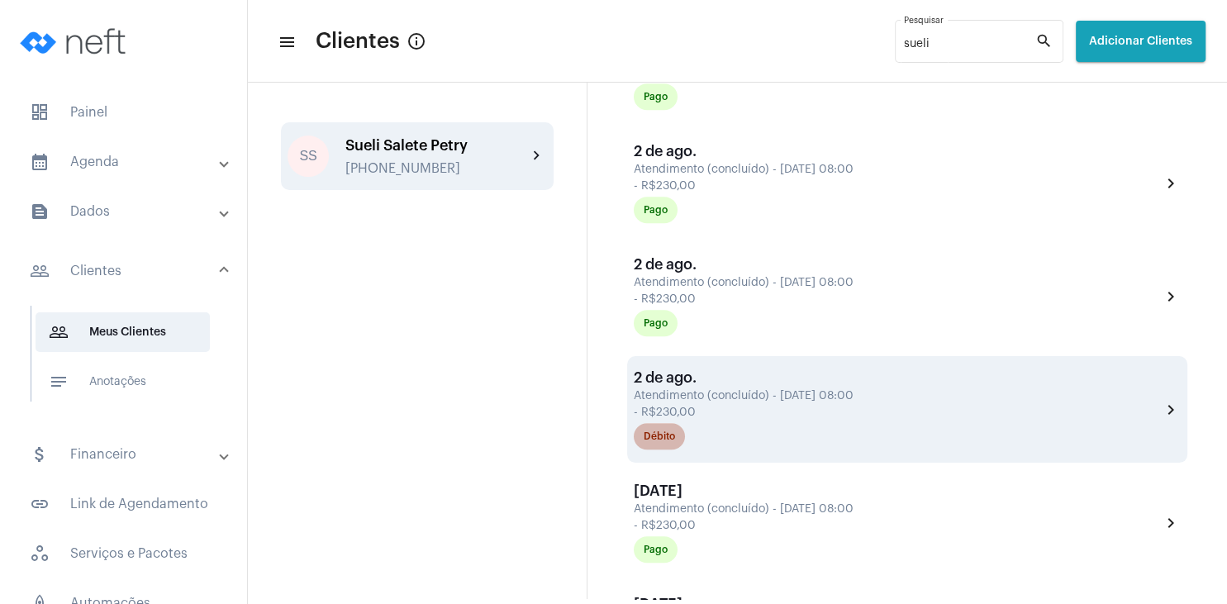
click at [669, 450] on mat-chip "Débito" at bounding box center [659, 436] width 51 height 26
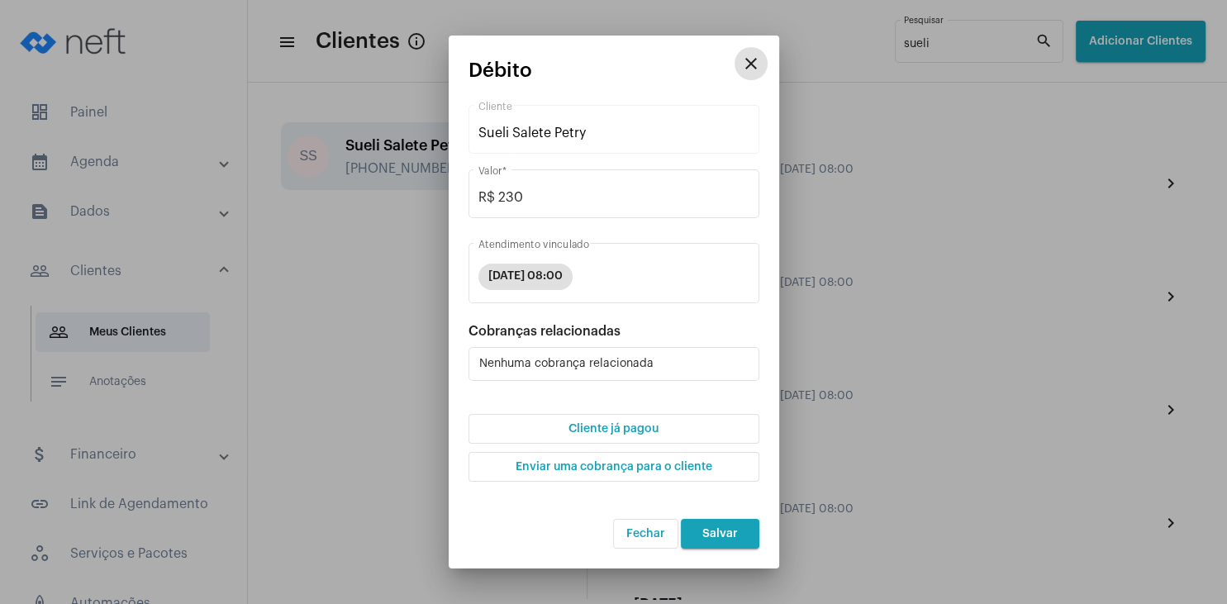
click at [645, 432] on span "Cliente já pagou" at bounding box center [614, 429] width 90 height 12
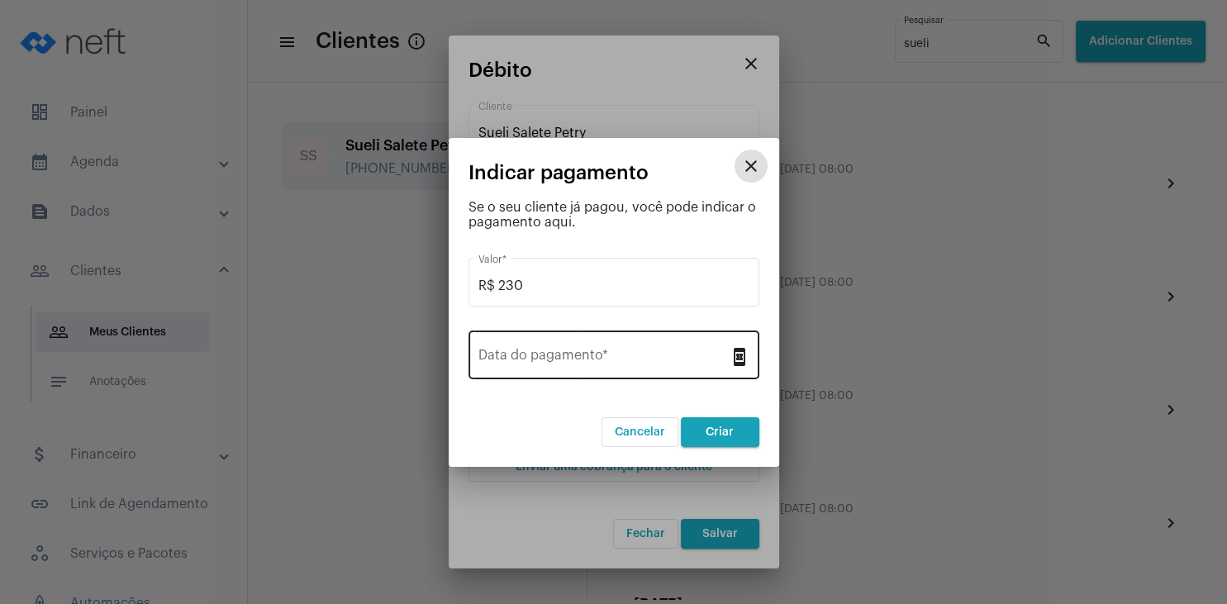
click at [636, 360] on input "Data do pagamento *" at bounding box center [604, 358] width 251 height 15
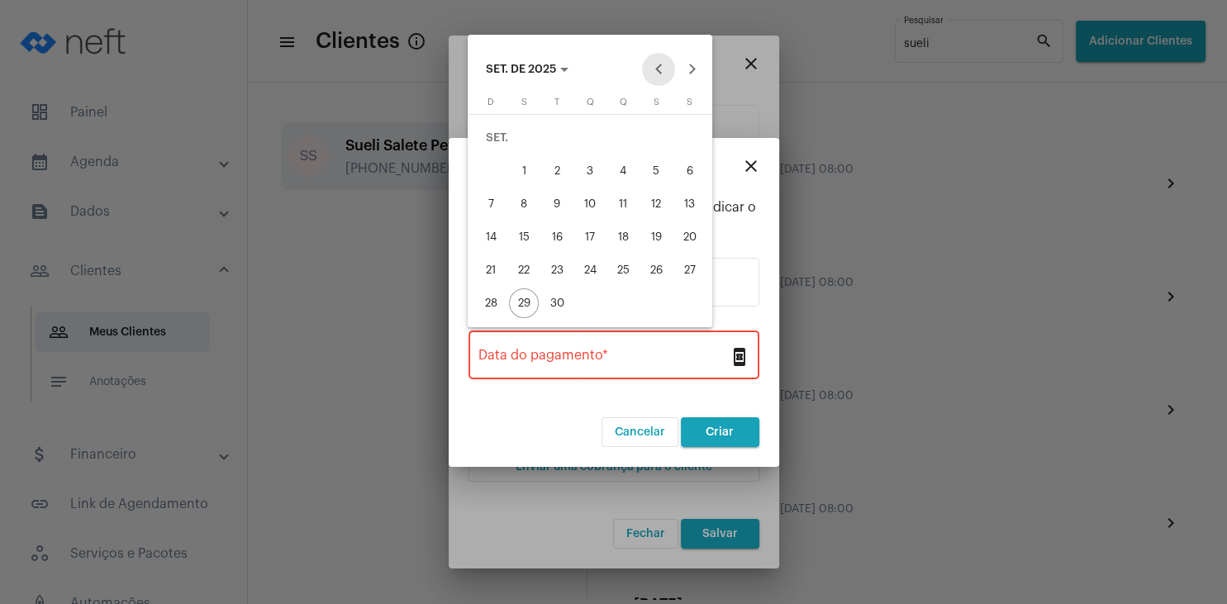
click at [667, 68] on button "Previous month" at bounding box center [658, 69] width 33 height 33
click at [623, 274] on div "28" at bounding box center [623, 270] width 30 height 30
type input "[DATE]"
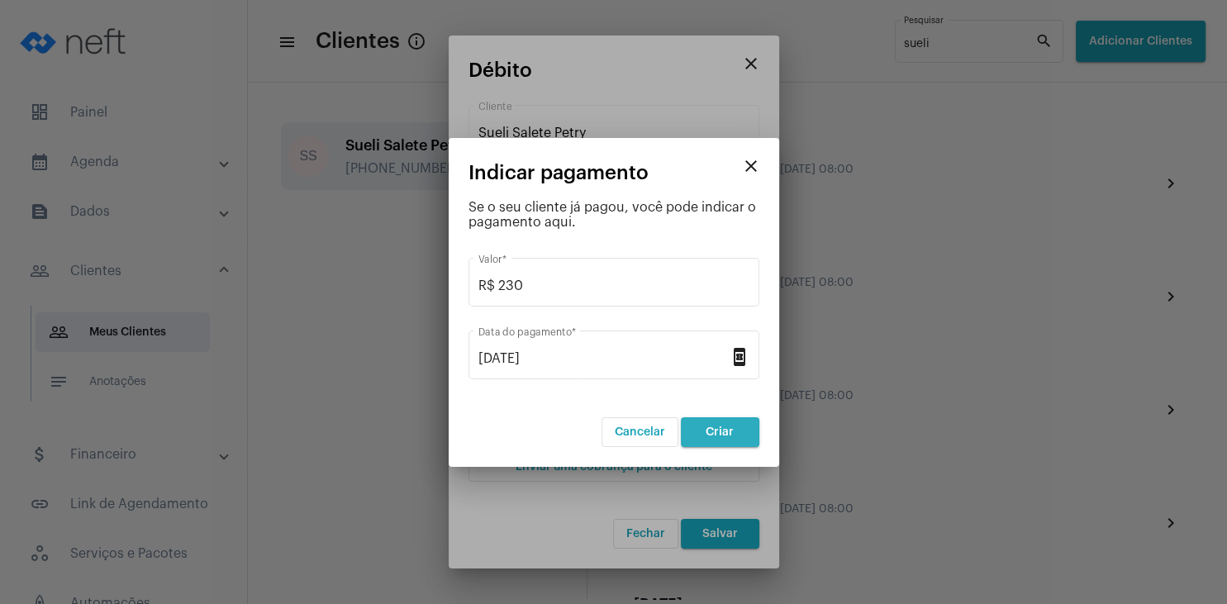
click at [726, 431] on span "Criar" at bounding box center [720, 433] width 28 height 12
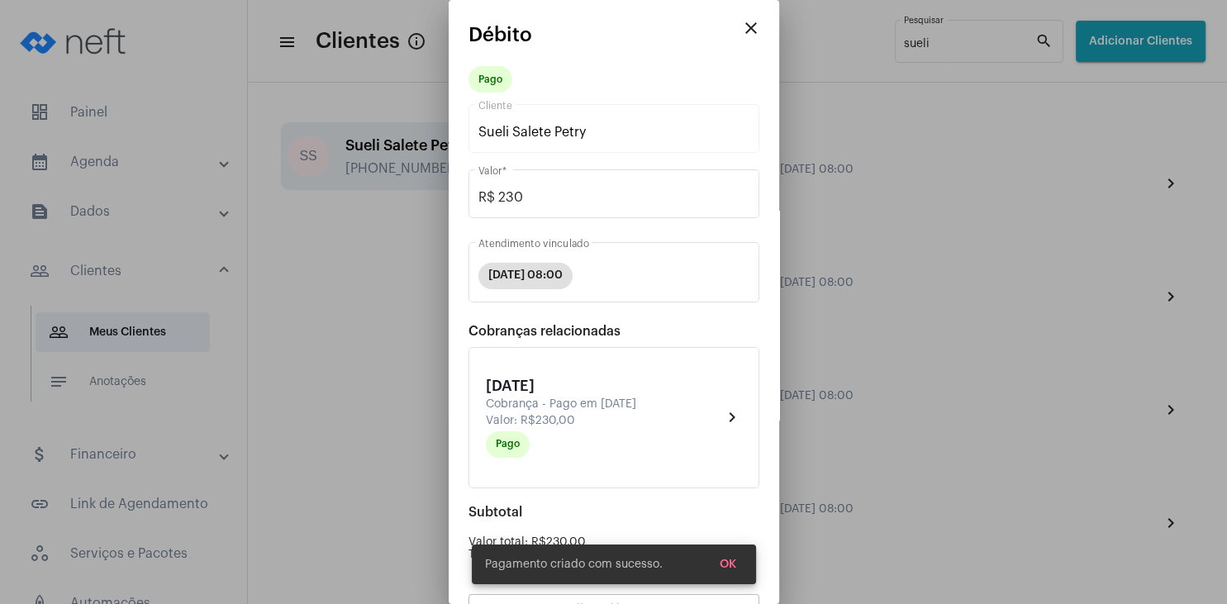
click at [727, 570] on button "OK" at bounding box center [728, 565] width 43 height 30
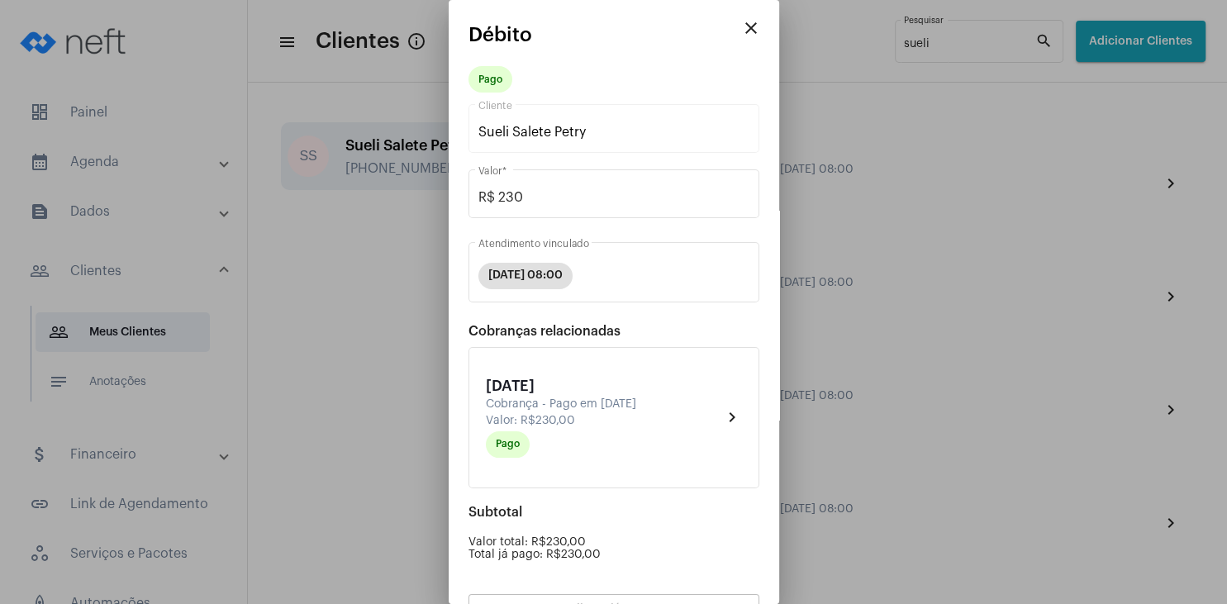
scroll to position [145, 0]
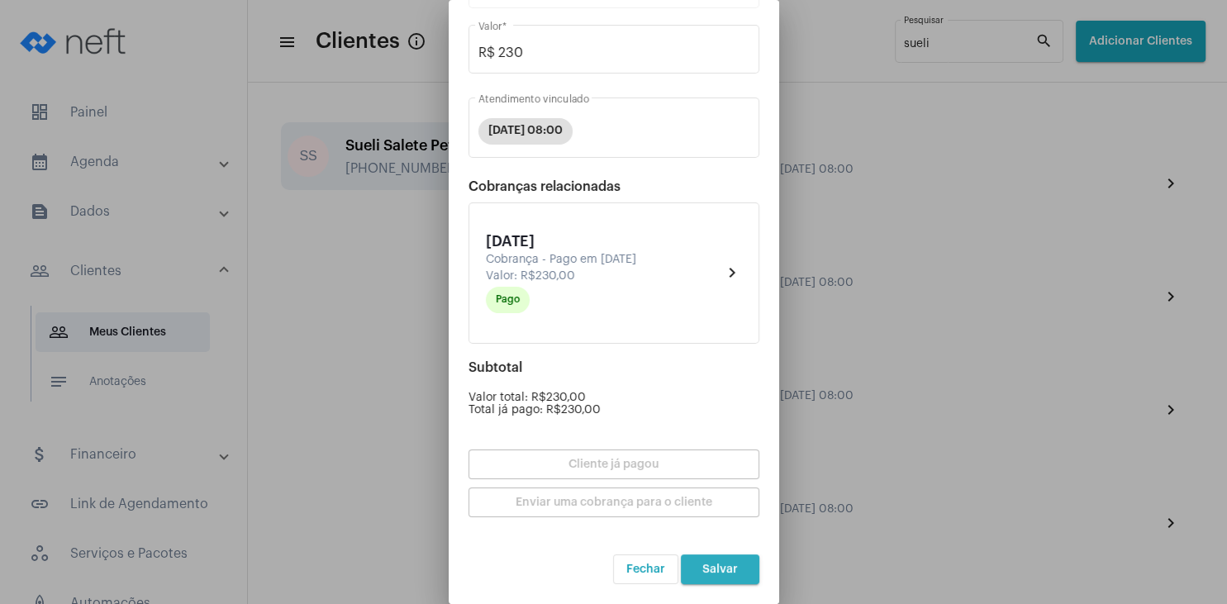
click at [728, 565] on span "Salvar" at bounding box center [721, 570] width 36 height 12
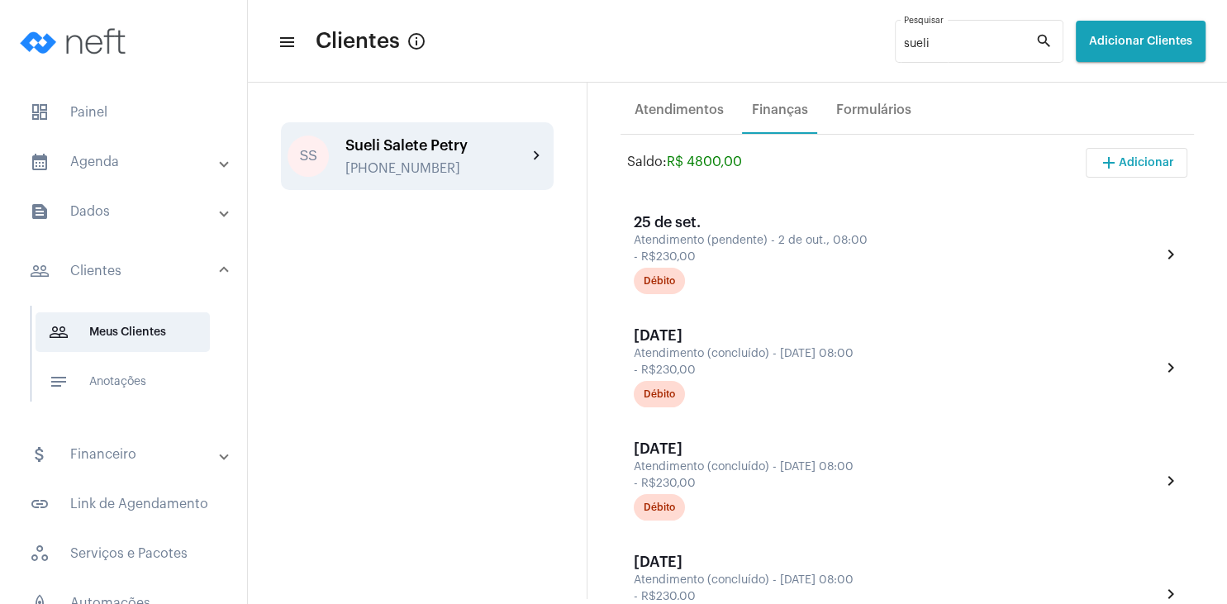
scroll to position [238, 0]
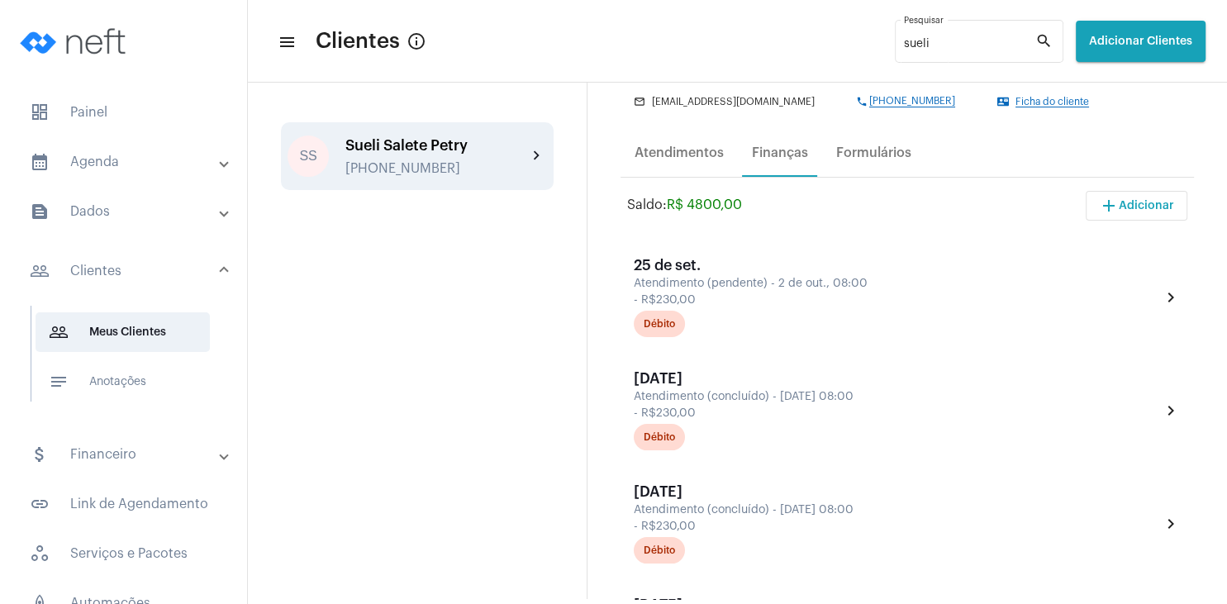
click at [1046, 98] on span "Ficha do cliente" at bounding box center [1053, 102] width 74 height 11
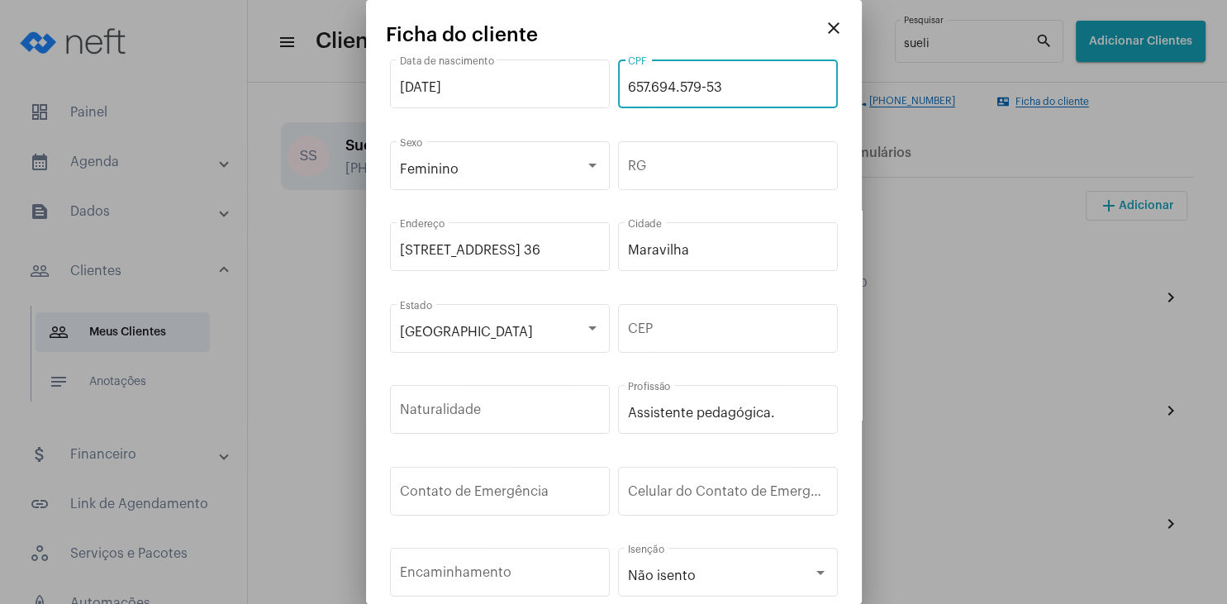
drag, startPoint x: 617, startPoint y: 79, endPoint x: 608, endPoint y: 79, distance: 9.1
click at [628, 80] on input "657.694.579-53" at bounding box center [728, 87] width 200 height 15
click at [629, 93] on input "657.694.579-53" at bounding box center [728, 87] width 200 height 15
drag, startPoint x: 629, startPoint y: 86, endPoint x: 734, endPoint y: 83, distance: 105.0
click at [735, 83] on input "657.694.579-53" at bounding box center [728, 87] width 200 height 15
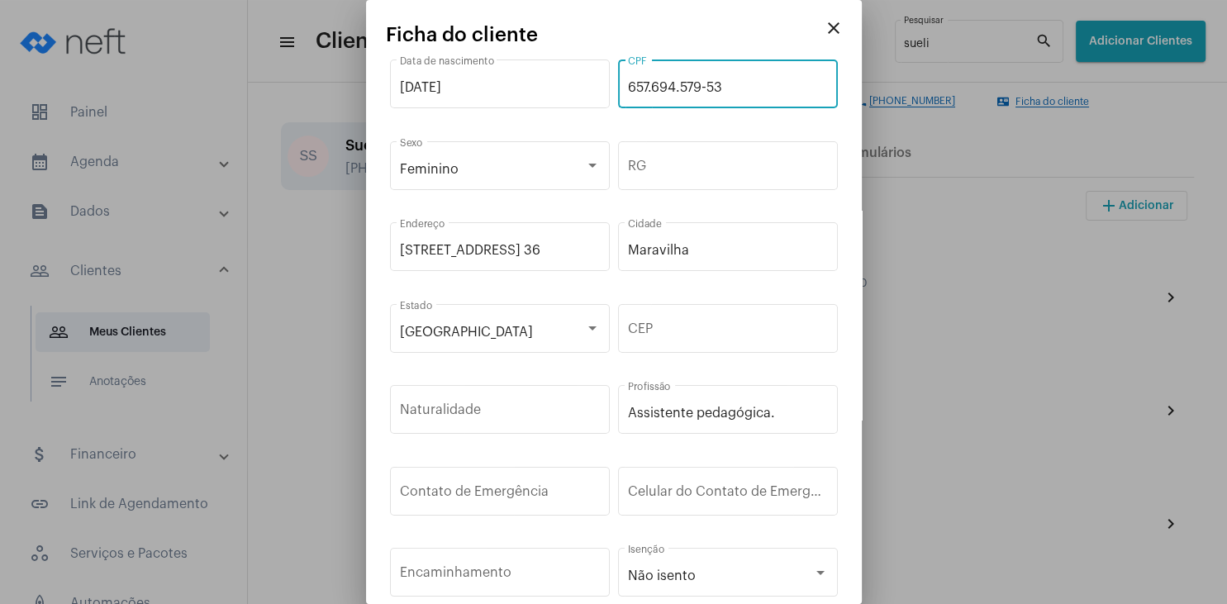
click at [839, 28] on mat-icon "close" at bounding box center [834, 28] width 20 height 20
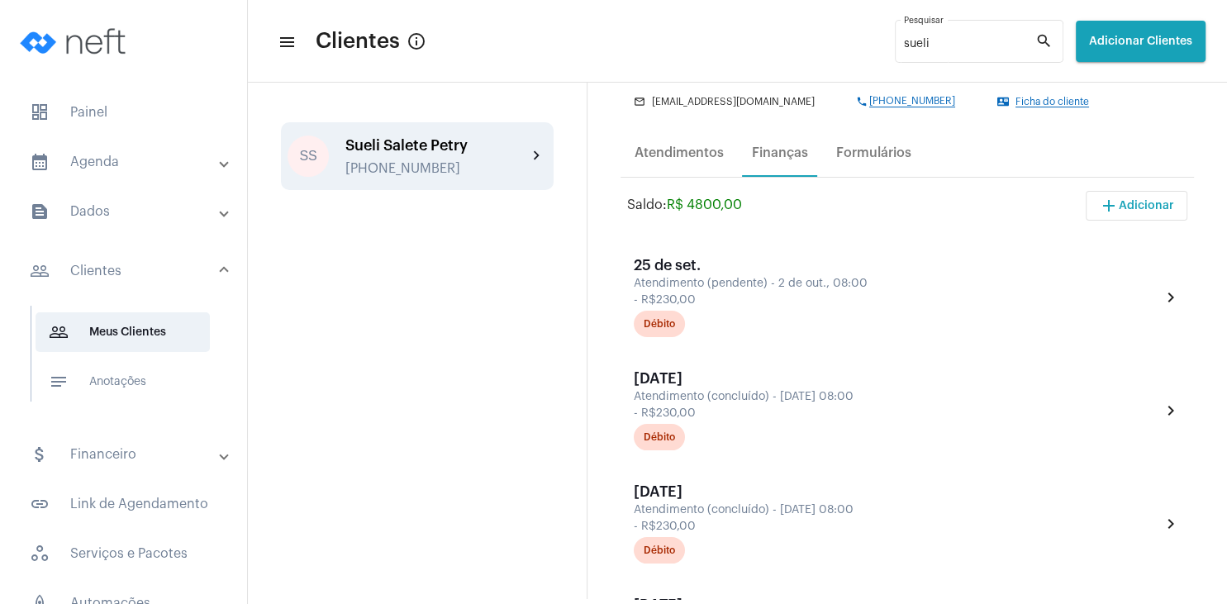
drag, startPoint x: 904, startPoint y: 38, endPoint x: 826, endPoint y: 38, distance: 78.5
click at [826, 38] on mat-toolbar-row "menu Clientes info_outlined sueli Pesquisar search Adicionar Clientes" at bounding box center [737, 41] width 979 height 53
click at [921, 44] on input "sueli" at bounding box center [969, 44] width 131 height 13
type input "s"
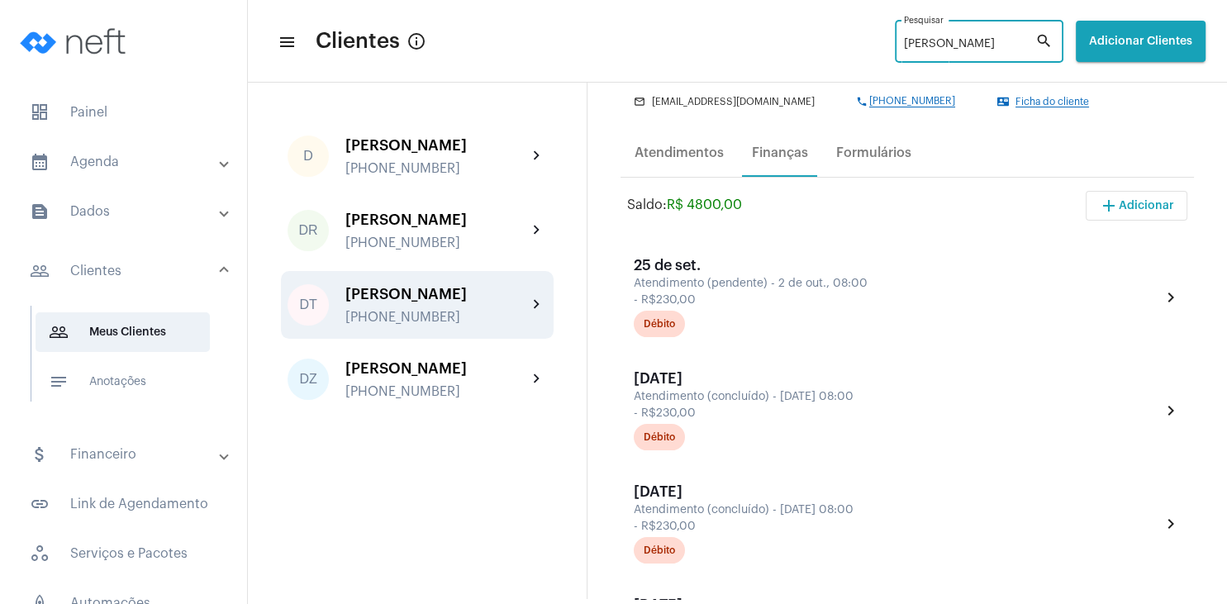
type input "[PERSON_NAME]"
click at [460, 283] on div "DT [PERSON_NAME] [PHONE_NUMBER] chevron_right" at bounding box center [417, 305] width 273 height 68
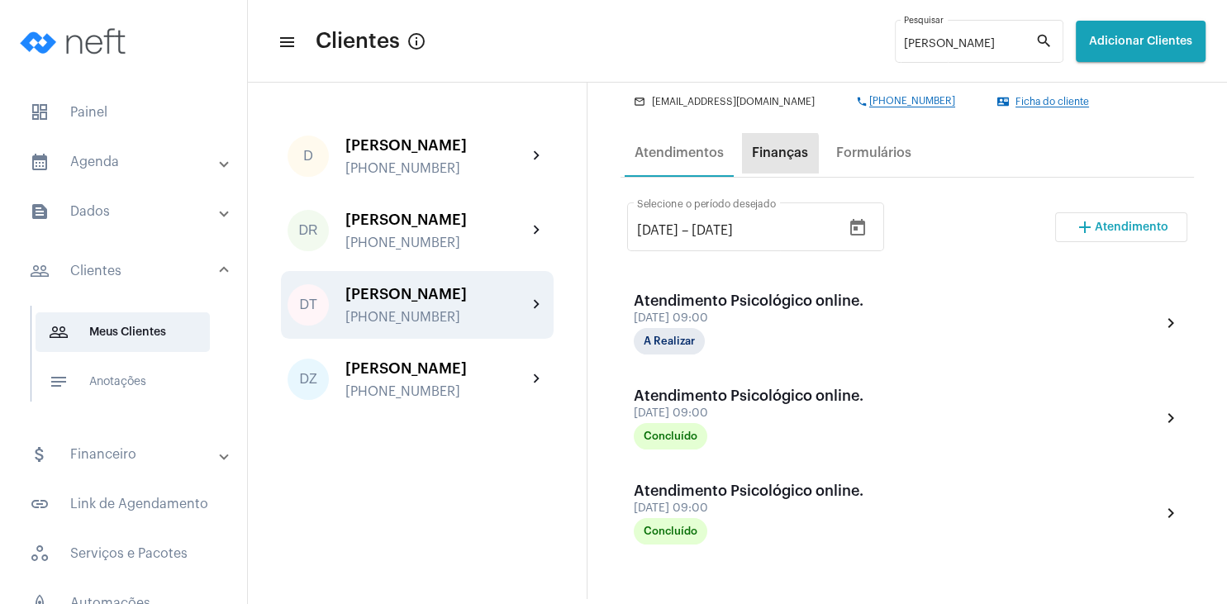
click at [778, 160] on div "Finanças" at bounding box center [780, 152] width 56 height 15
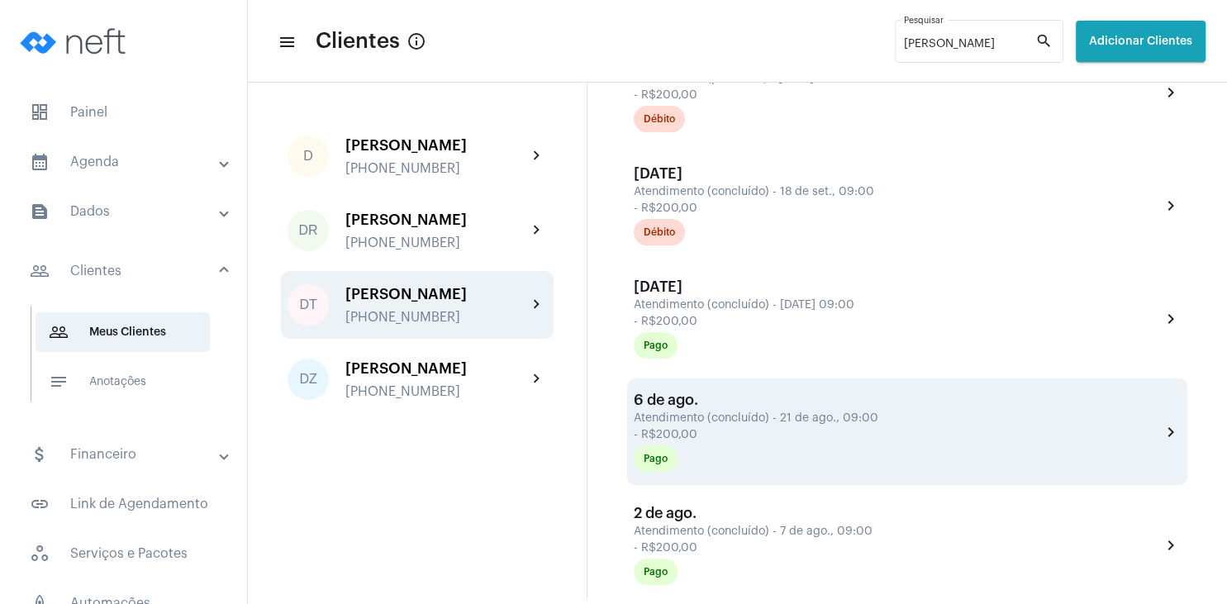
scroll to position [159, 0]
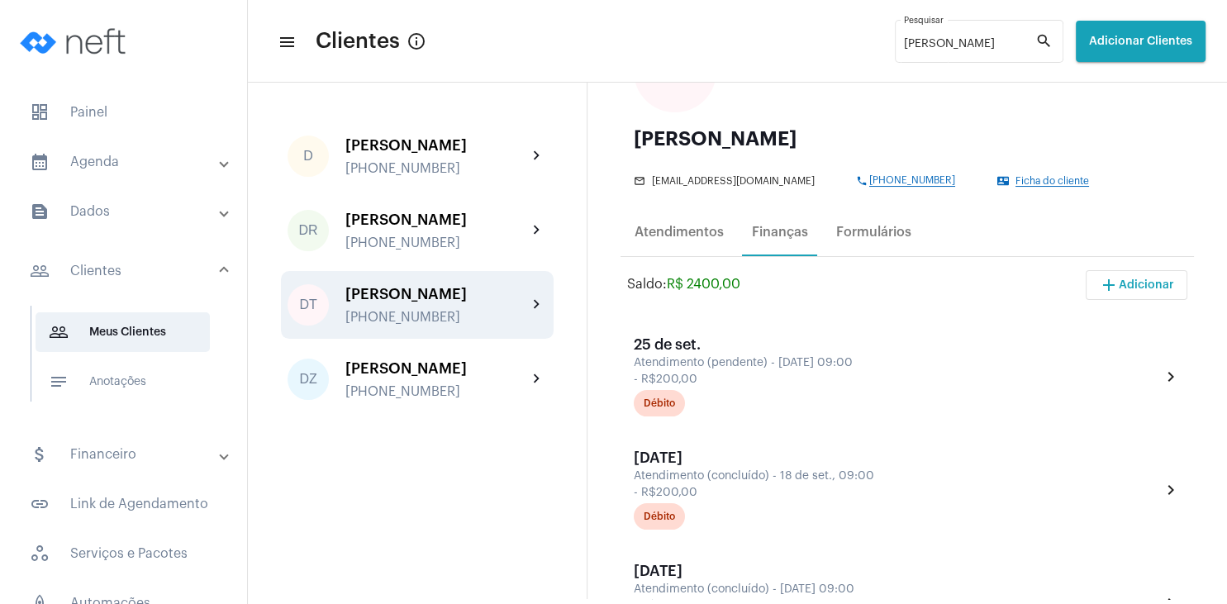
click at [1027, 179] on span "Ficha do cliente" at bounding box center [1053, 181] width 74 height 11
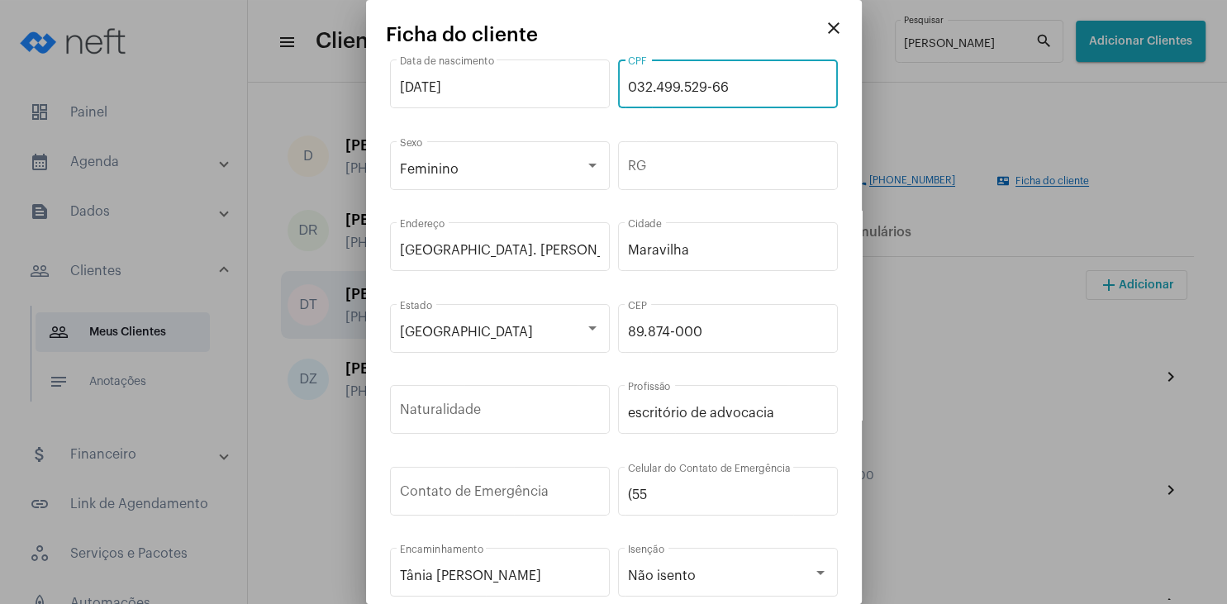
drag, startPoint x: 740, startPoint y: 87, endPoint x: 617, endPoint y: 73, distance: 124.0
click at [628, 80] on input "032.499.529-66" at bounding box center [728, 87] width 200 height 15
click at [834, 26] on mat-icon "close" at bounding box center [834, 28] width 20 height 20
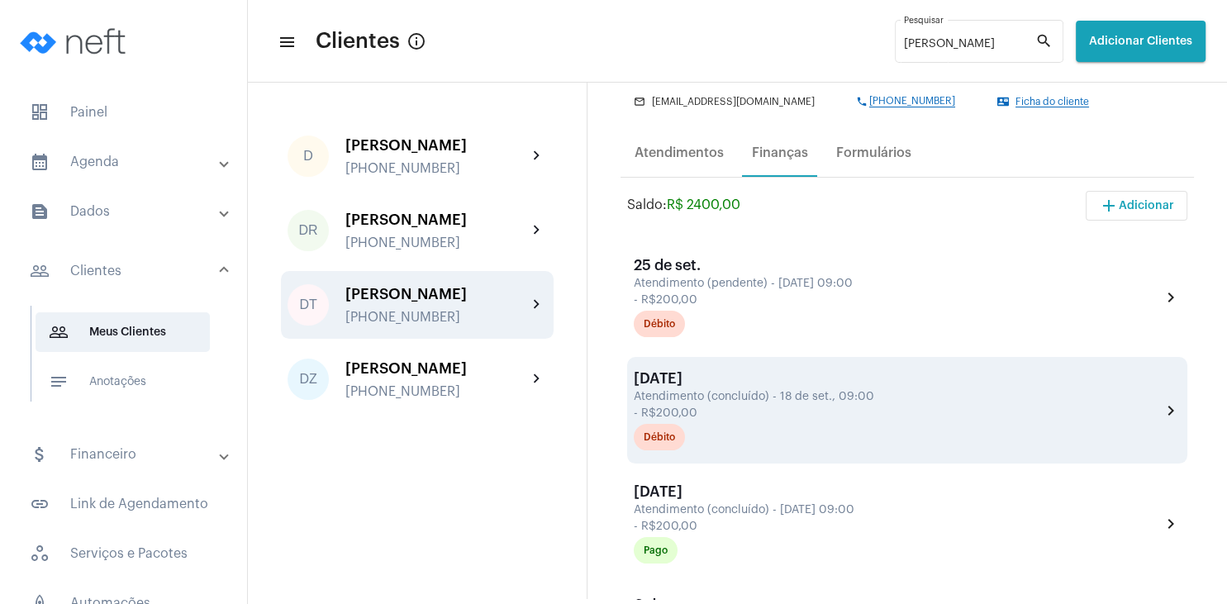
scroll to position [238, 0]
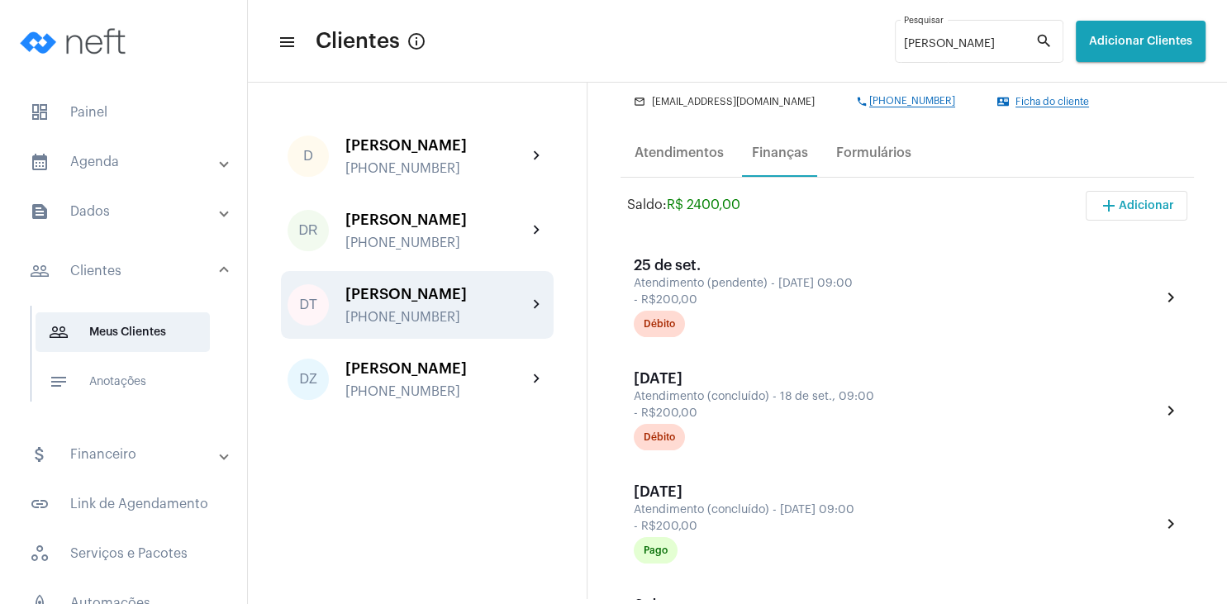
click at [1035, 98] on span "Ficha do cliente" at bounding box center [1053, 102] width 74 height 11
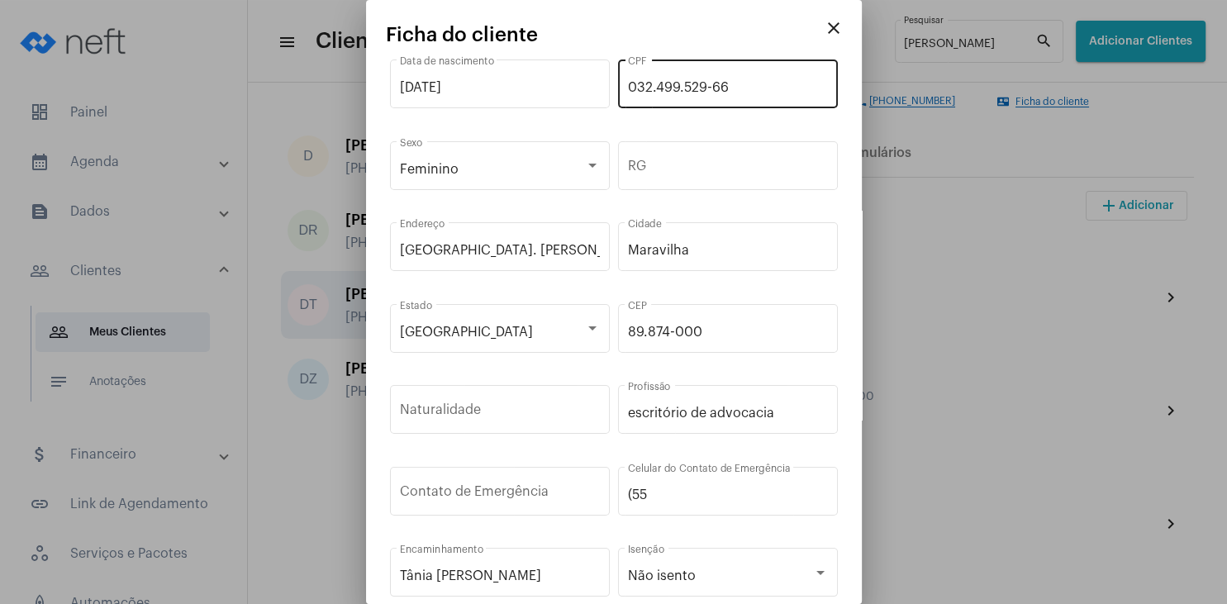
drag, startPoint x: 736, startPoint y: 98, endPoint x: 655, endPoint y: 91, distance: 81.3
click at [655, 91] on div "032.499.529-66 CPF" at bounding box center [728, 82] width 200 height 52
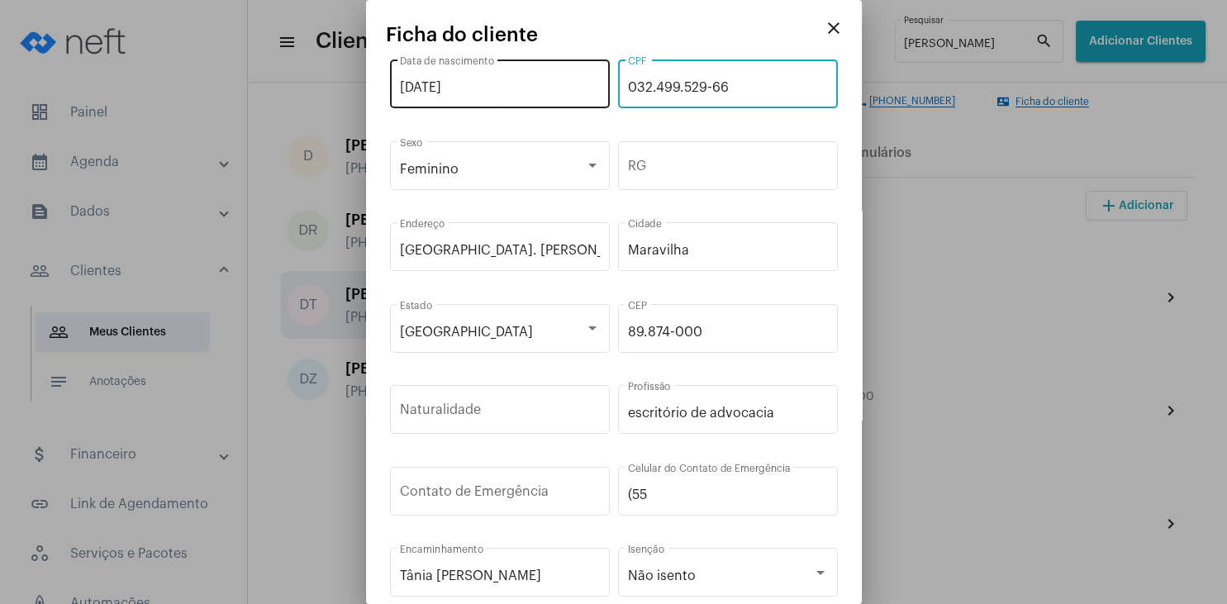
drag, startPoint x: 756, startPoint y: 90, endPoint x: 582, endPoint y: 68, distance: 175.8
click at [628, 80] on input "032.499.529-66" at bounding box center [728, 87] width 200 height 15
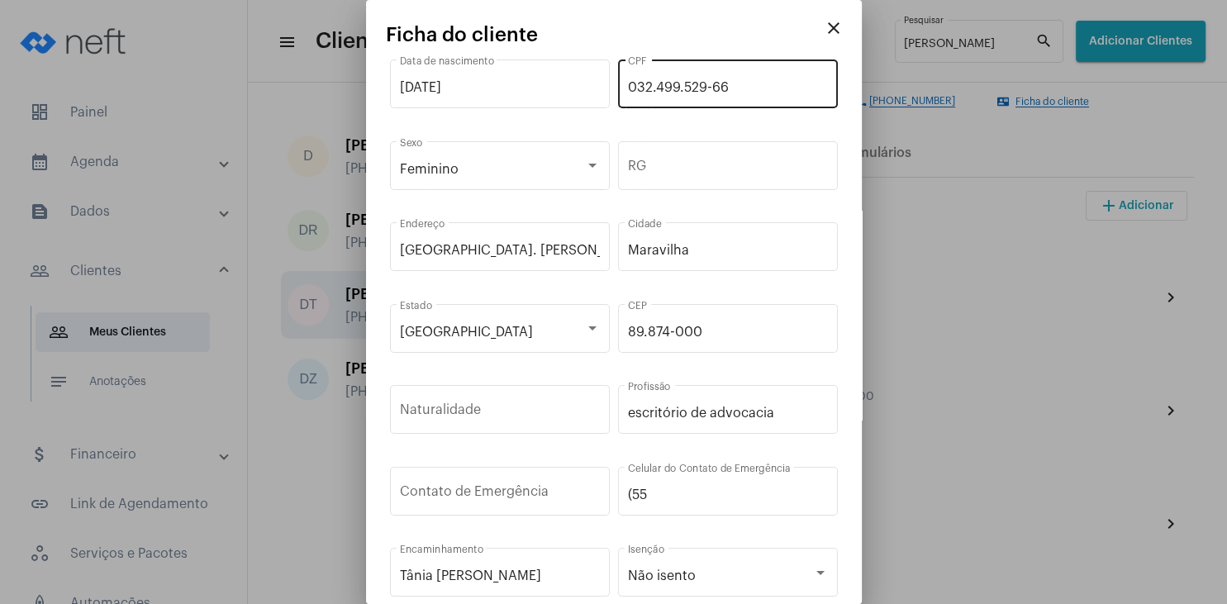
click at [624, 72] on div "032.499.529-66 CPF" at bounding box center [728, 82] width 220 height 52
click at [838, 30] on mat-icon "close" at bounding box center [834, 28] width 20 height 20
